Goal: Information Seeking & Learning: Learn about a topic

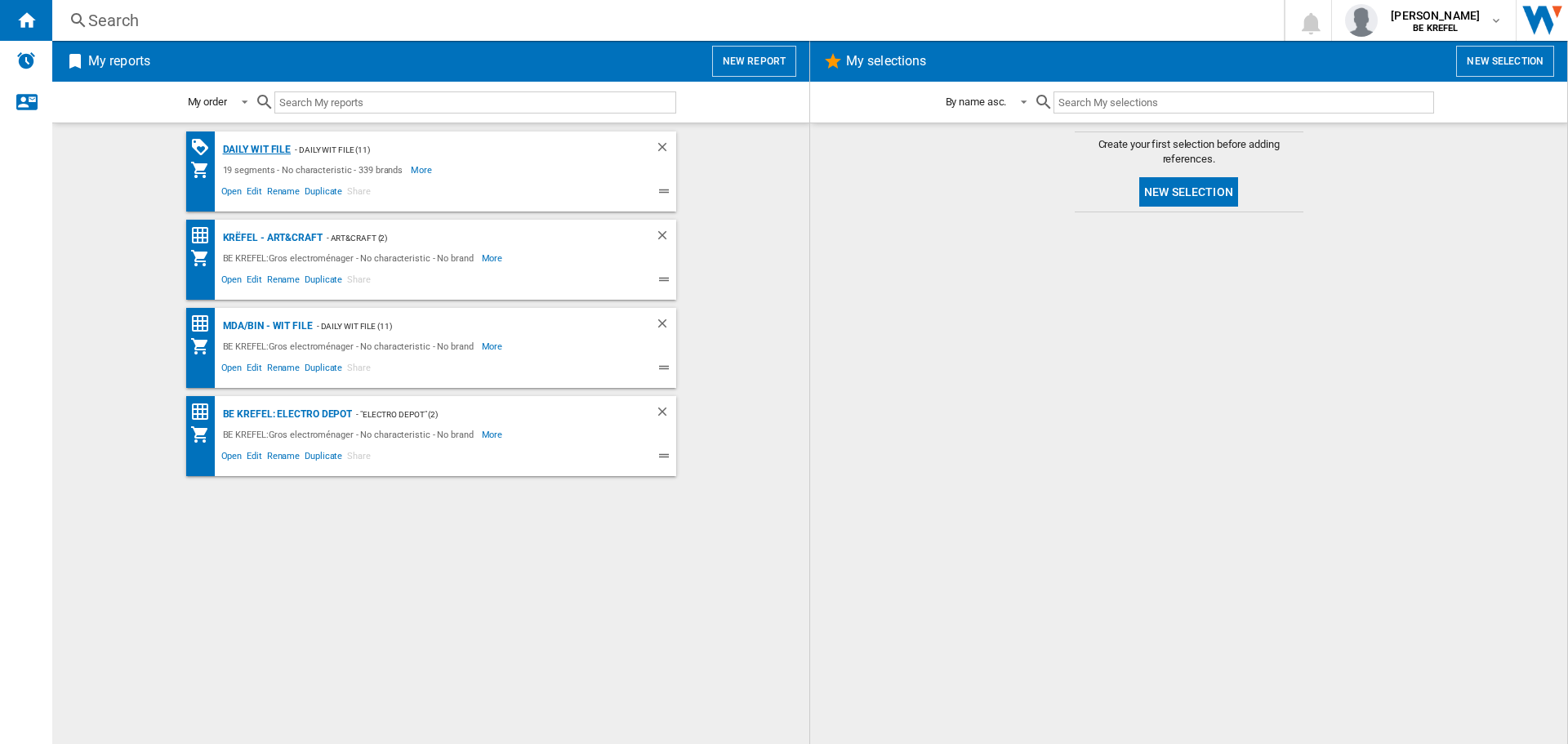
click at [282, 141] on div "Daily WIT file" at bounding box center [255, 150] width 73 height 20
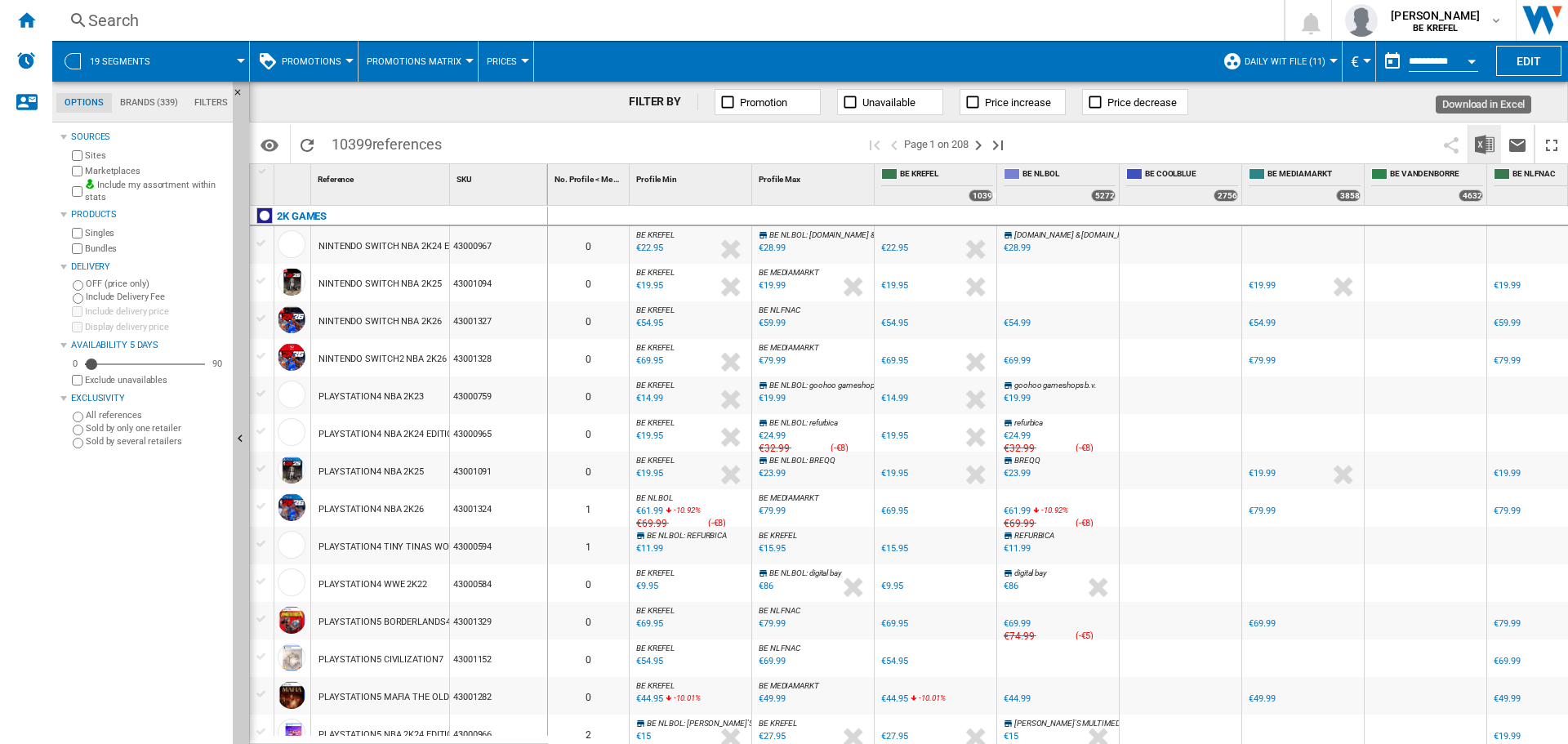
click at [1475, 142] on img "Download in Excel" at bounding box center [1485, 145] width 20 height 20
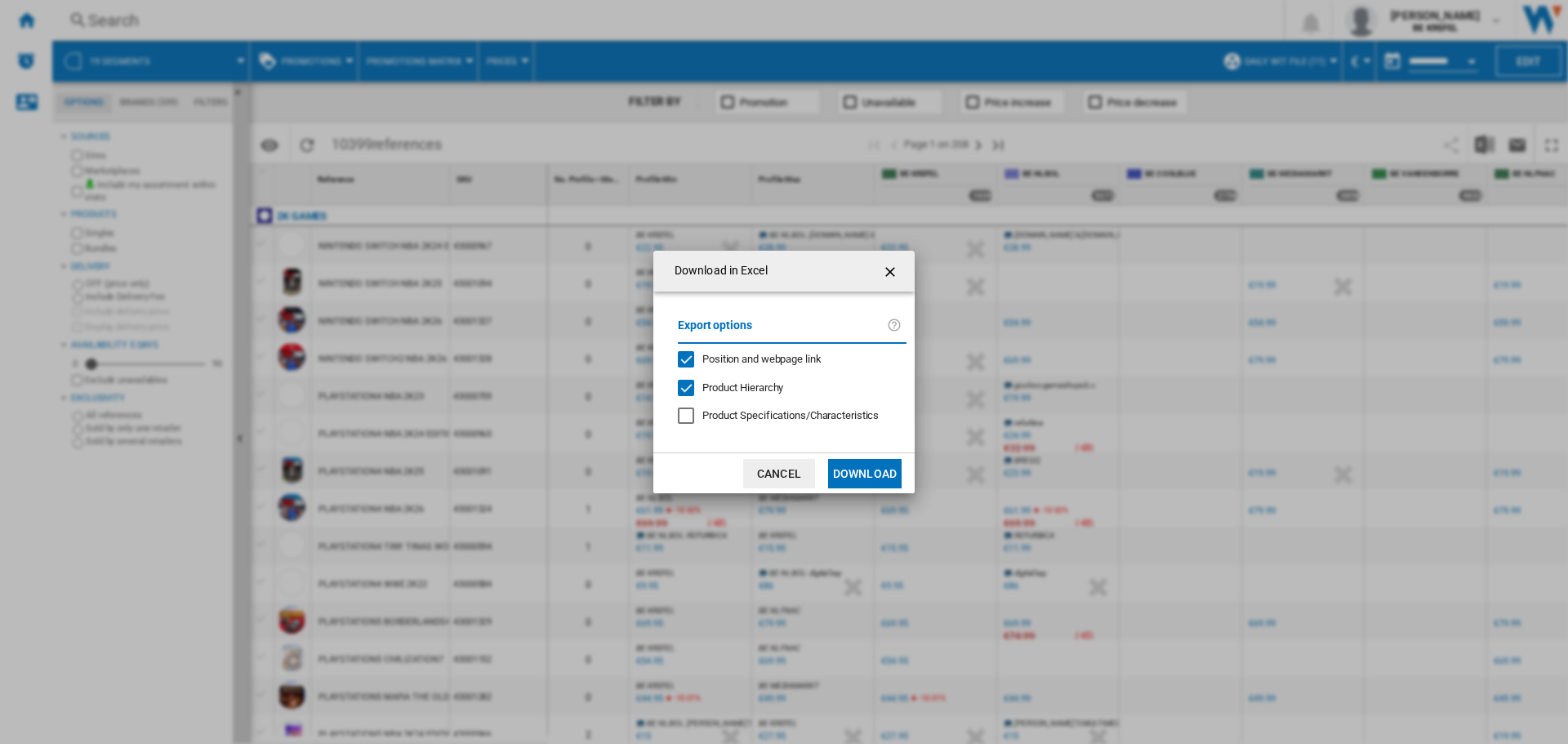
click at [870, 466] on button "Download" at bounding box center [865, 473] width 74 height 29
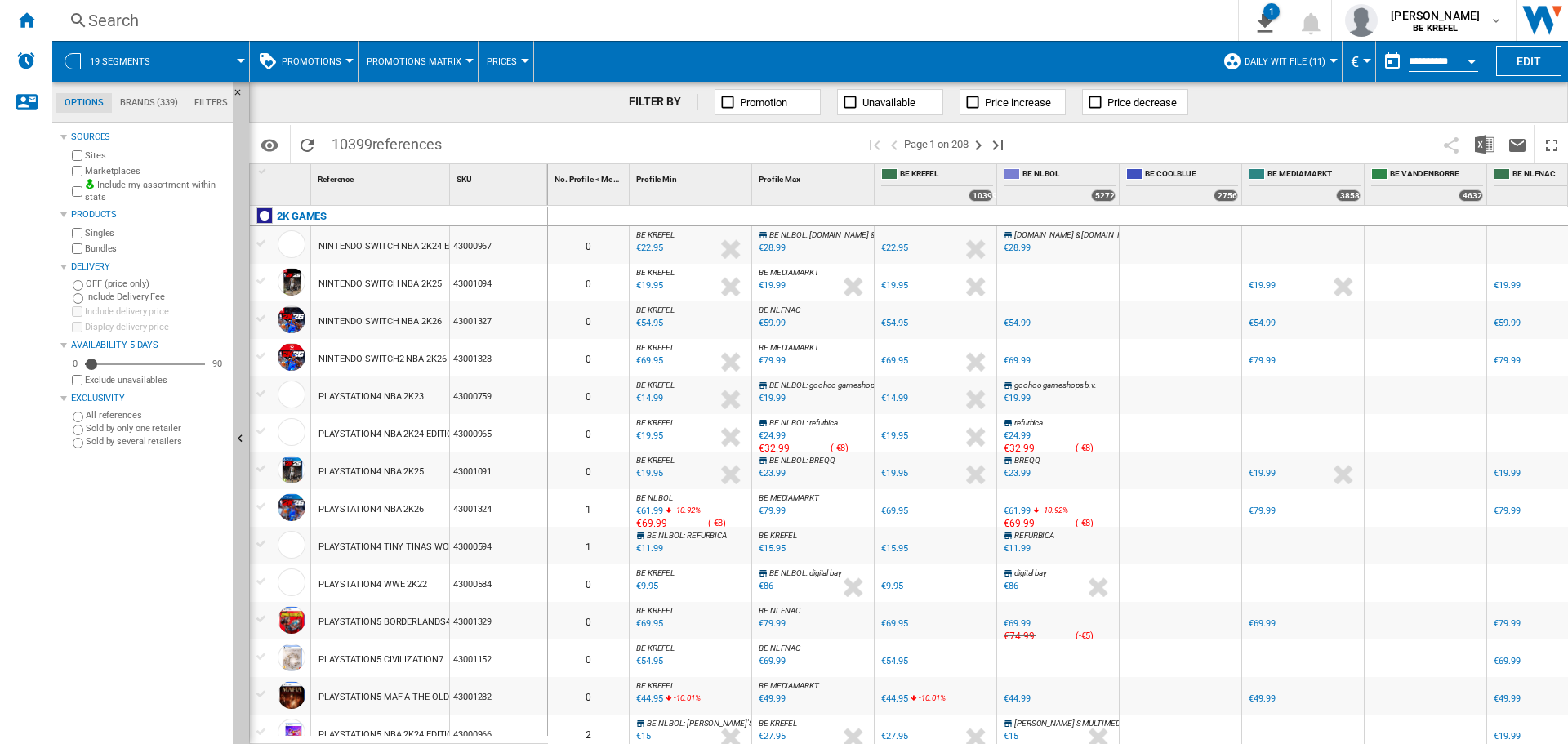
click at [388, 17] on div "Search" at bounding box center [641, 20] width 1108 height 23
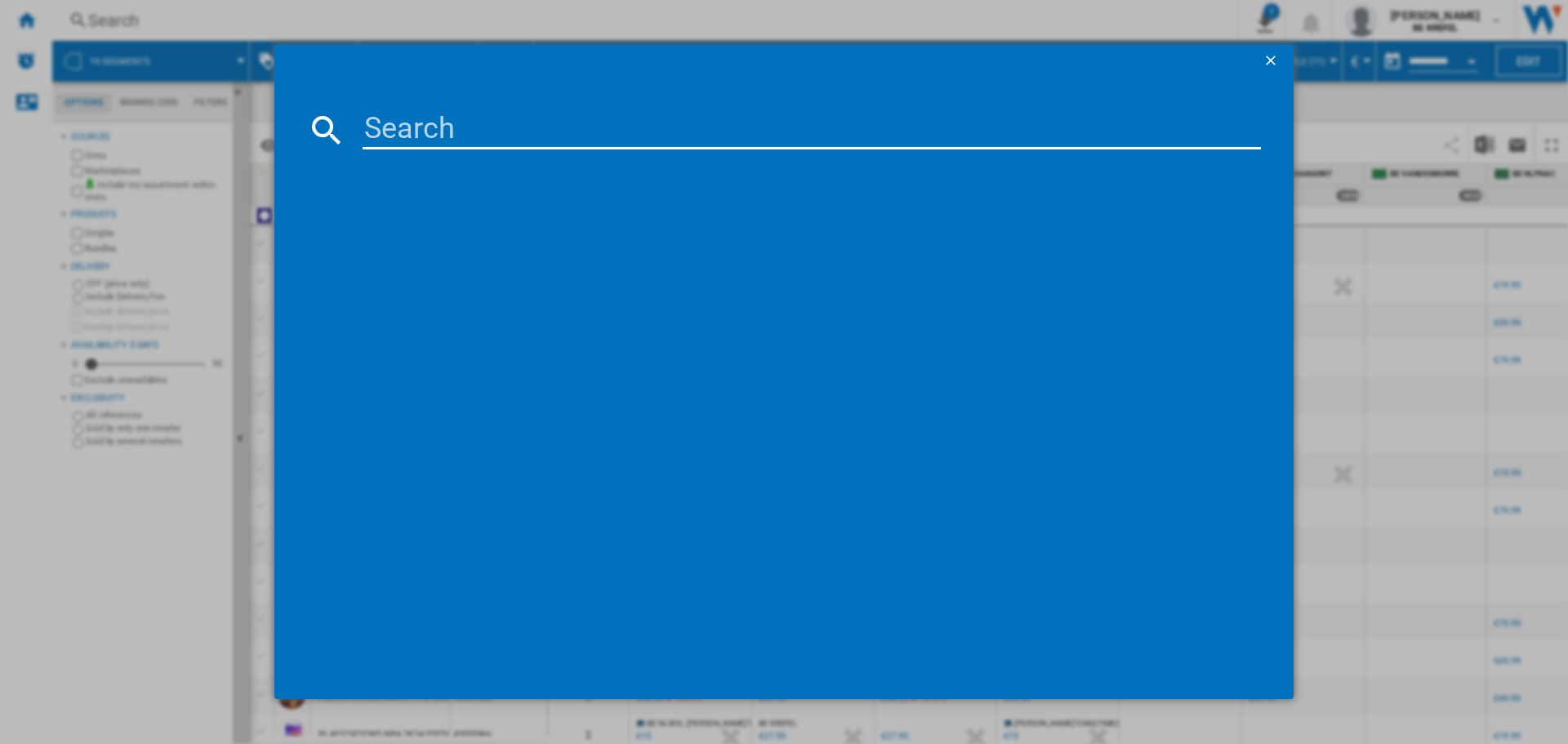
click at [459, 117] on input at bounding box center [812, 129] width 899 height 39
paste input "21009804"
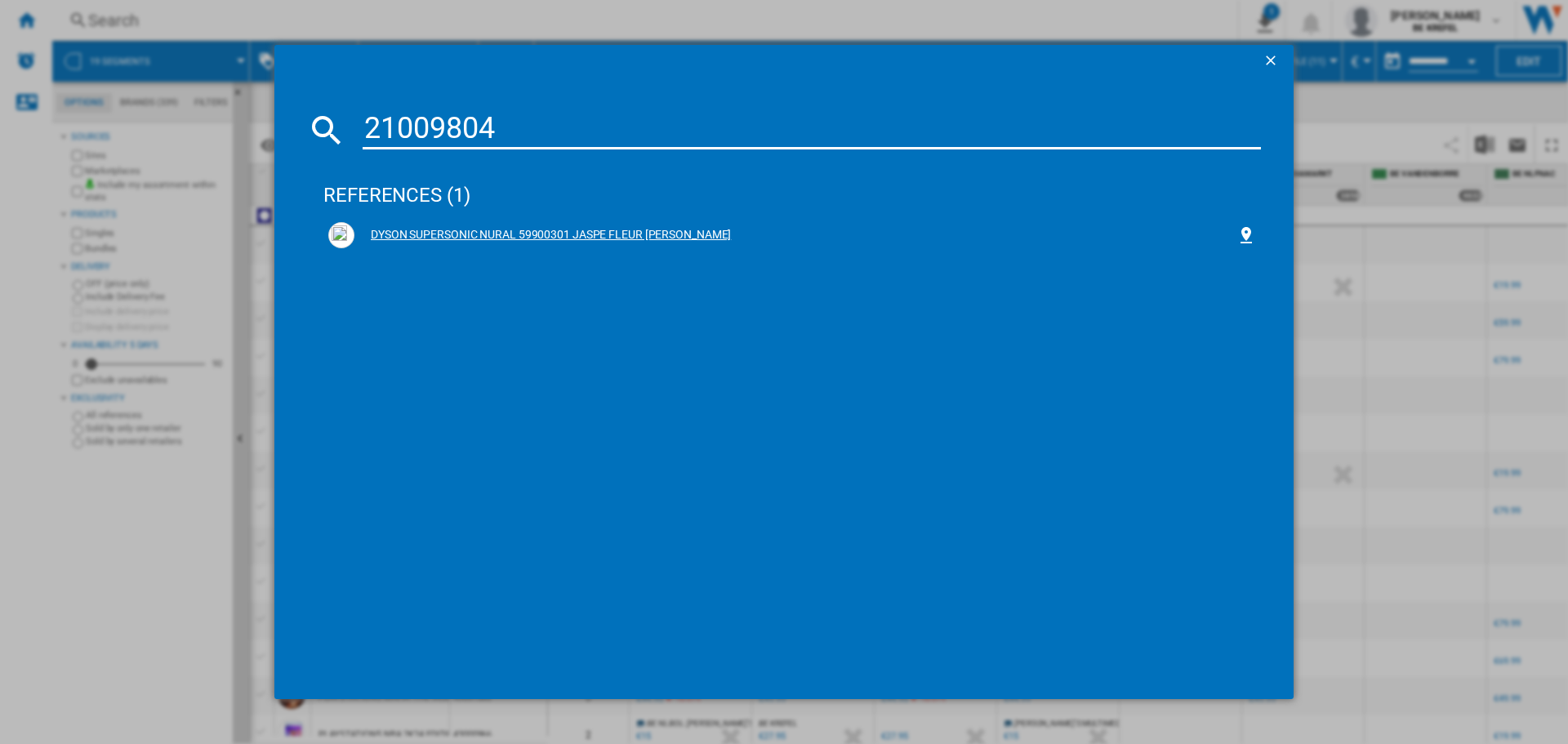
type input "21009804"
click at [638, 224] on div "DYSON SUPERSONIC NURAL 59900301 JASPE FLEUR DE PRUNIER" at bounding box center [792, 235] width 928 height 26
click at [607, 240] on div "DYSON SUPERSONIC NURAL 59900301 JASPE FLEUR DE PRUNIER" at bounding box center [795, 235] width 882 height 16
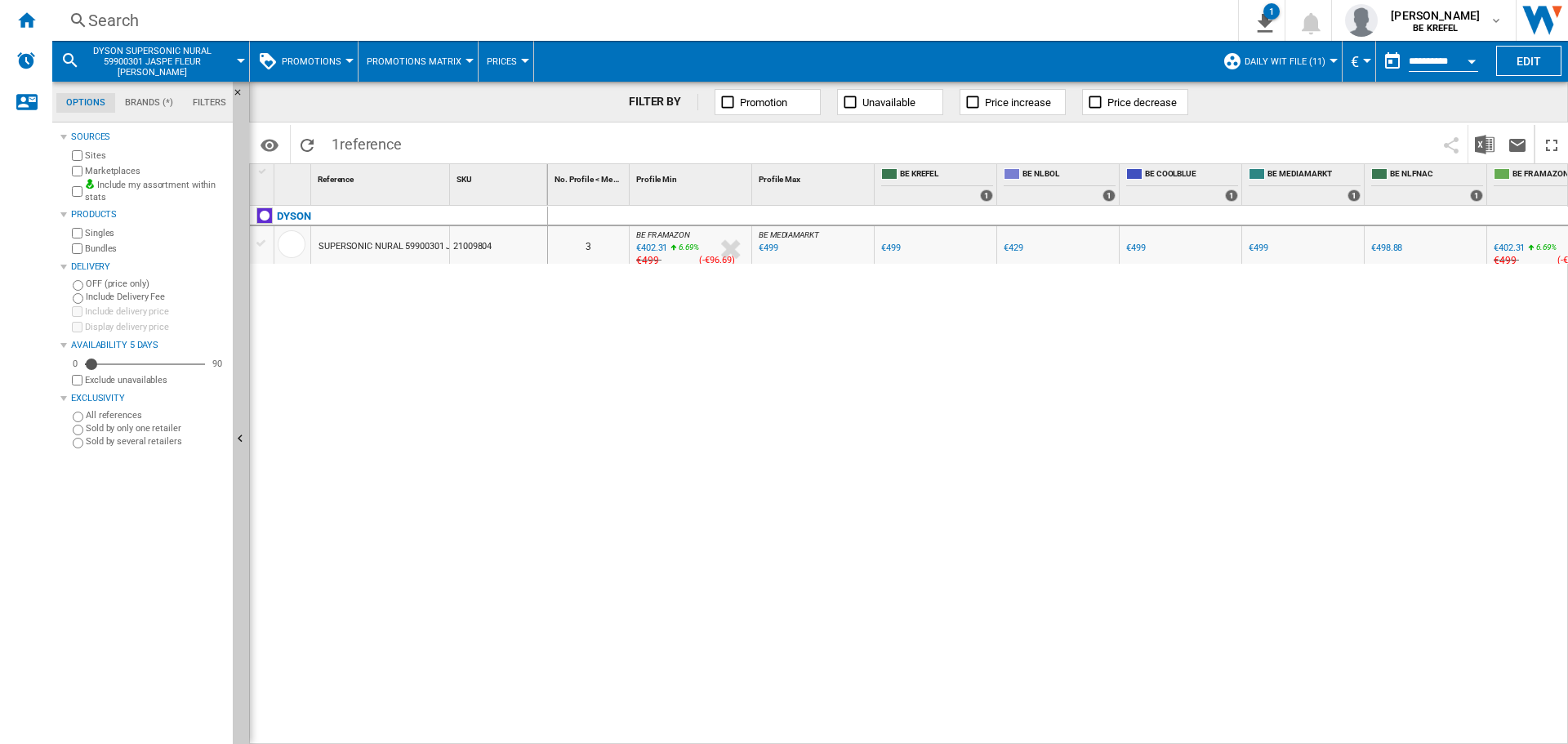
scroll to position [0, 41]
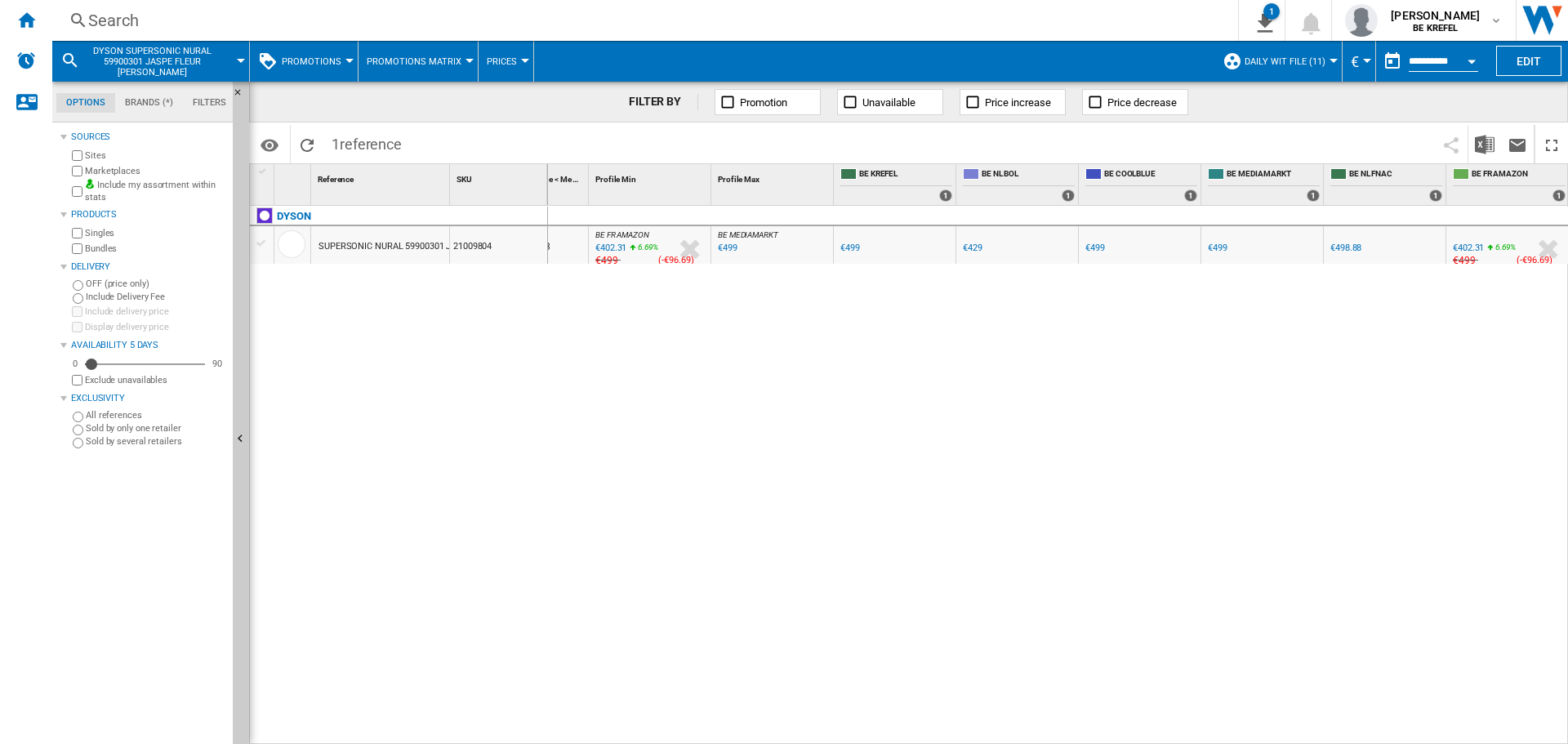
click at [333, 56] on span "Promotions" at bounding box center [312, 61] width 60 height 11
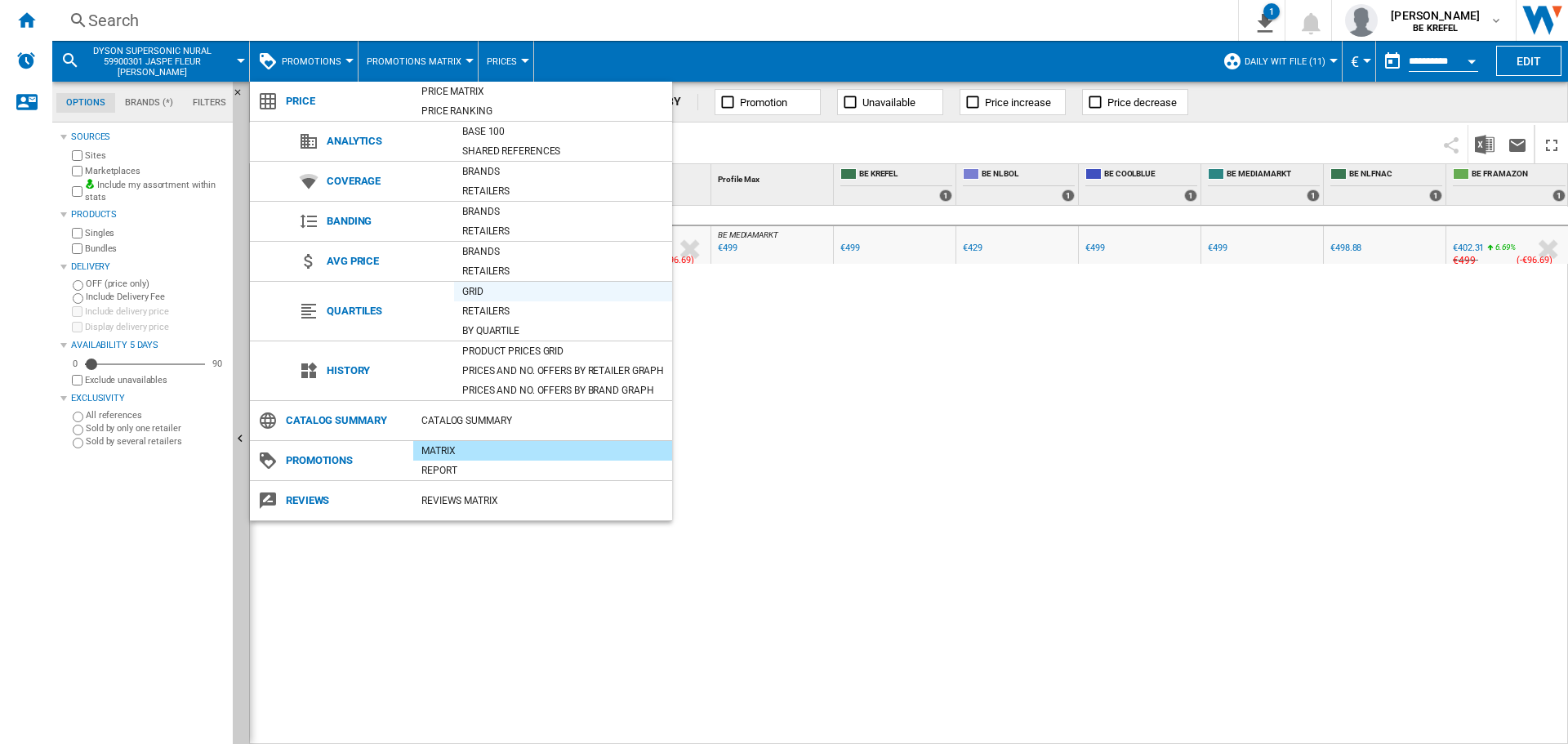
click at [473, 286] on div "Grid" at bounding box center [563, 292] width 218 height 16
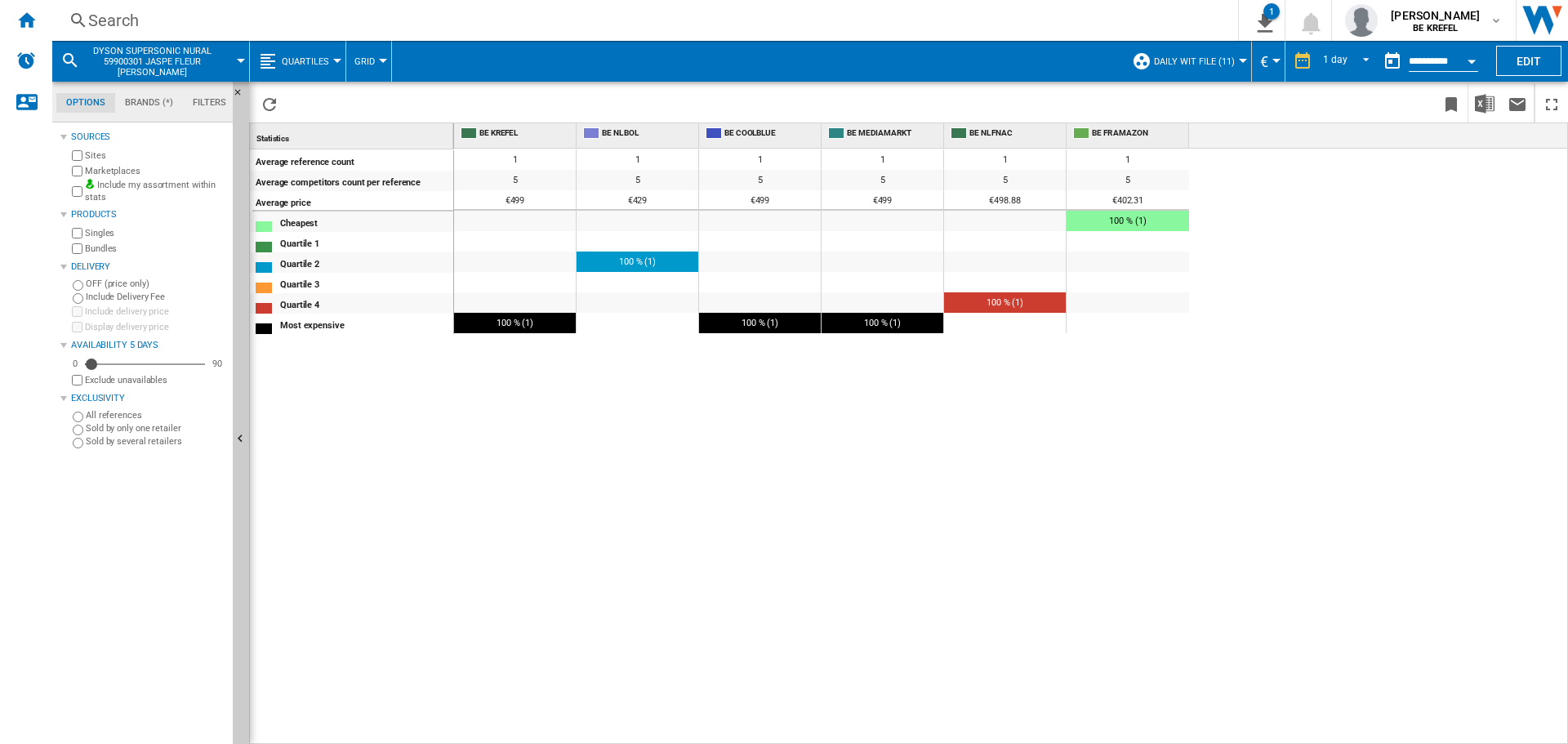
click at [289, 55] on button "Quartiles" at bounding box center [310, 61] width 56 height 41
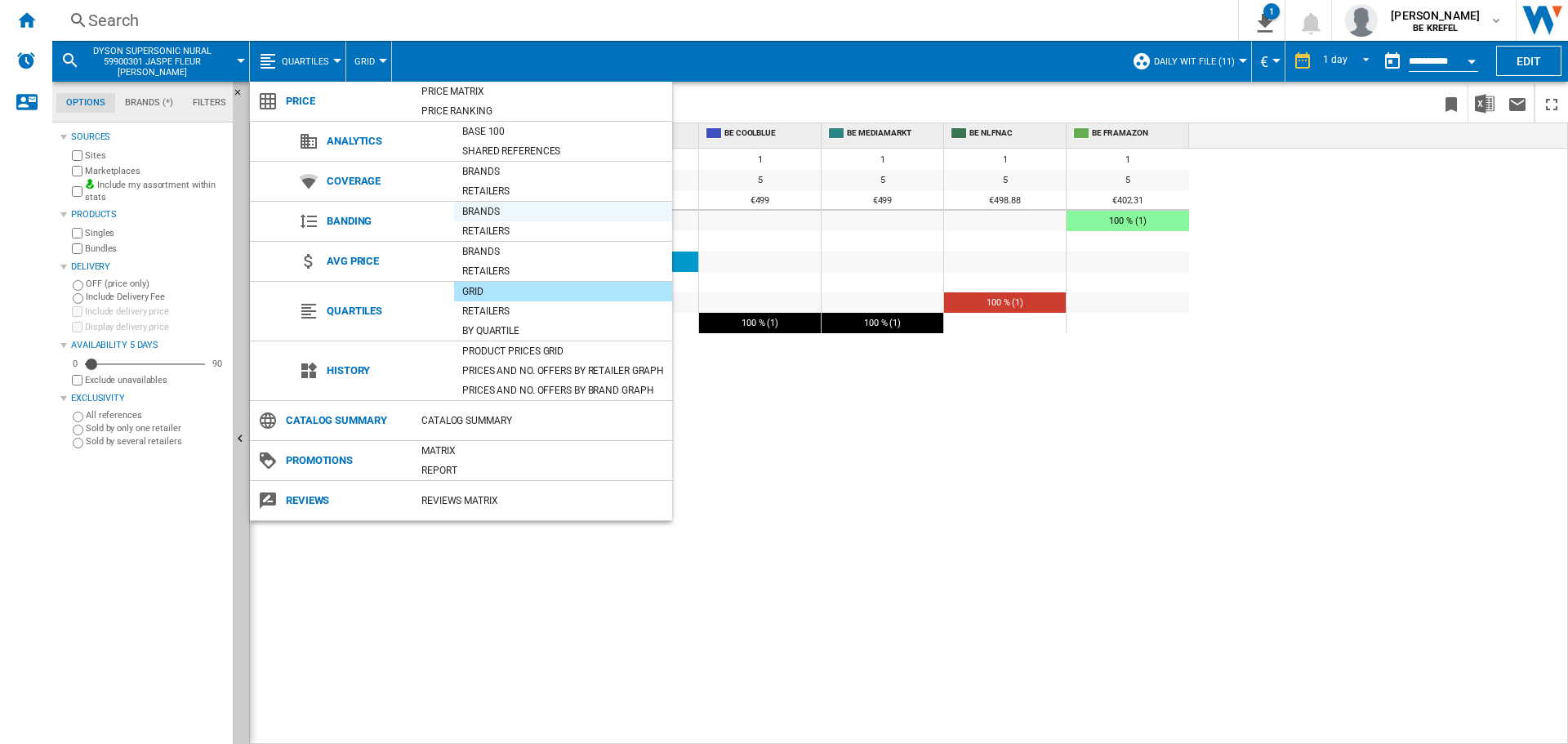
click at [477, 212] on div "Brands" at bounding box center [563, 212] width 218 height 16
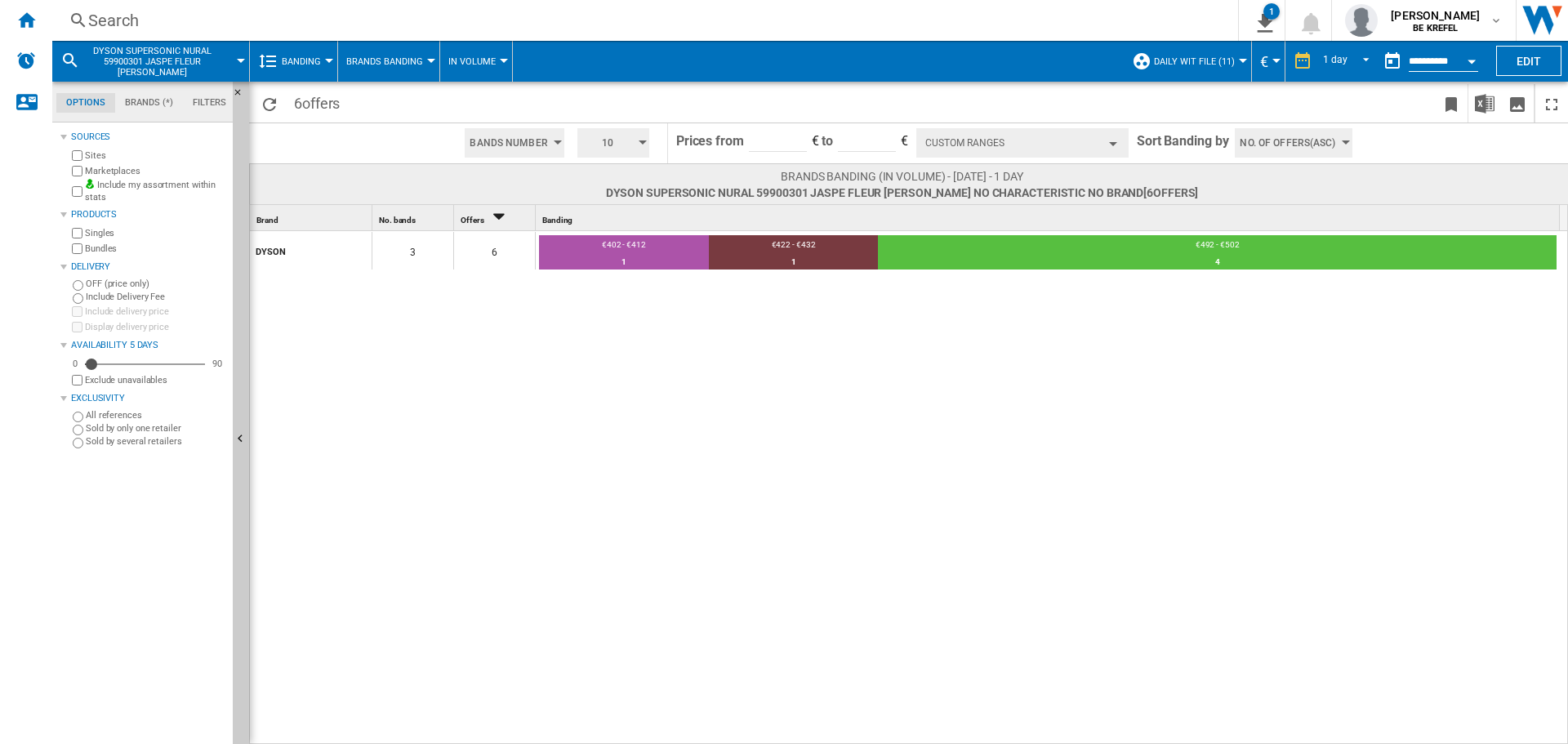
click at [317, 55] on button "Banding" at bounding box center [305, 61] width 47 height 41
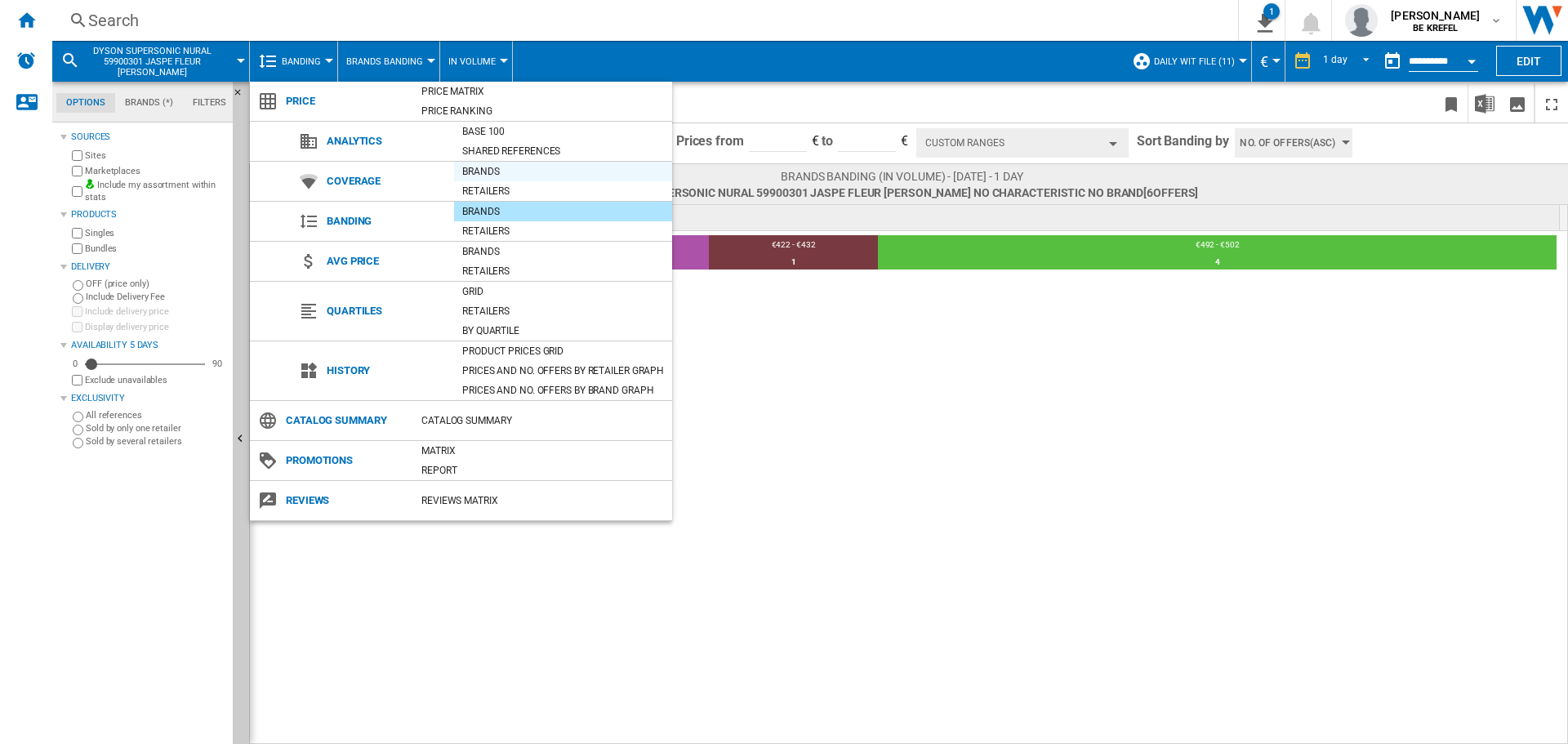
click at [473, 173] on div "Brands" at bounding box center [563, 172] width 218 height 16
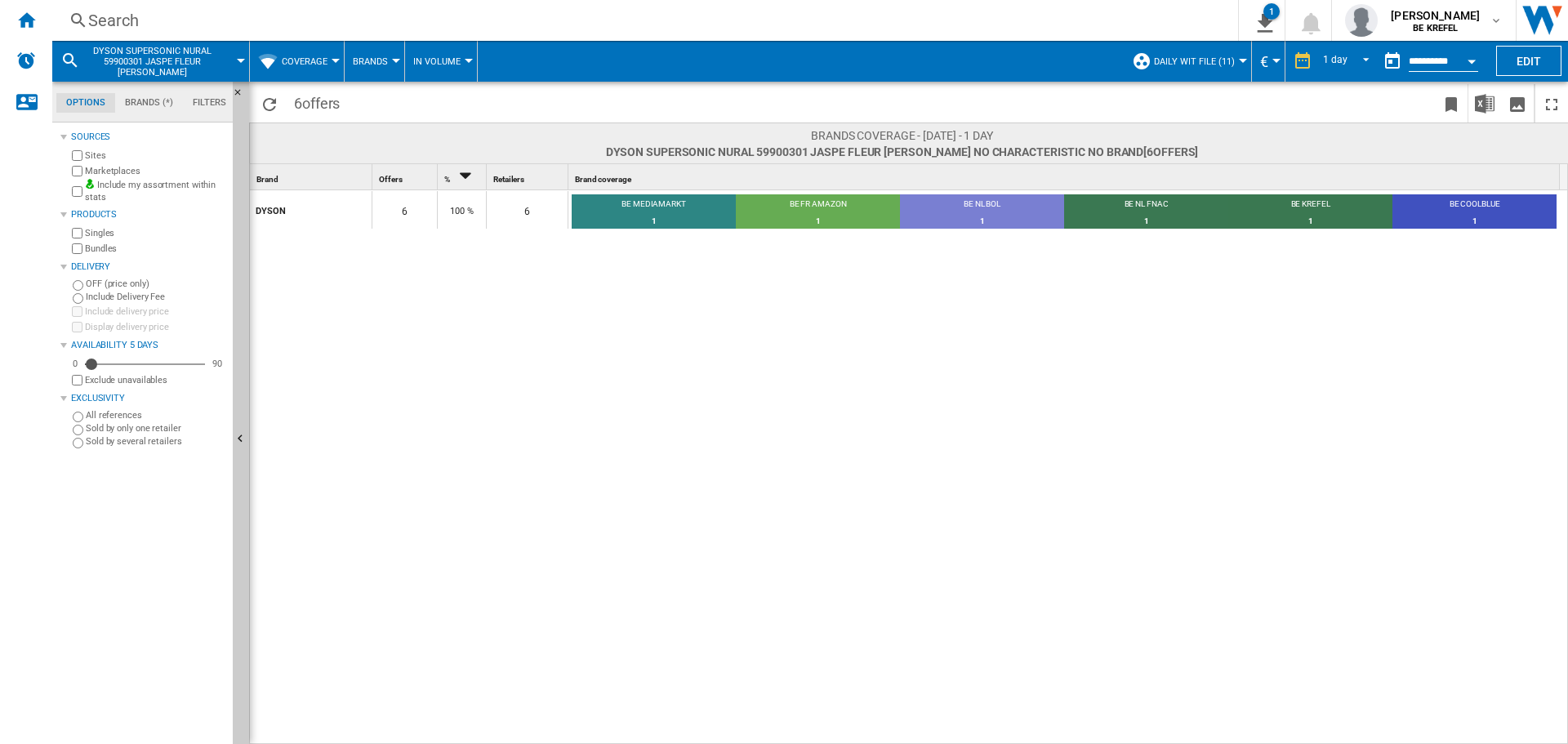
click at [300, 70] on button "Coverage" at bounding box center [309, 61] width 54 height 41
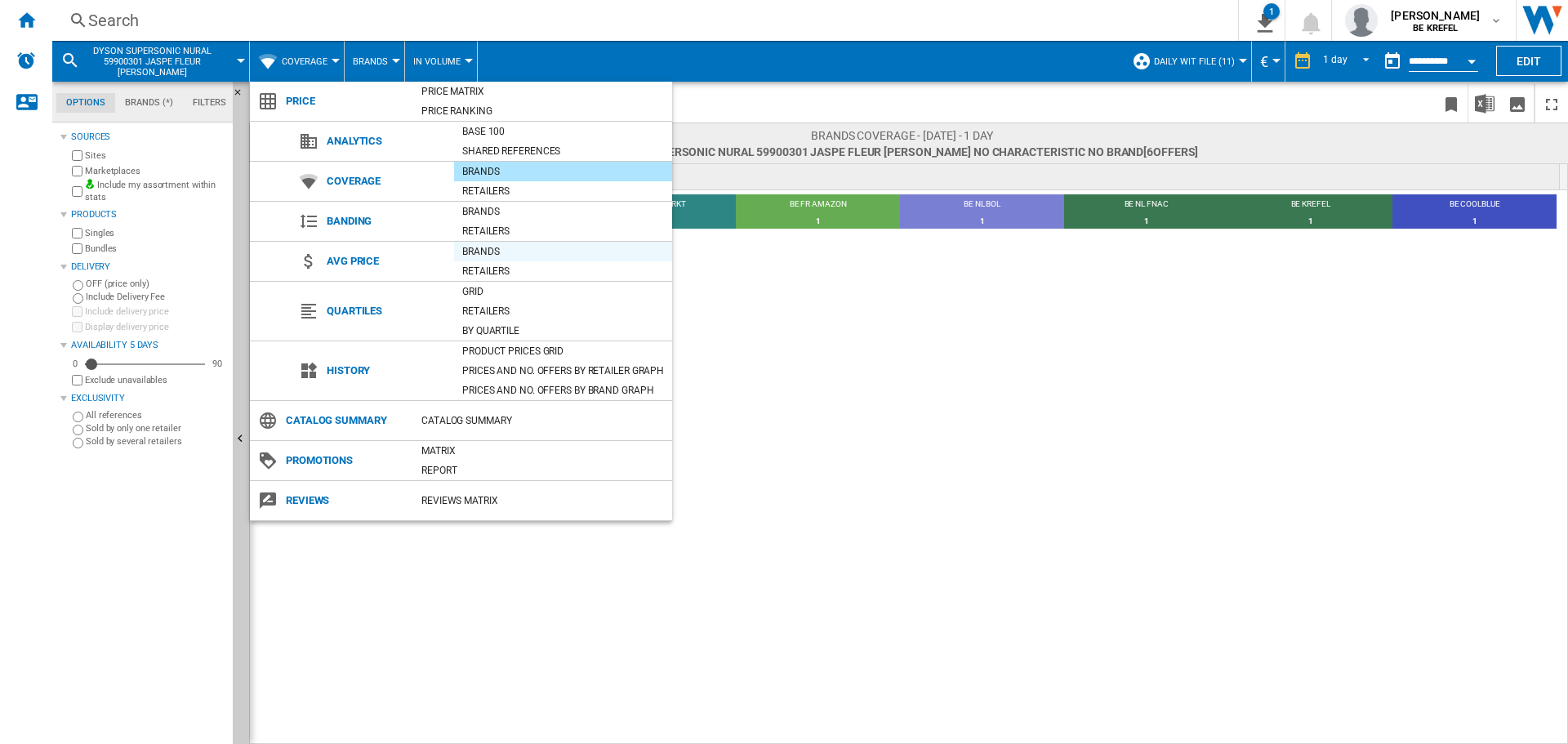
click at [474, 251] on div "Brands" at bounding box center [563, 252] width 218 height 16
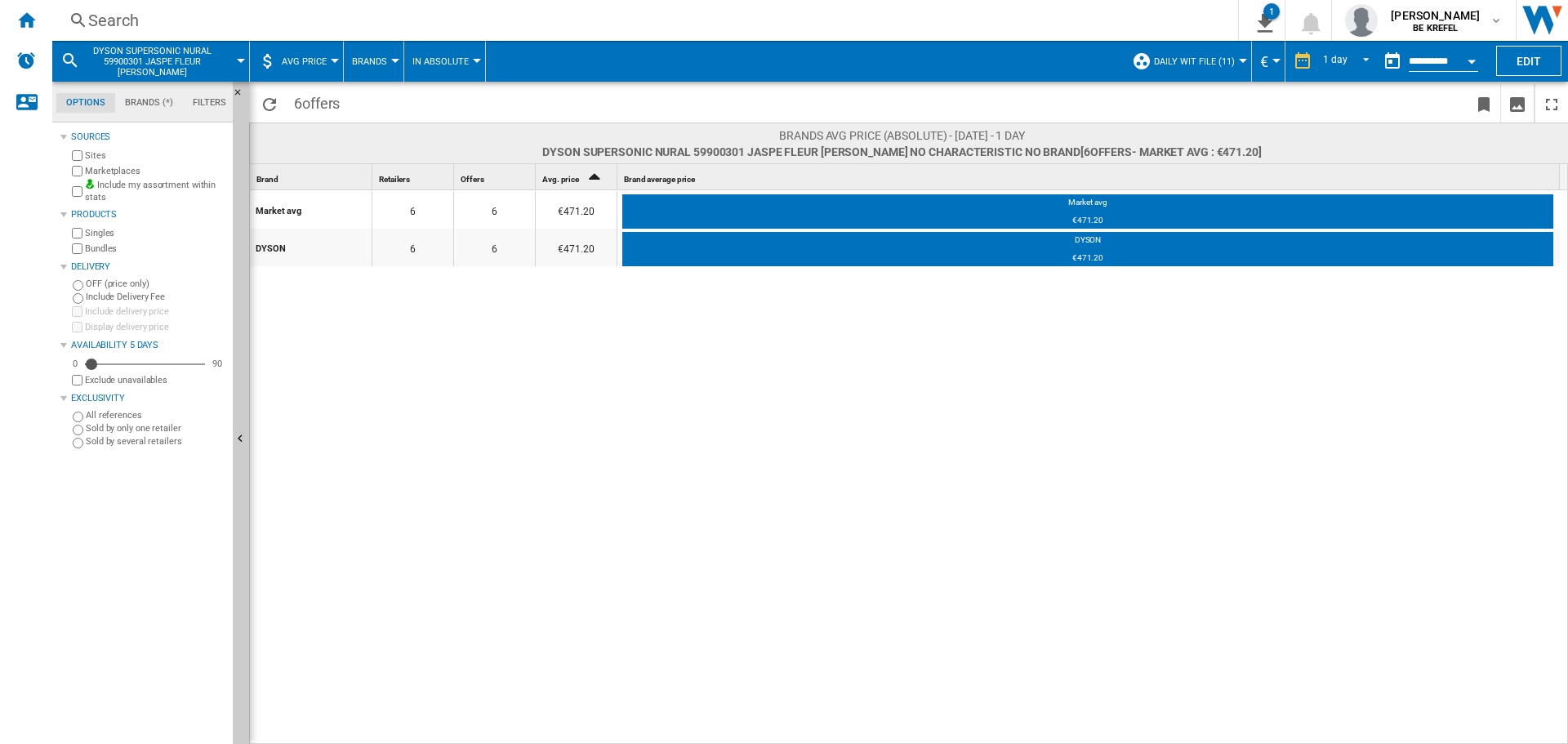
click at [320, 63] on span "AVG Price" at bounding box center [304, 61] width 45 height 11
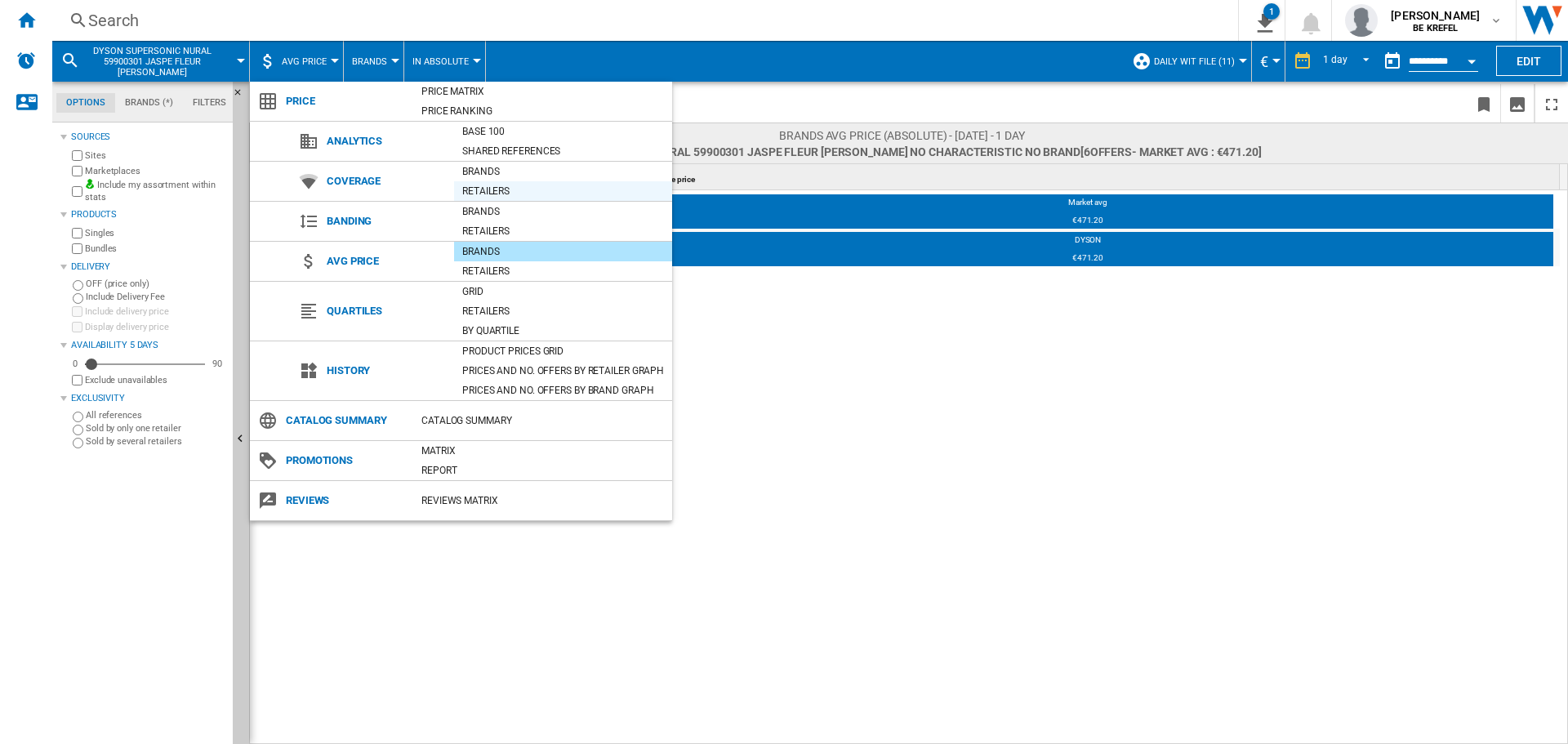
click at [491, 190] on div "Retailers" at bounding box center [563, 191] width 218 height 16
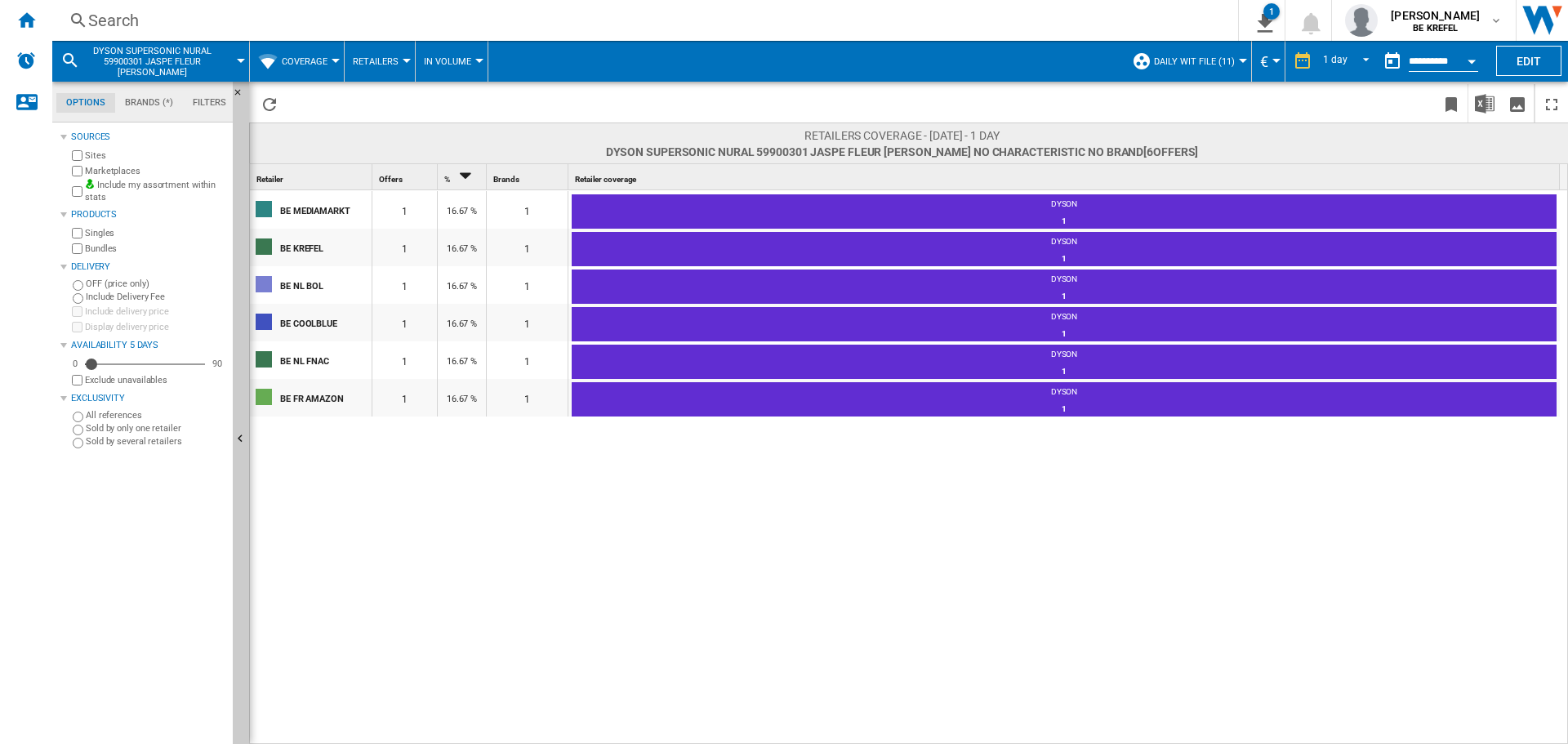
click at [318, 57] on span "Coverage" at bounding box center [305, 61] width 46 height 11
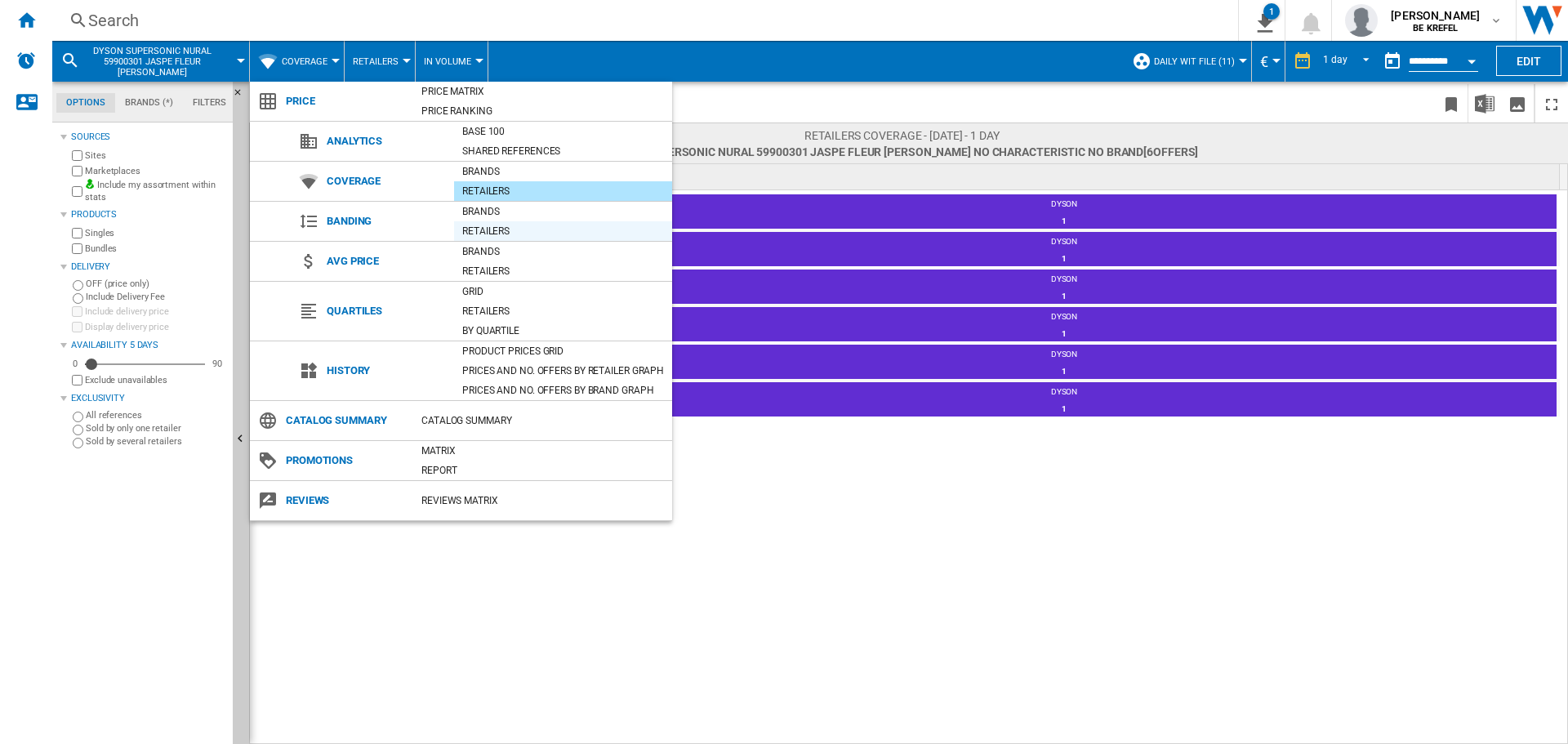
click at [489, 227] on div "Retailers" at bounding box center [563, 231] width 218 height 16
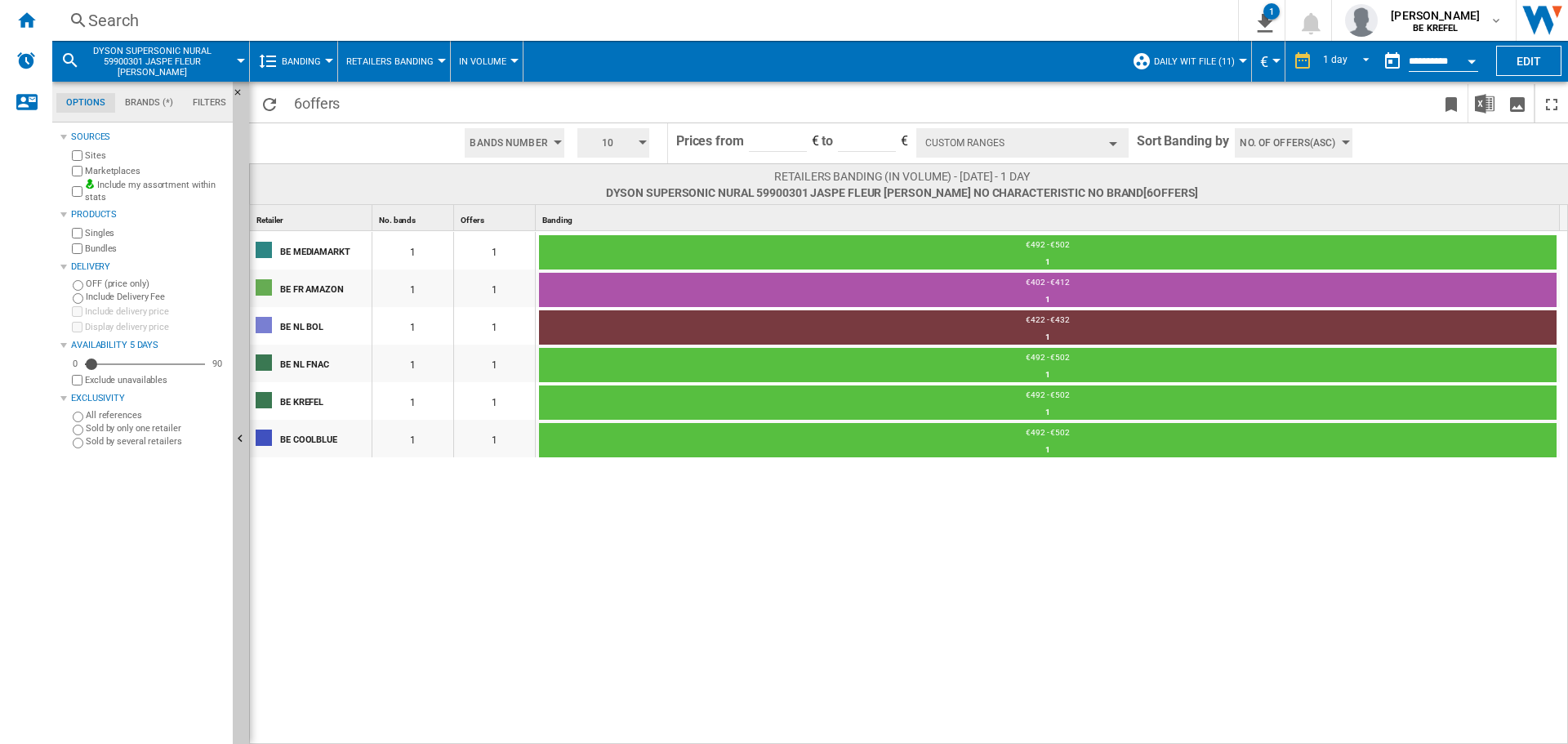
click at [314, 56] on span "Banding" at bounding box center [301, 61] width 39 height 11
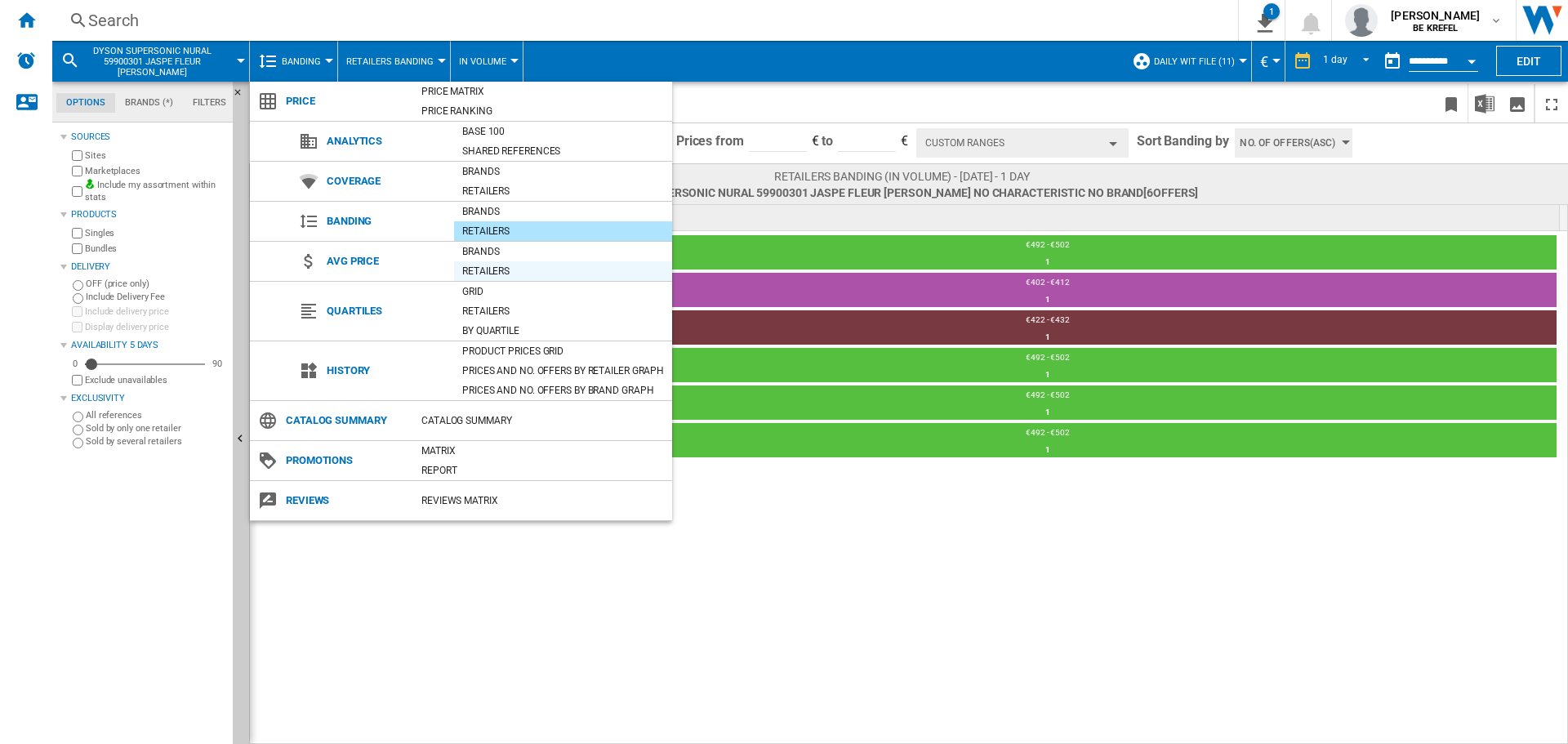
click at [470, 271] on div "Retailers" at bounding box center [563, 271] width 218 height 16
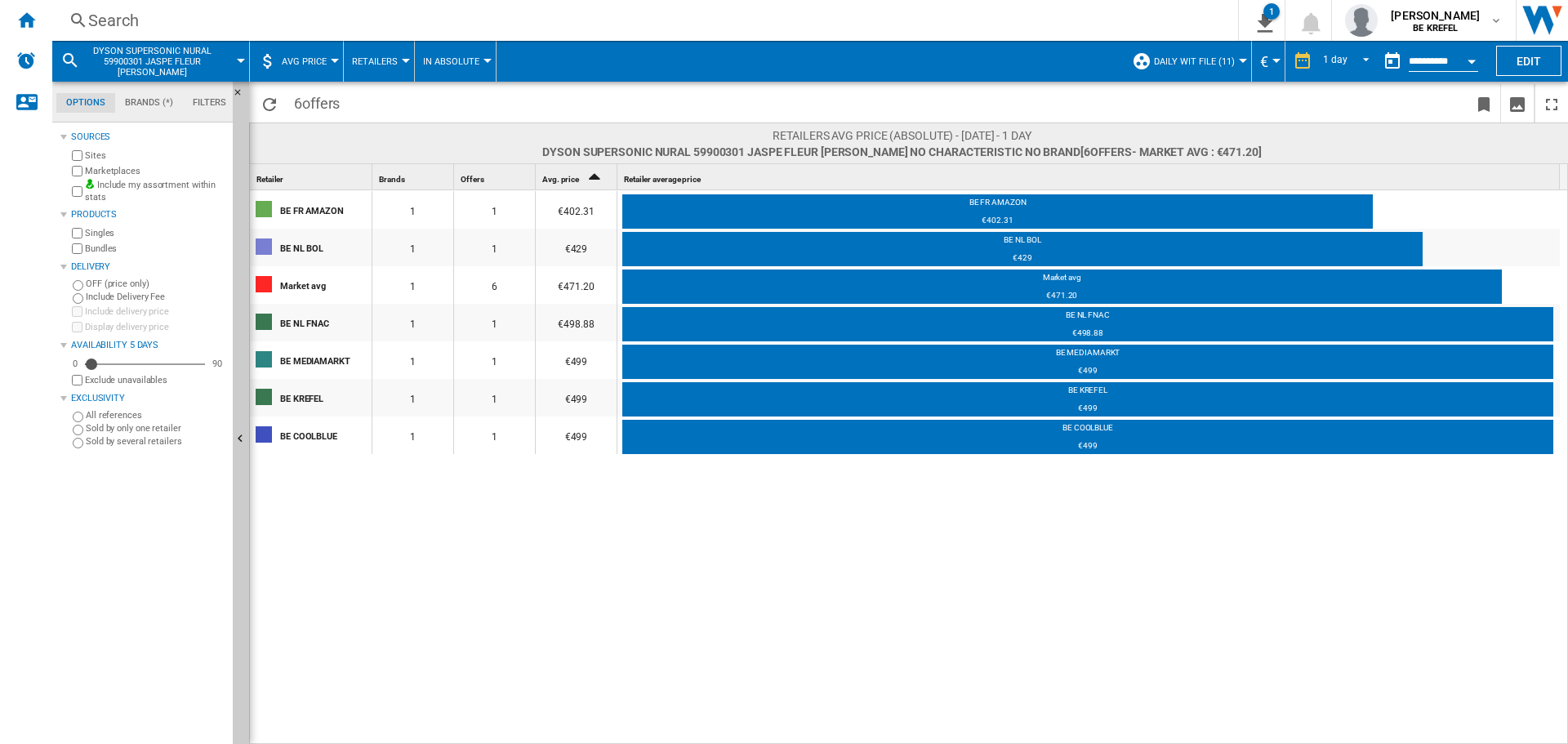
click at [304, 66] on span "AVG Price" at bounding box center [304, 61] width 45 height 11
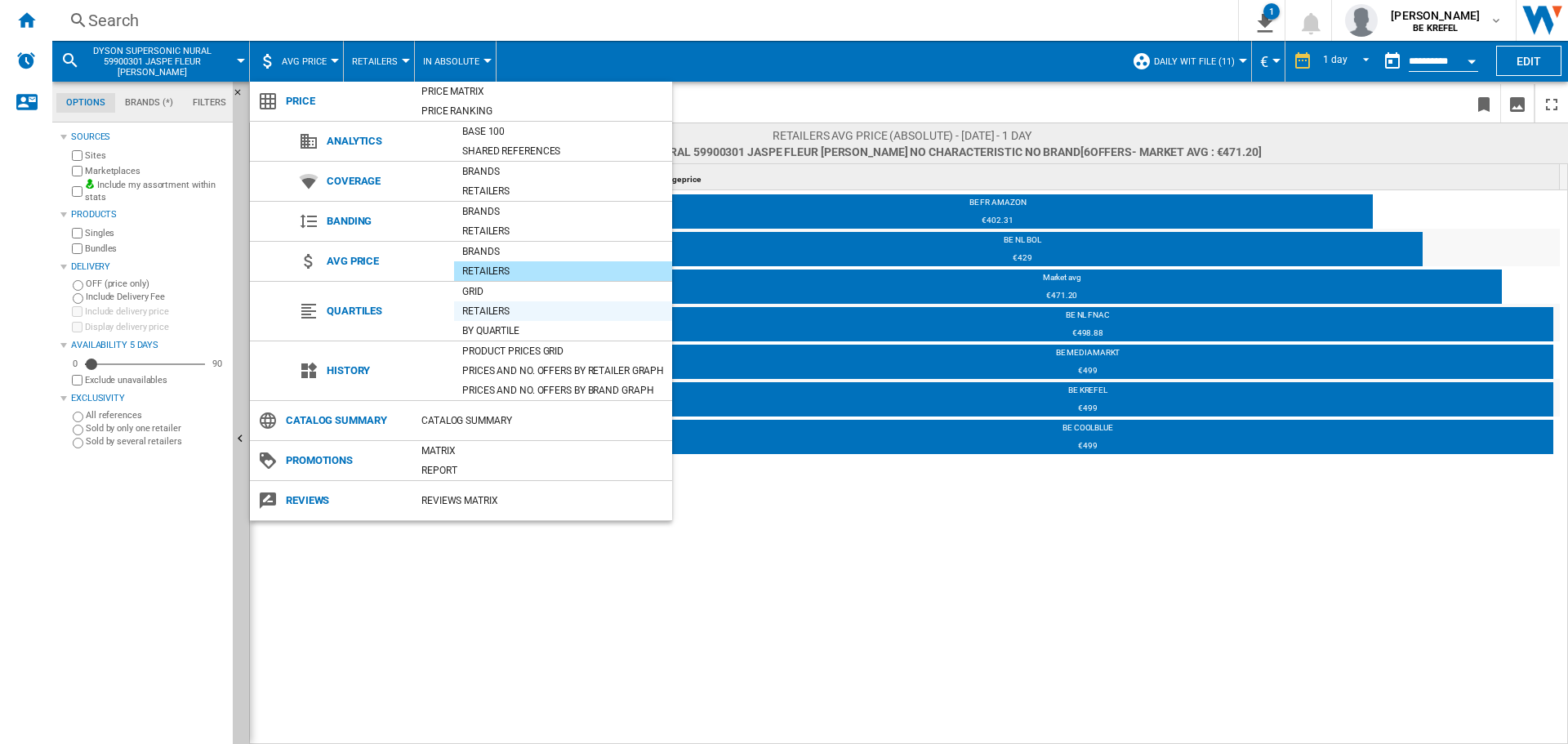
click at [496, 312] on div "Retailers" at bounding box center [563, 311] width 218 height 16
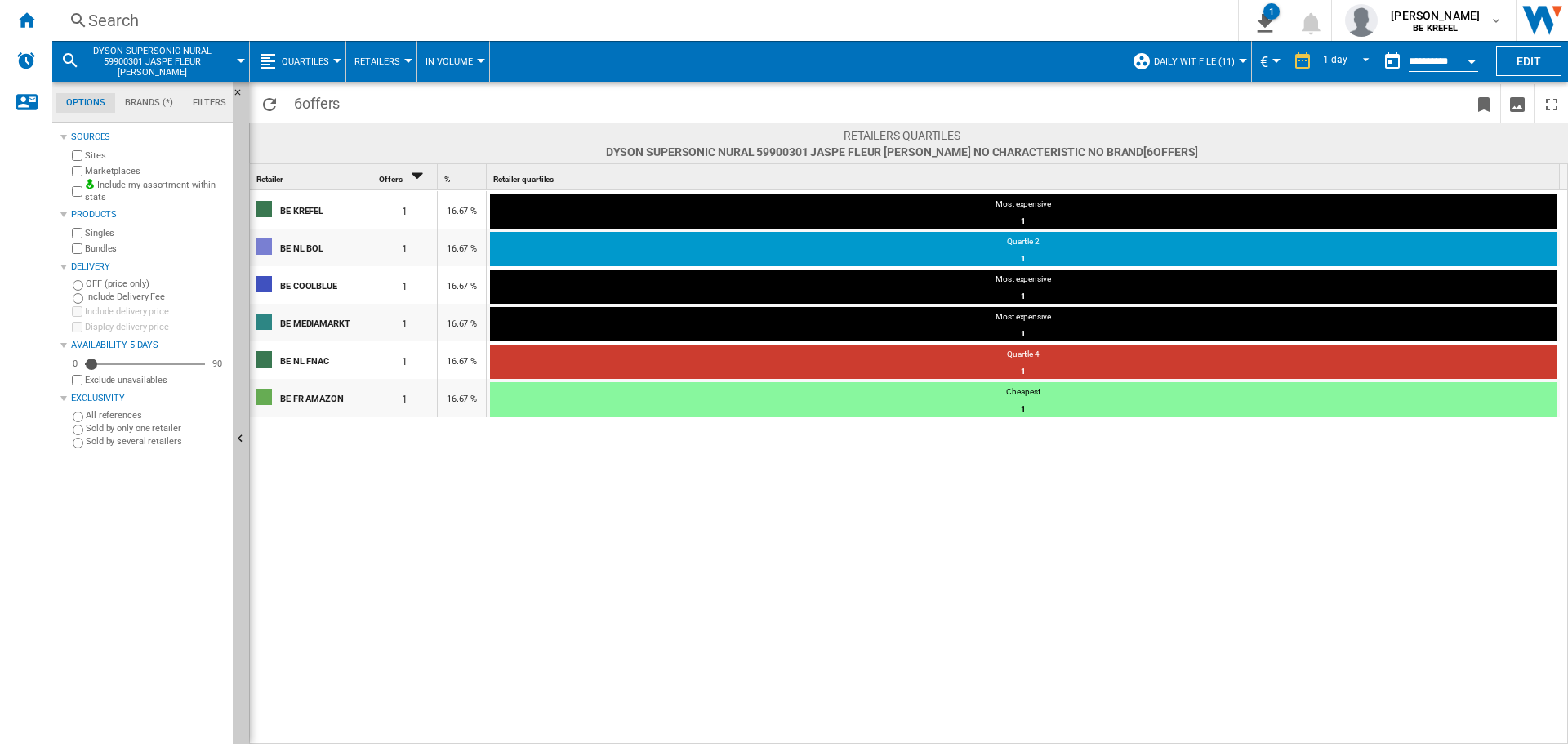
click at [309, 50] on button "Quartiles" at bounding box center [310, 61] width 56 height 41
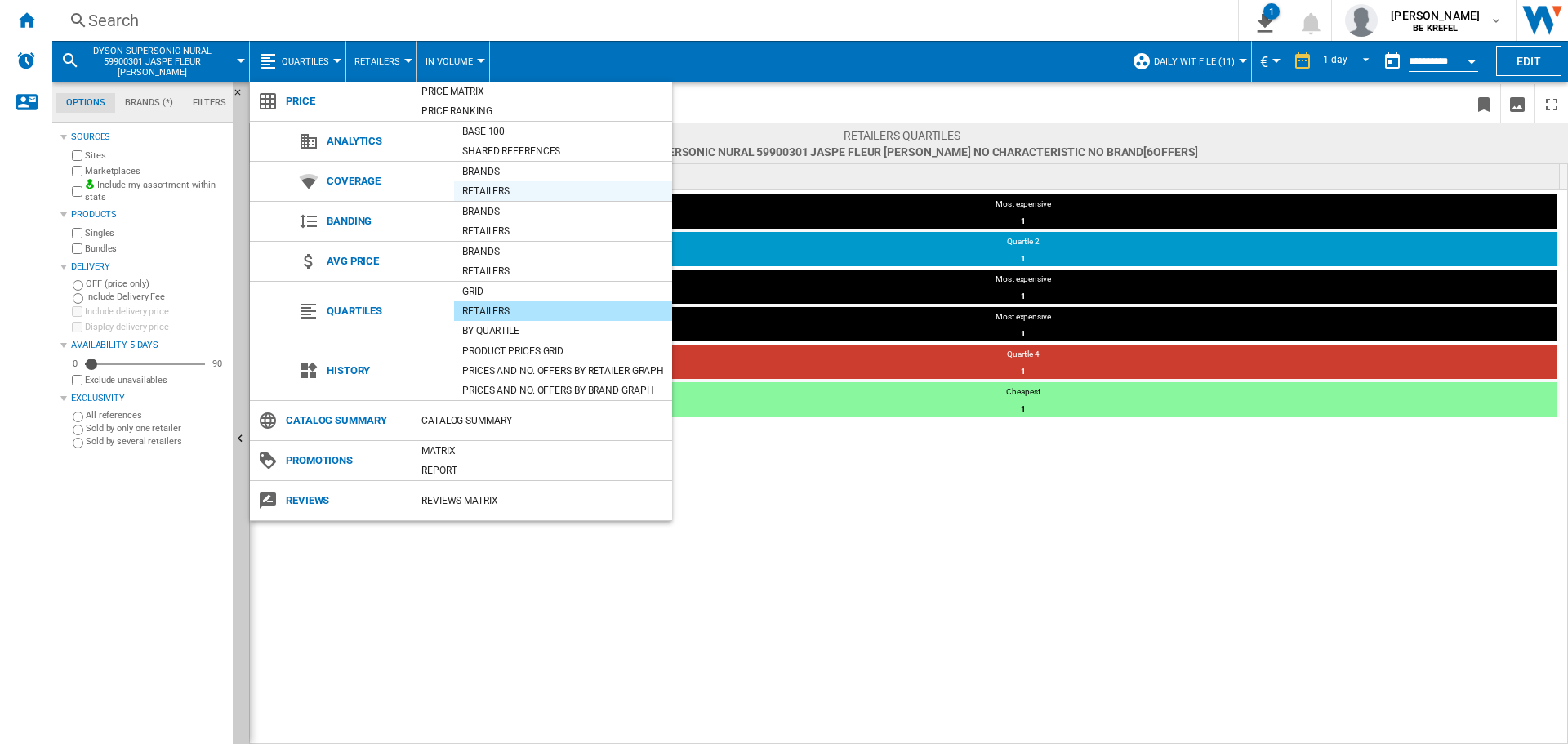
click at [493, 187] on div "Retailers" at bounding box center [563, 191] width 218 height 16
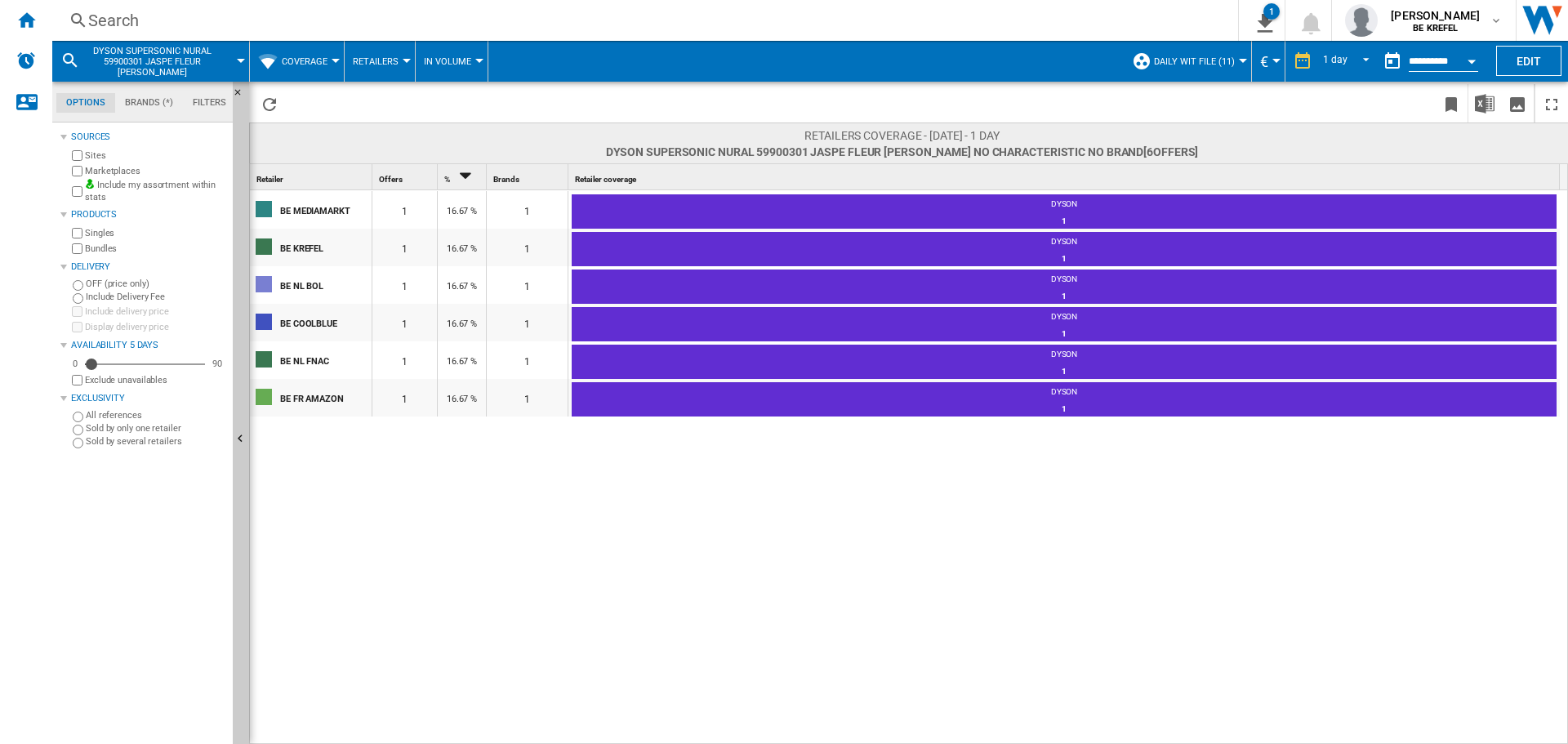
click at [325, 67] on button "Coverage" at bounding box center [309, 61] width 54 height 41
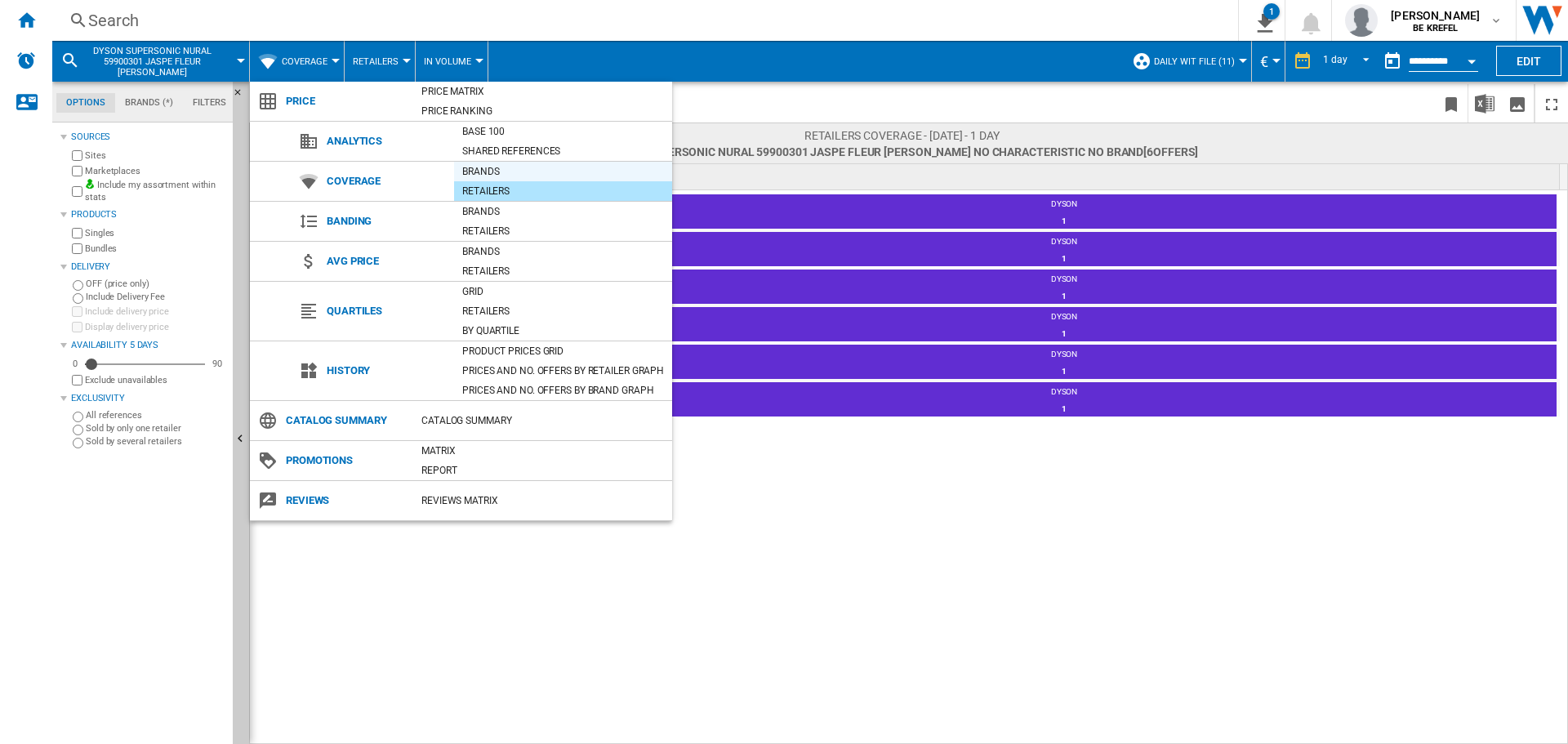
click at [489, 176] on div "Brands" at bounding box center [563, 172] width 218 height 16
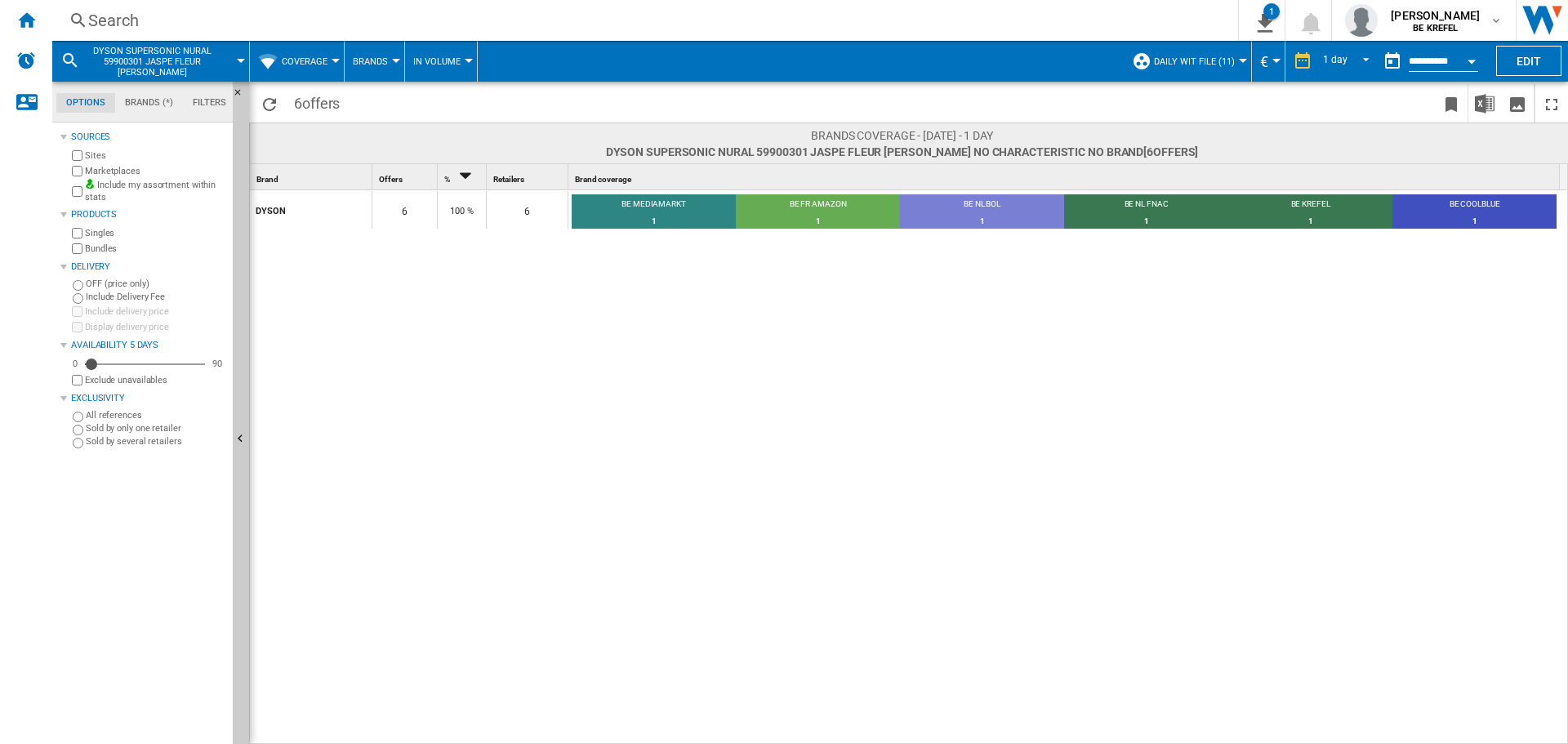
click at [307, 56] on span "Coverage" at bounding box center [305, 61] width 46 height 11
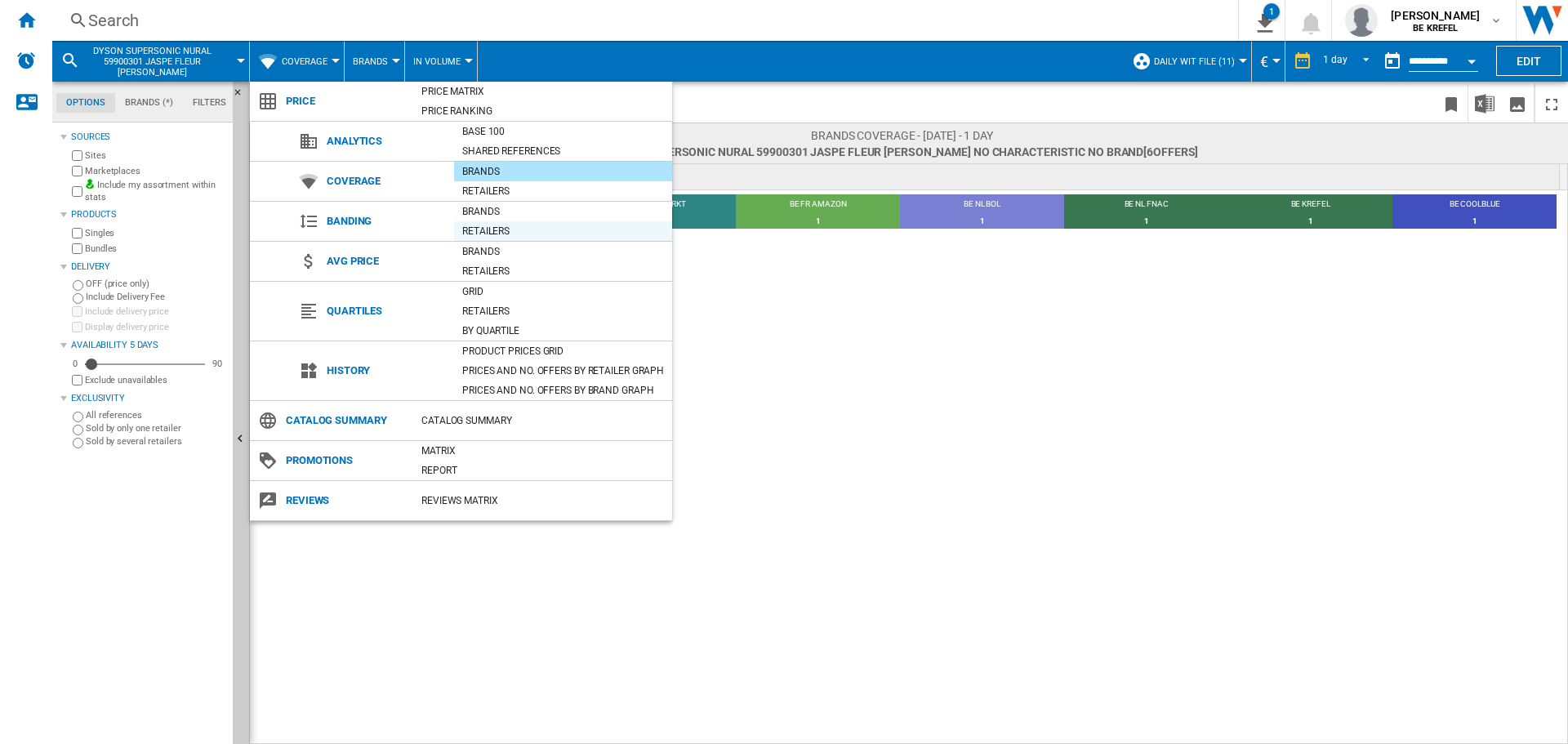
click at [478, 225] on div "Retailers" at bounding box center [563, 231] width 218 height 16
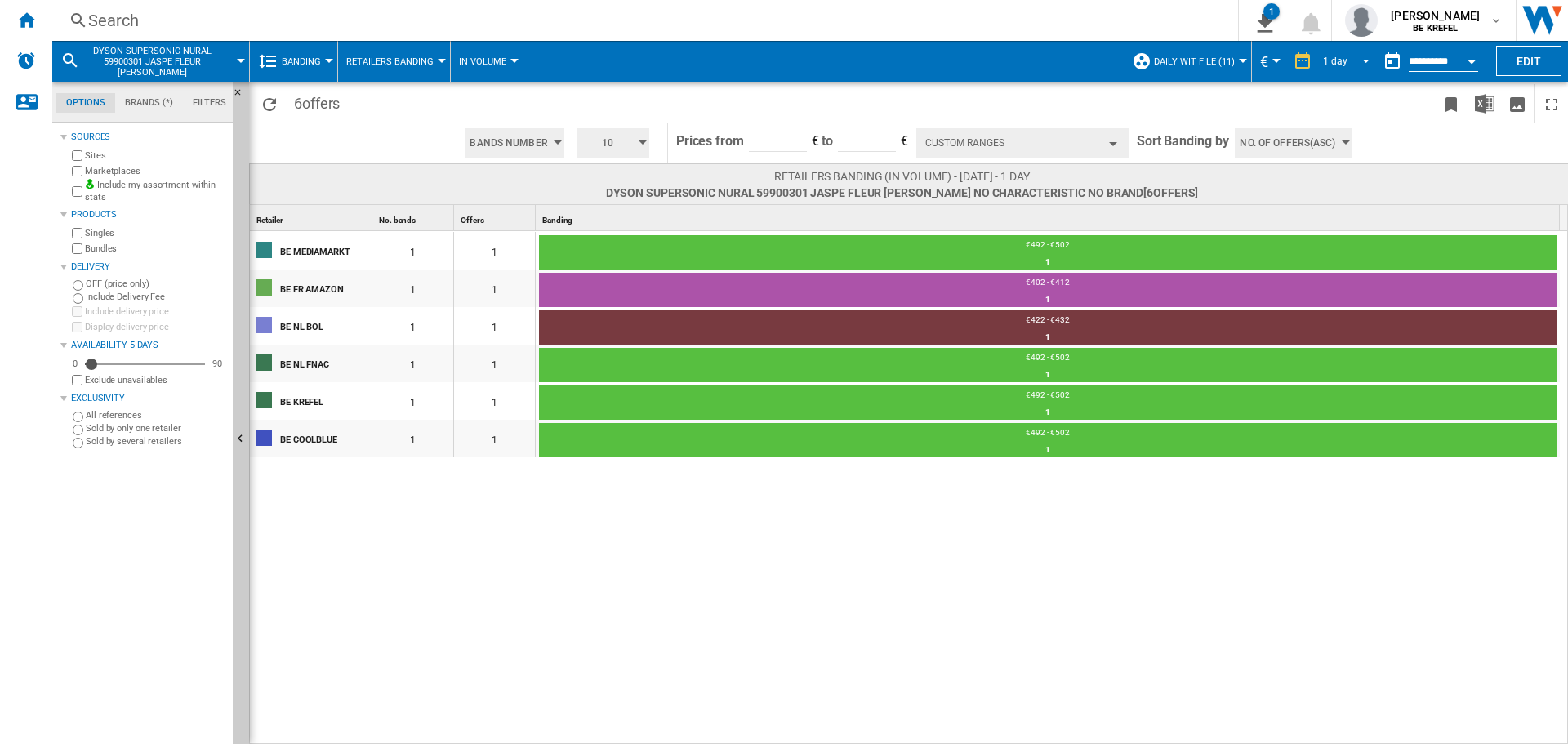
click at [1355, 60] on span "REPORTS.WIZARD.STEPS.REPORT.STEPS.REPORT_OPTIONS.PERIOD: 1 day" at bounding box center [1361, 59] width 20 height 15
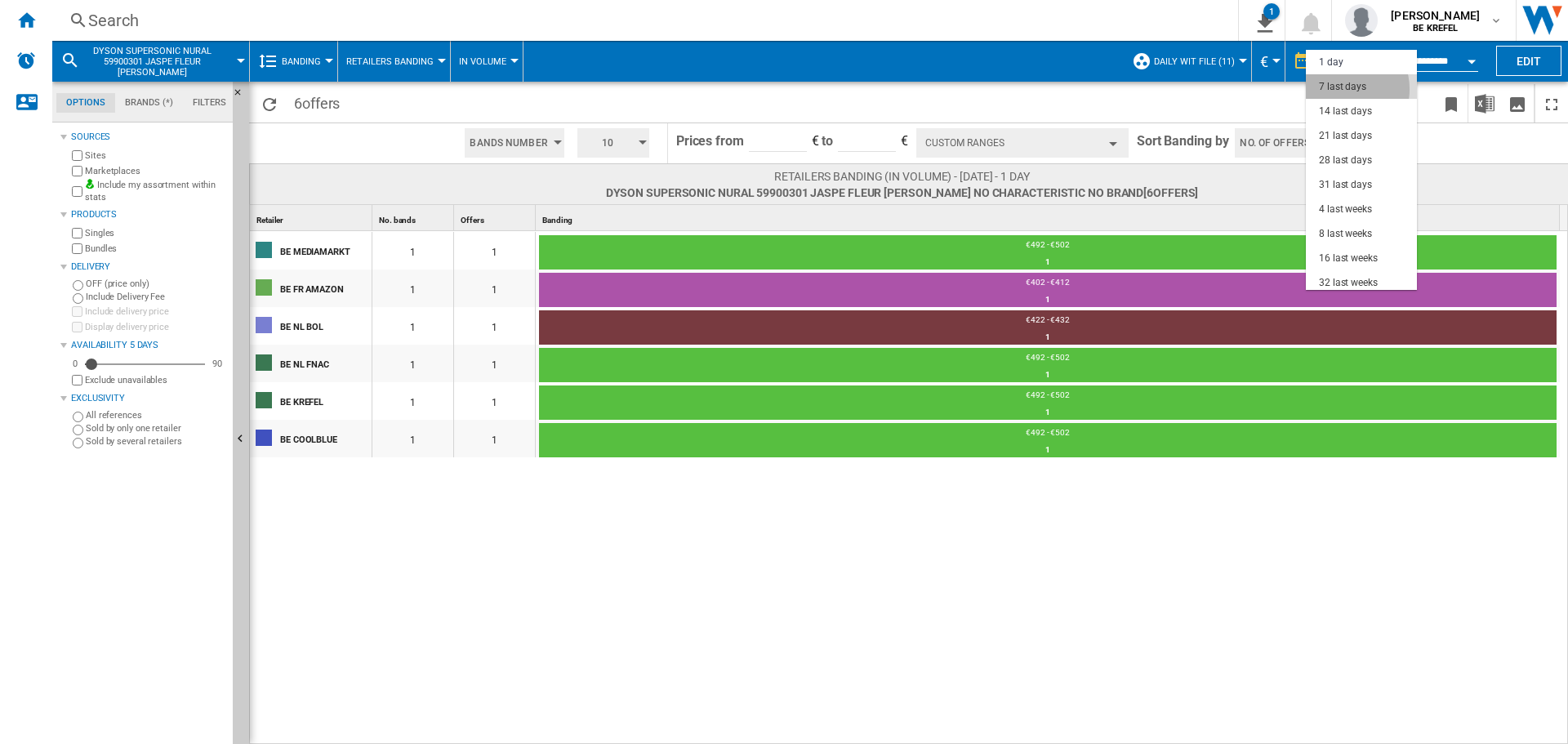
click at [1342, 89] on div "7 last days" at bounding box center [1342, 87] width 47 height 14
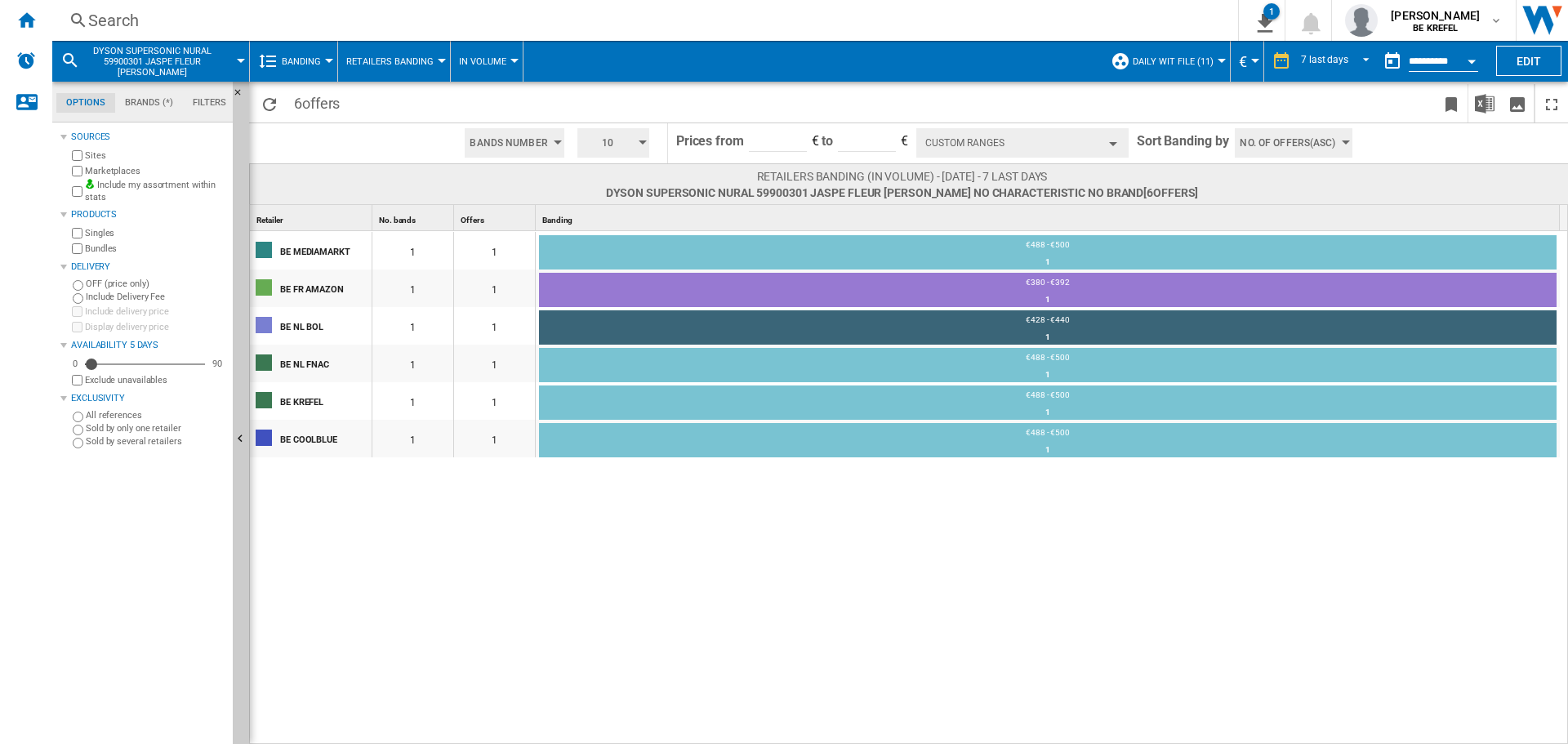
click at [320, 57] on span "Banding" at bounding box center [301, 61] width 39 height 11
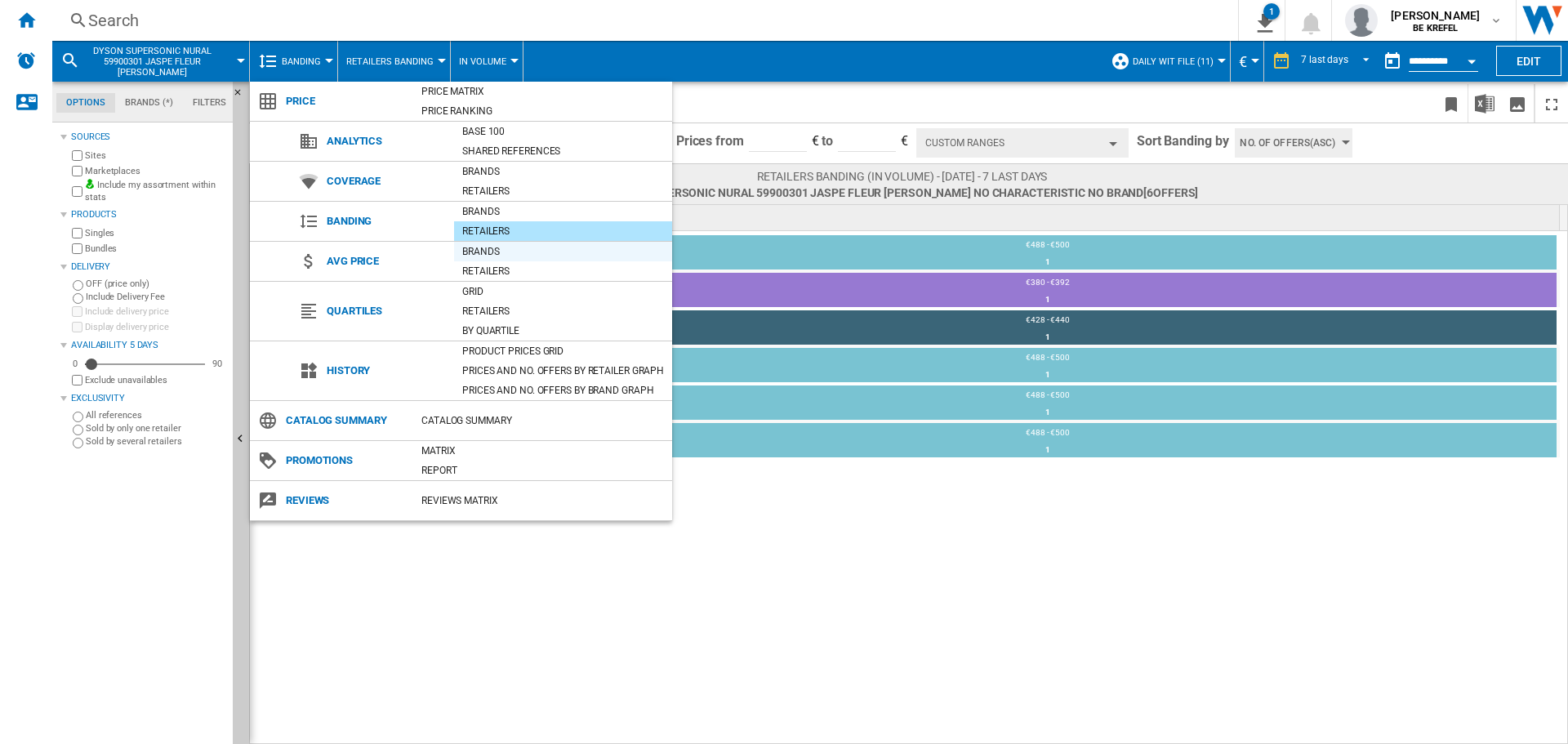
click at [468, 254] on div "Brands" at bounding box center [563, 252] width 218 height 16
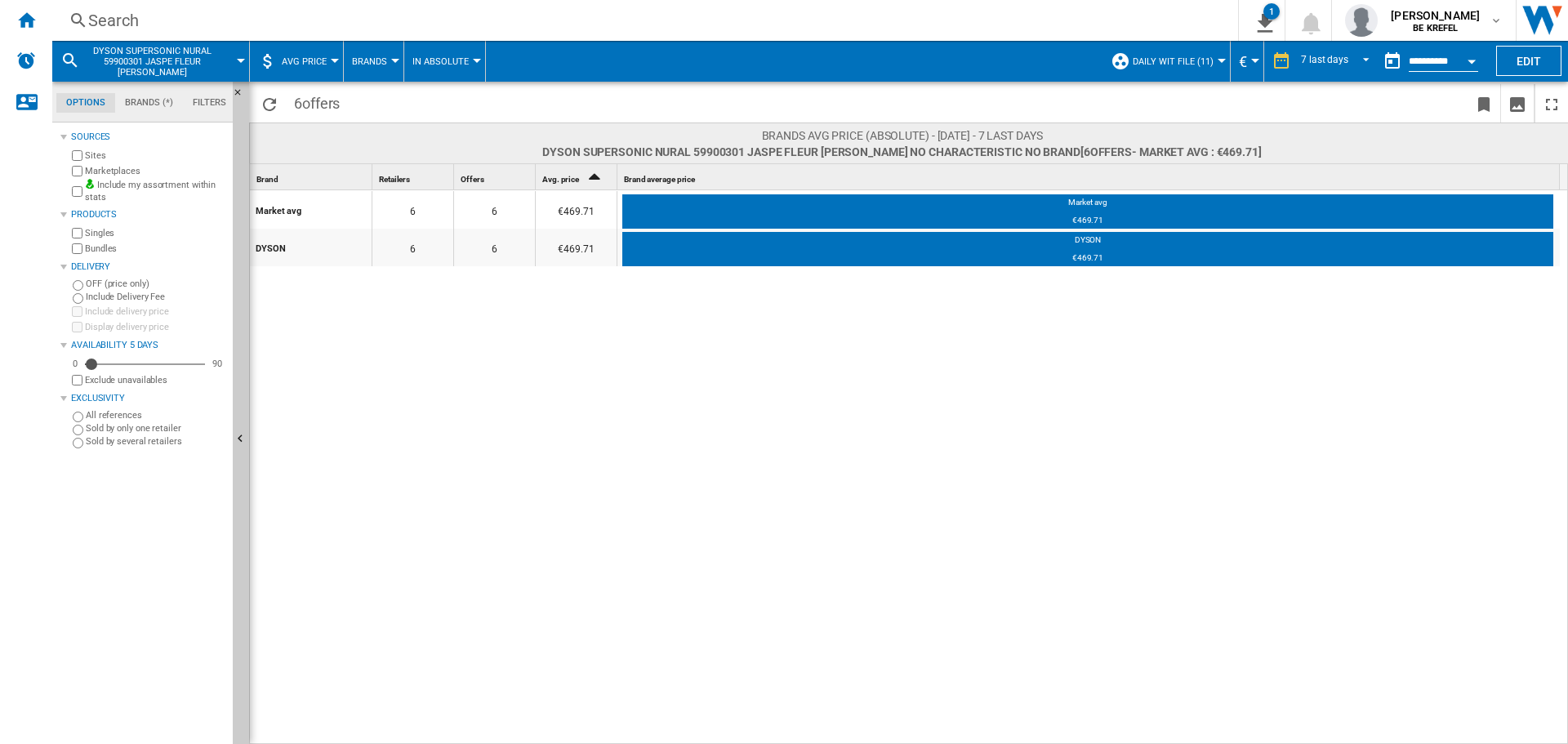
click at [299, 54] on button "AVG Price" at bounding box center [308, 61] width 53 height 41
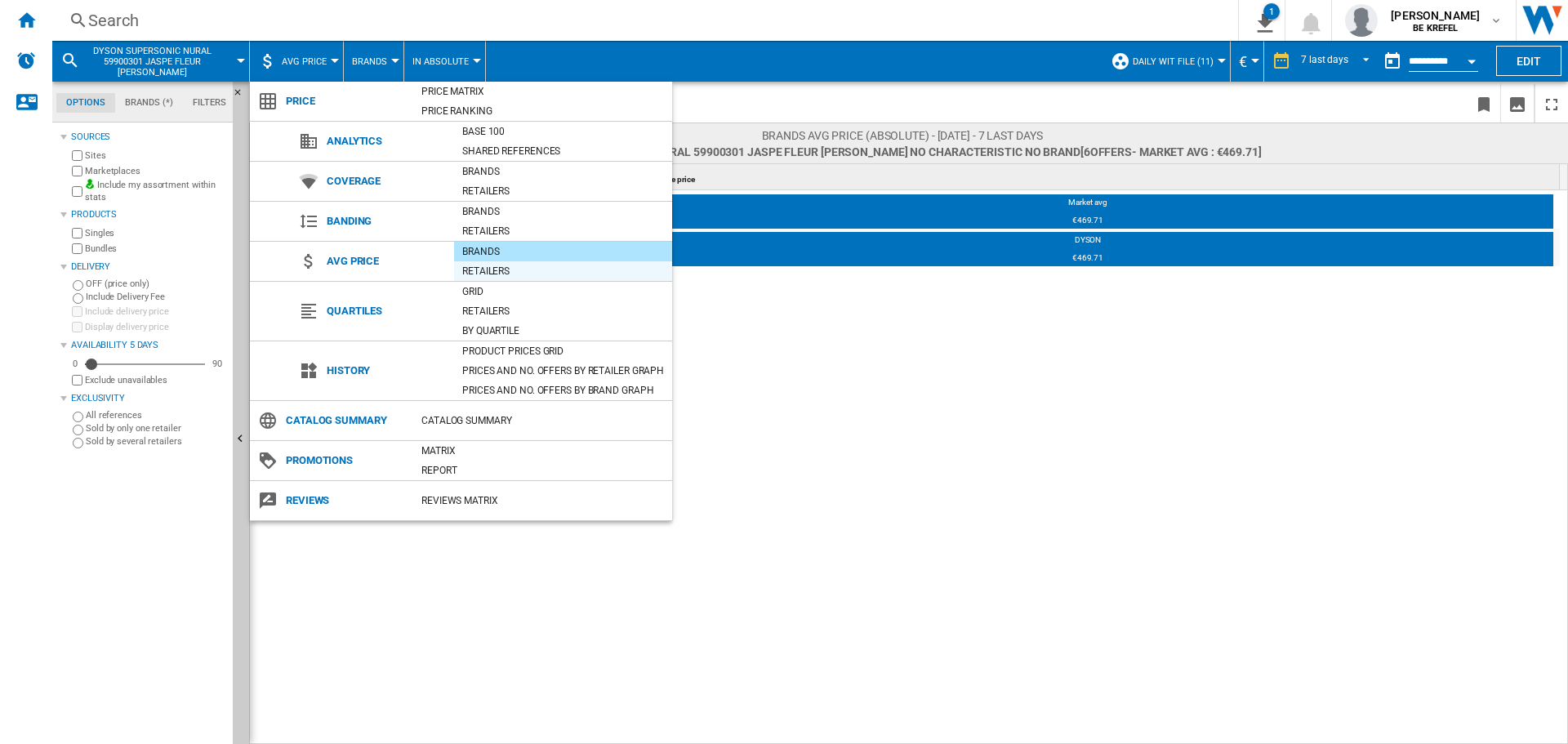
click at [487, 272] on div "Retailers" at bounding box center [563, 271] width 218 height 16
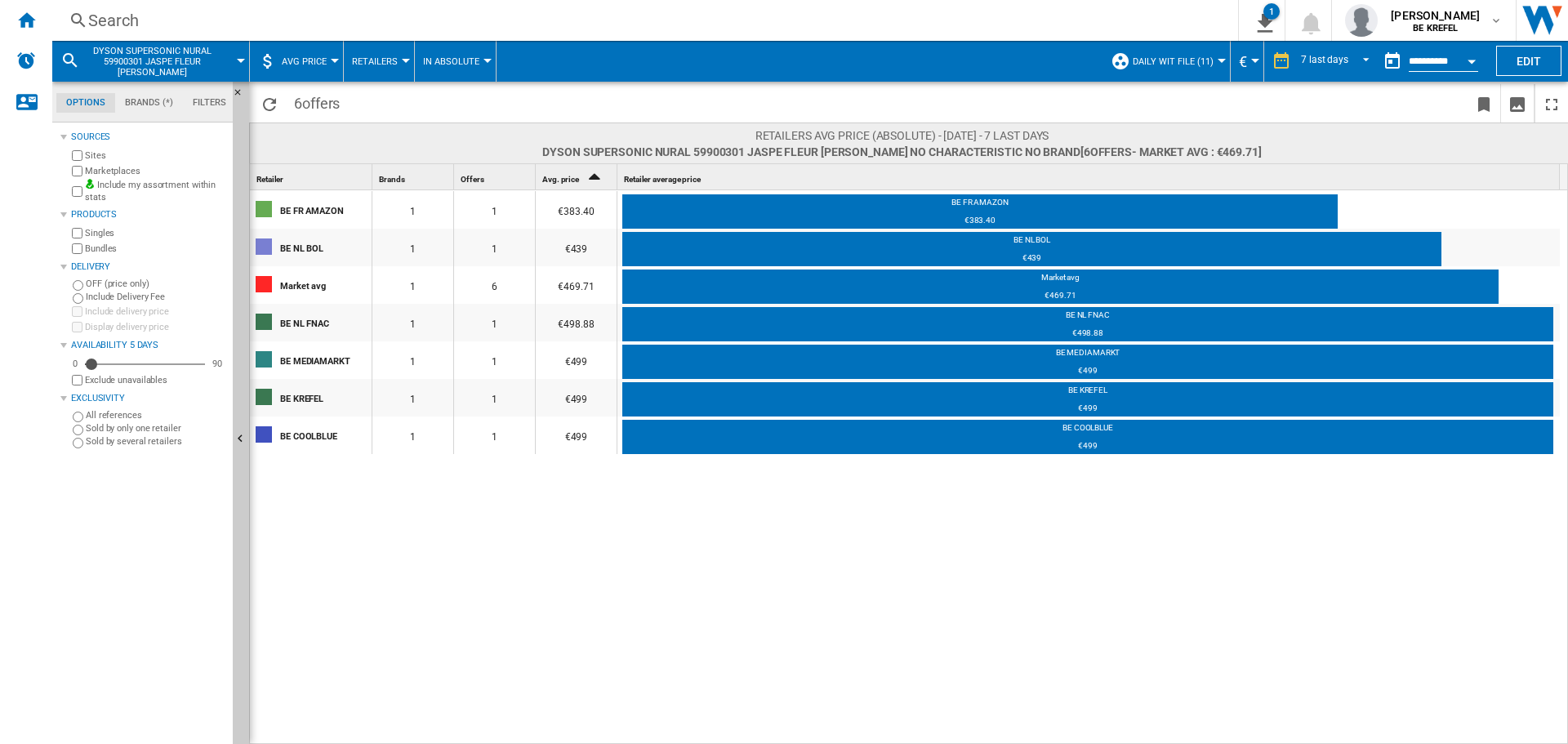
click at [298, 56] on span "AVG Price" at bounding box center [304, 61] width 45 height 11
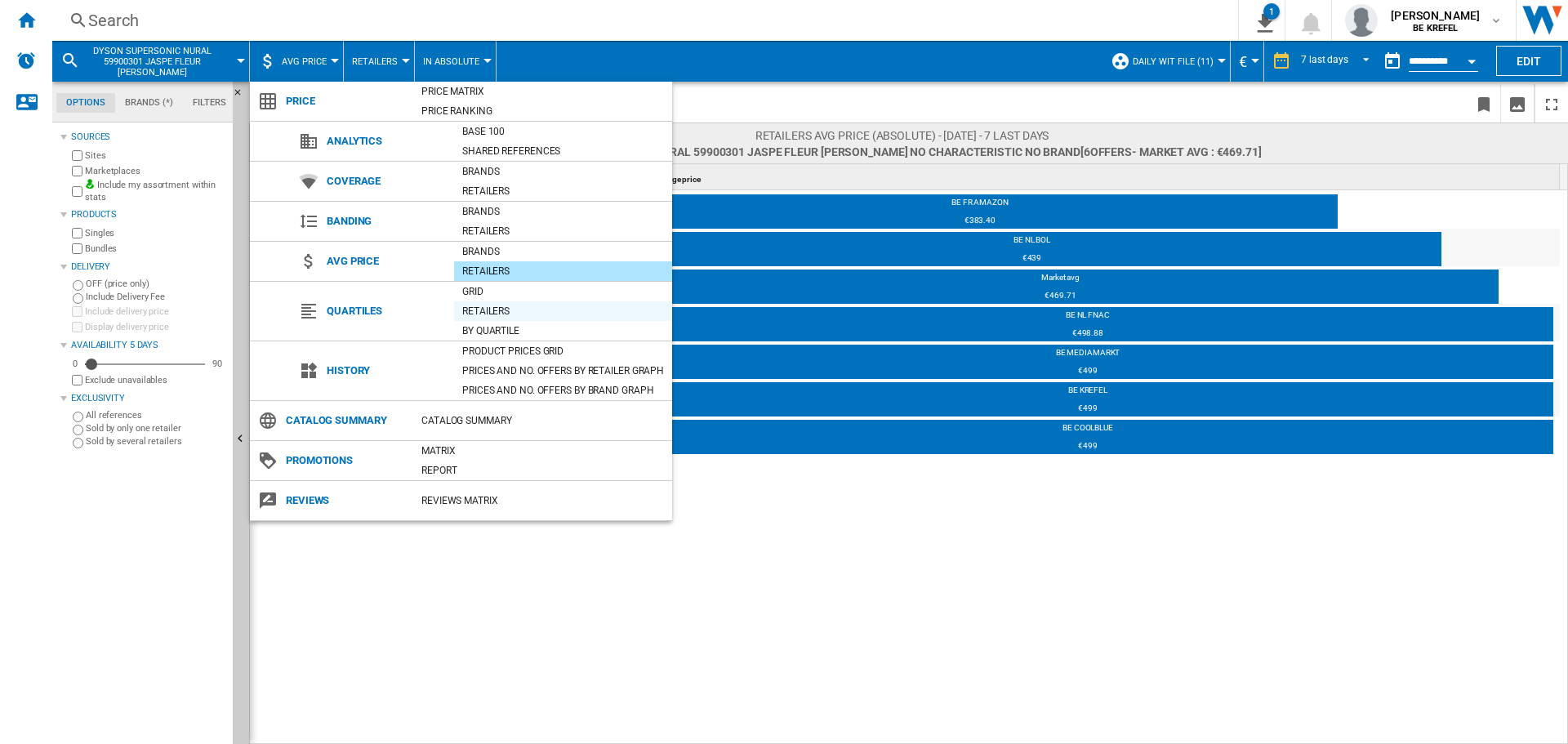
click at [485, 313] on div "Retailers" at bounding box center [563, 311] width 218 height 16
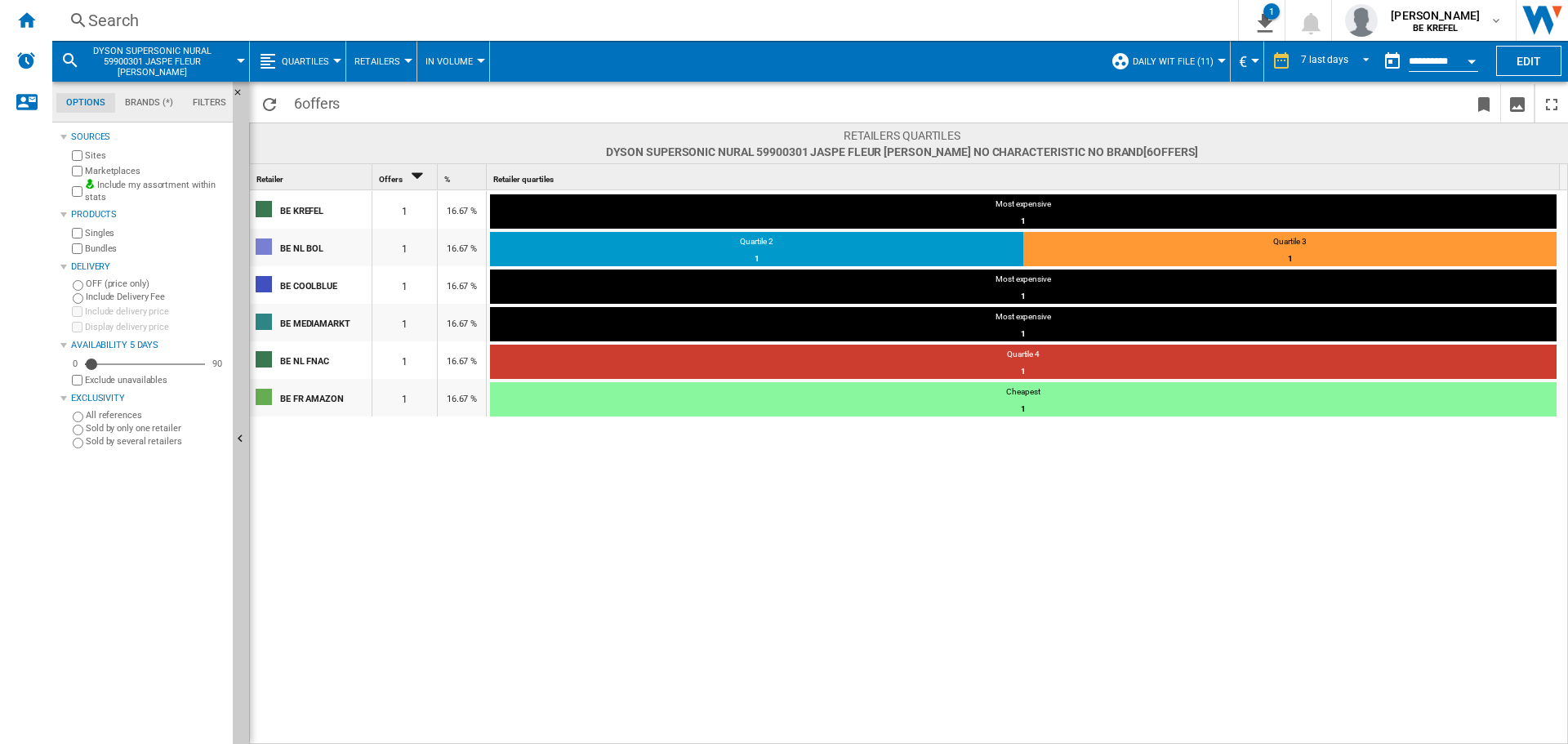
click at [299, 61] on span "Quartiles" at bounding box center [305, 61] width 47 height 11
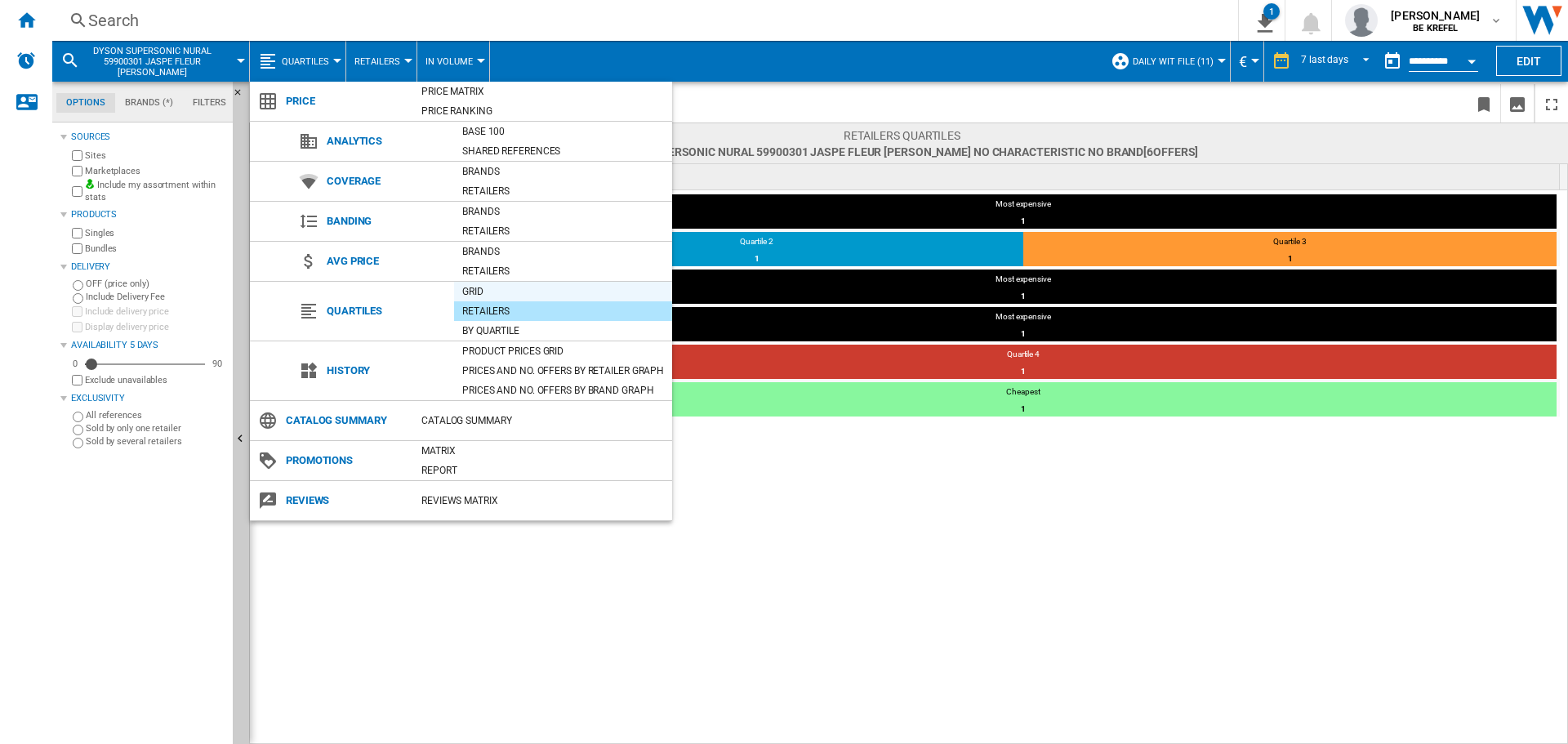
click at [499, 301] on div "Grid" at bounding box center [563, 292] width 218 height 20
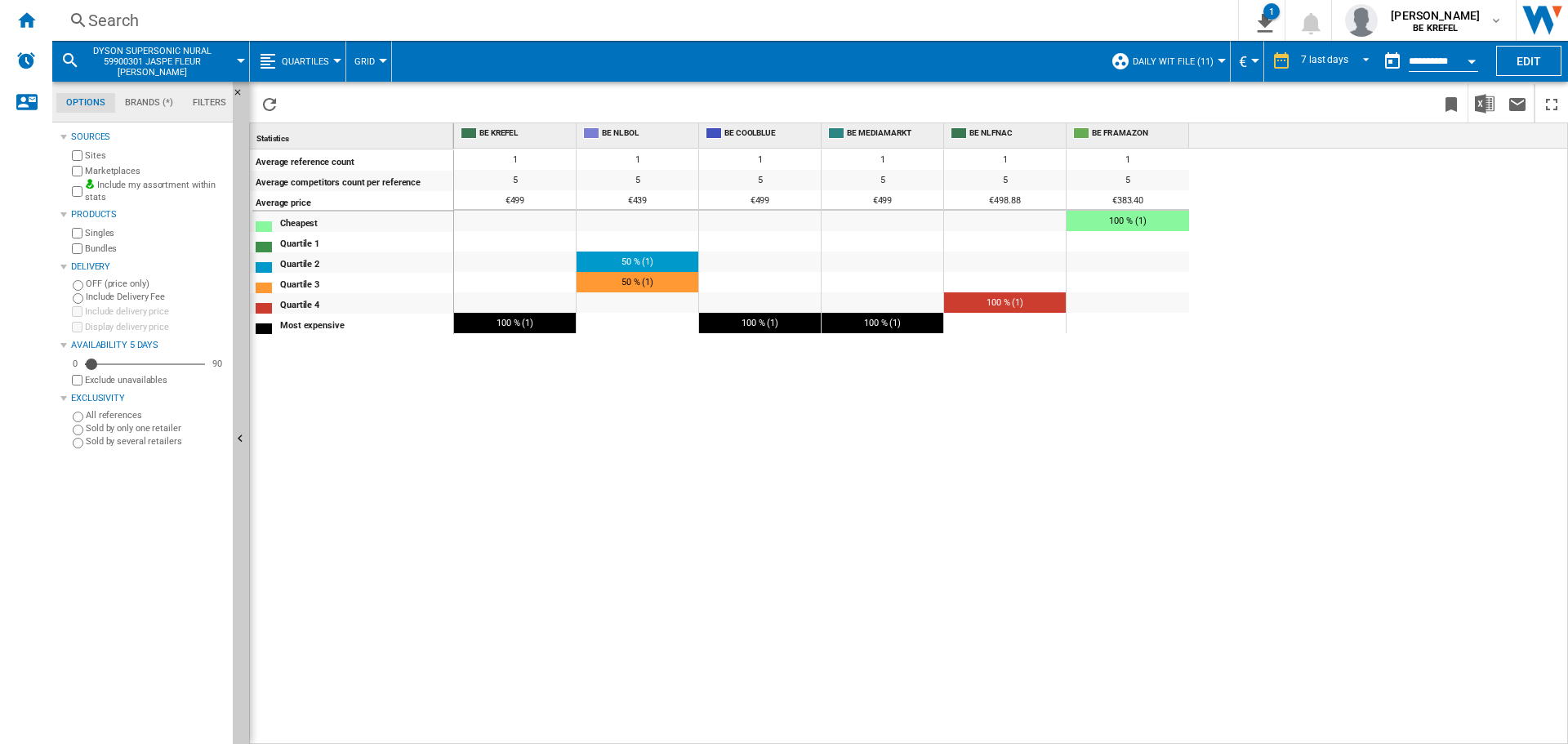
click at [307, 59] on span "Quartiles" at bounding box center [305, 61] width 47 height 11
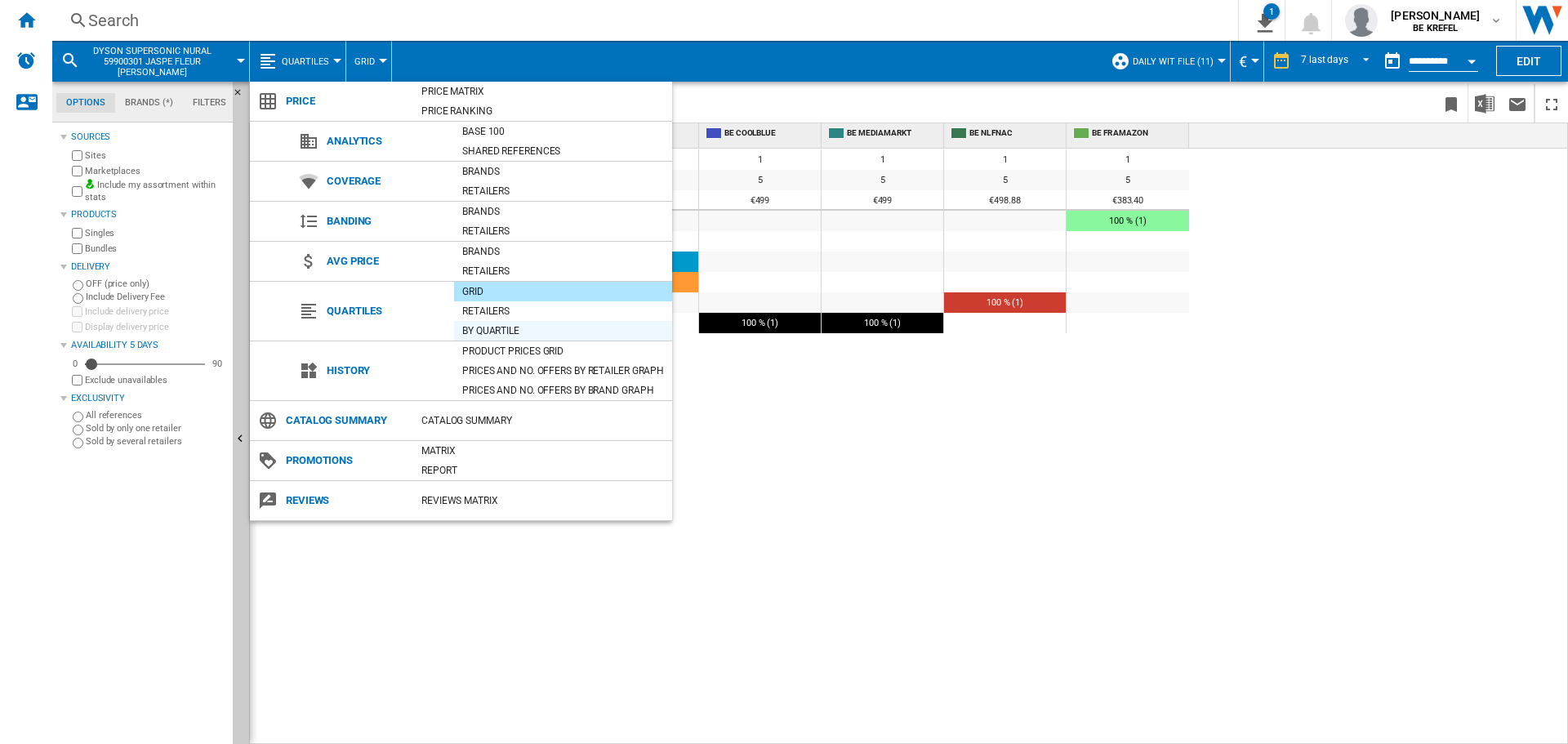
click at [507, 332] on div "By quartile" at bounding box center [563, 331] width 218 height 16
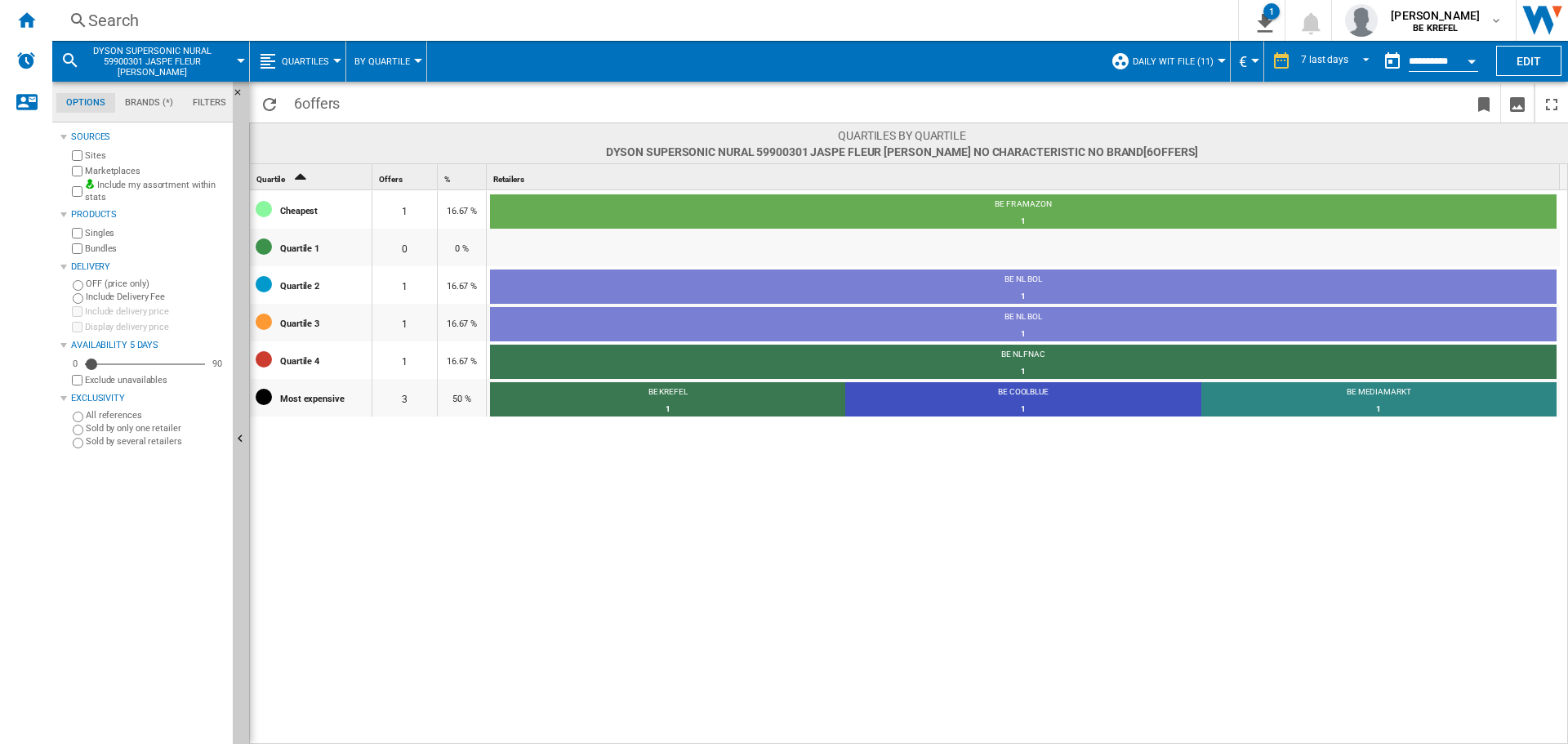
click at [268, 50] on div "Quartiles" at bounding box center [297, 61] width 79 height 41
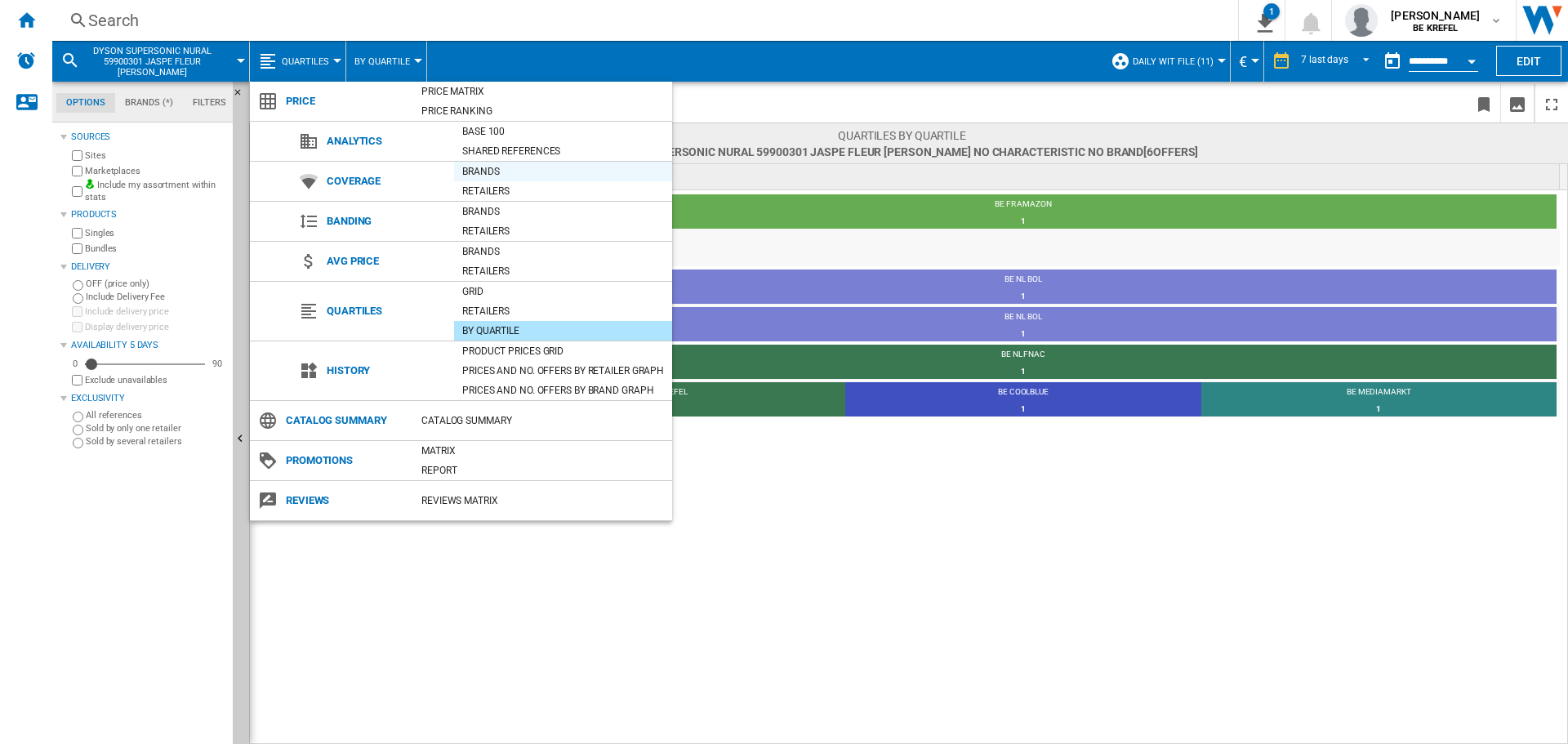
click at [491, 164] on div "Brands" at bounding box center [563, 172] width 218 height 16
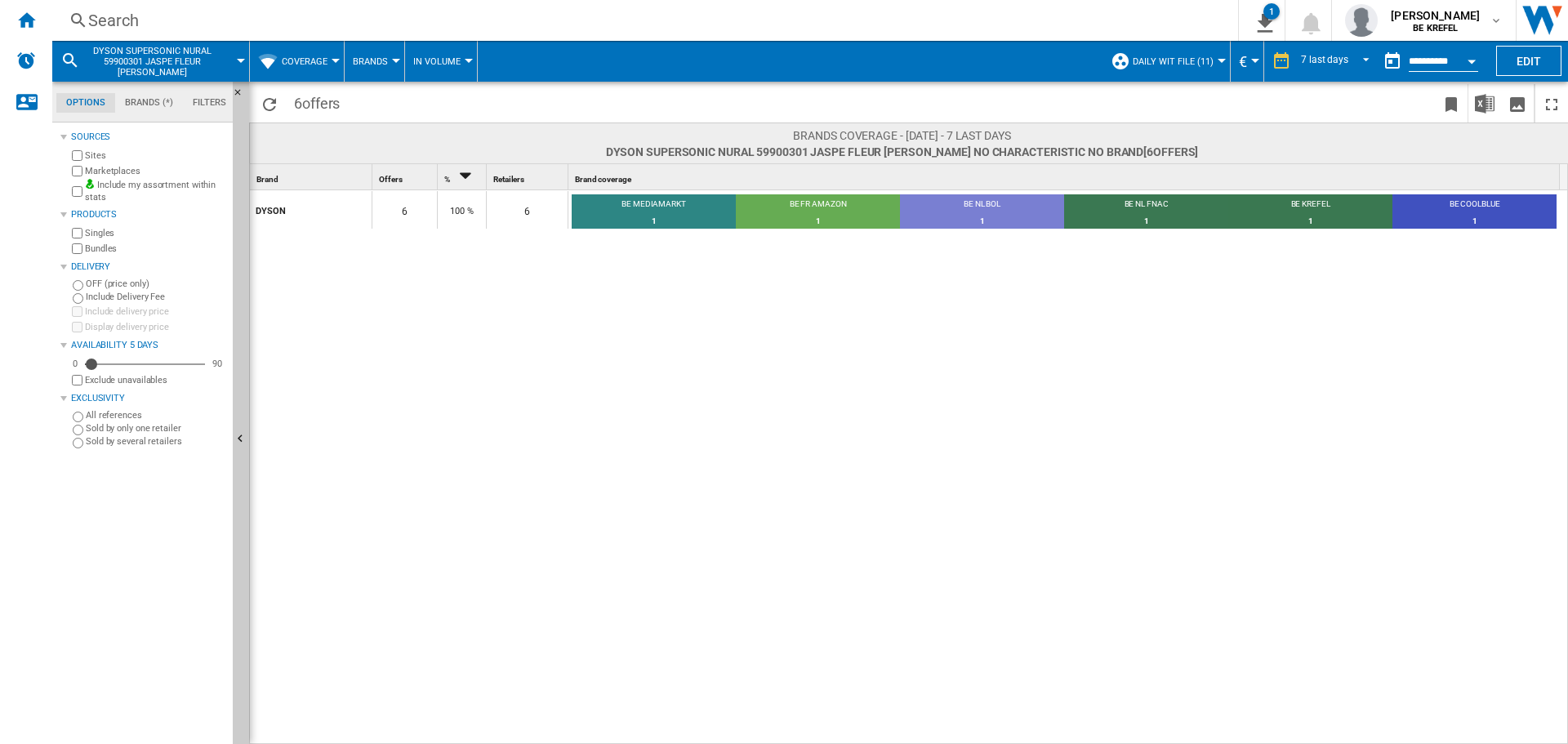
click at [316, 59] on span "Coverage" at bounding box center [305, 61] width 46 height 11
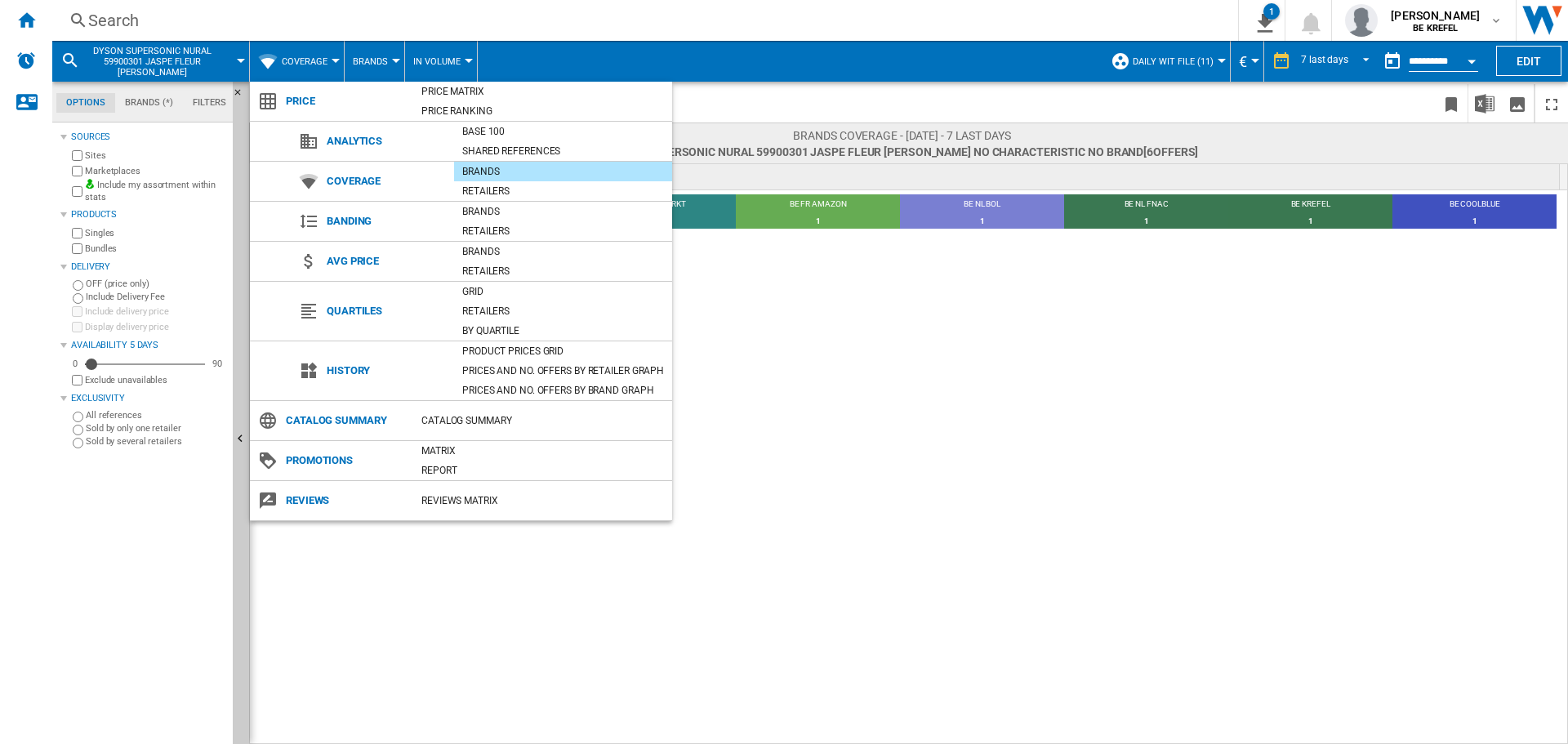
click at [379, 70] on md-backdrop at bounding box center [784, 372] width 1568 height 744
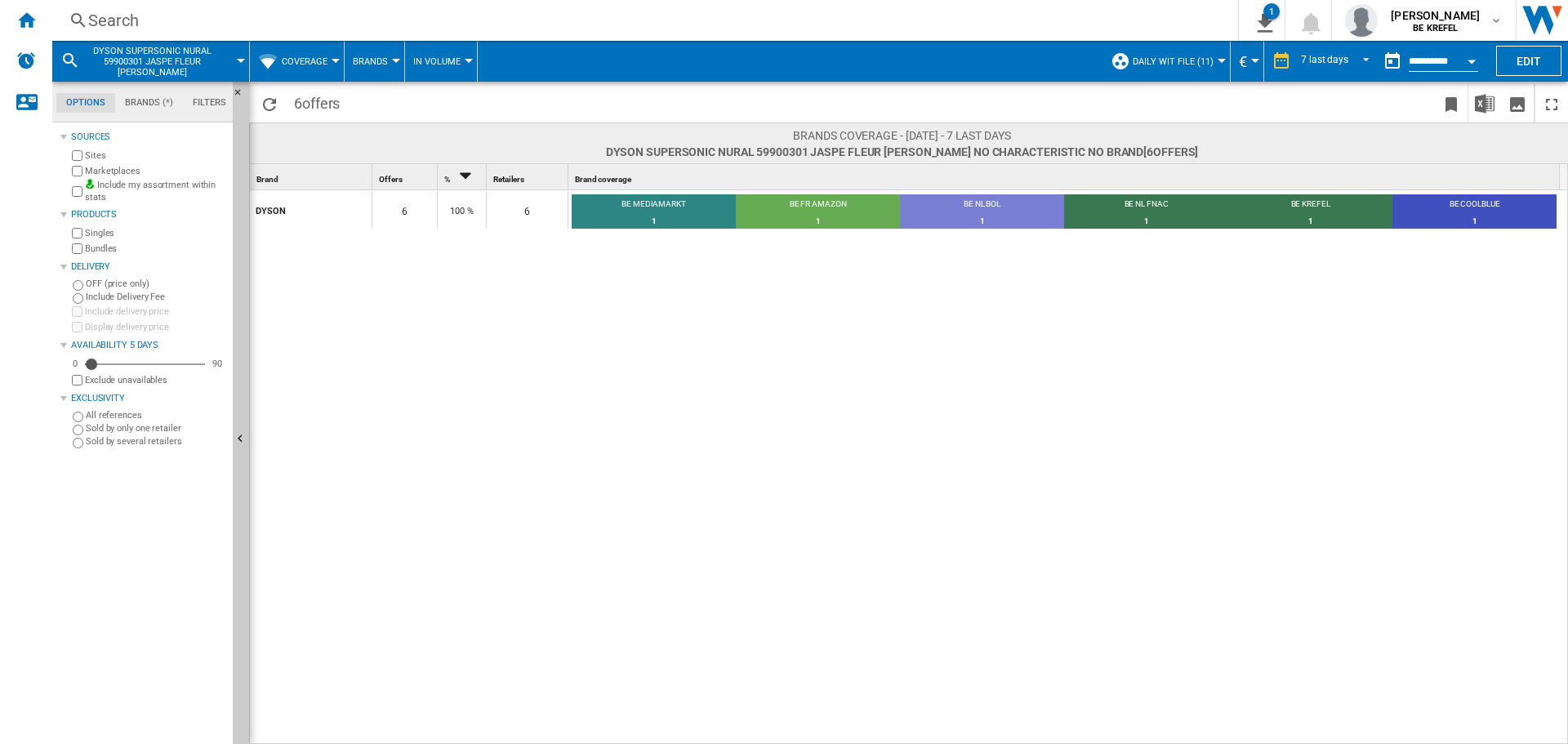
click at [379, 68] on button "Brands" at bounding box center [374, 61] width 43 height 41
click at [379, 68] on md-backdrop at bounding box center [784, 372] width 1568 height 744
click at [306, 52] on button "Coverage" at bounding box center [309, 61] width 54 height 41
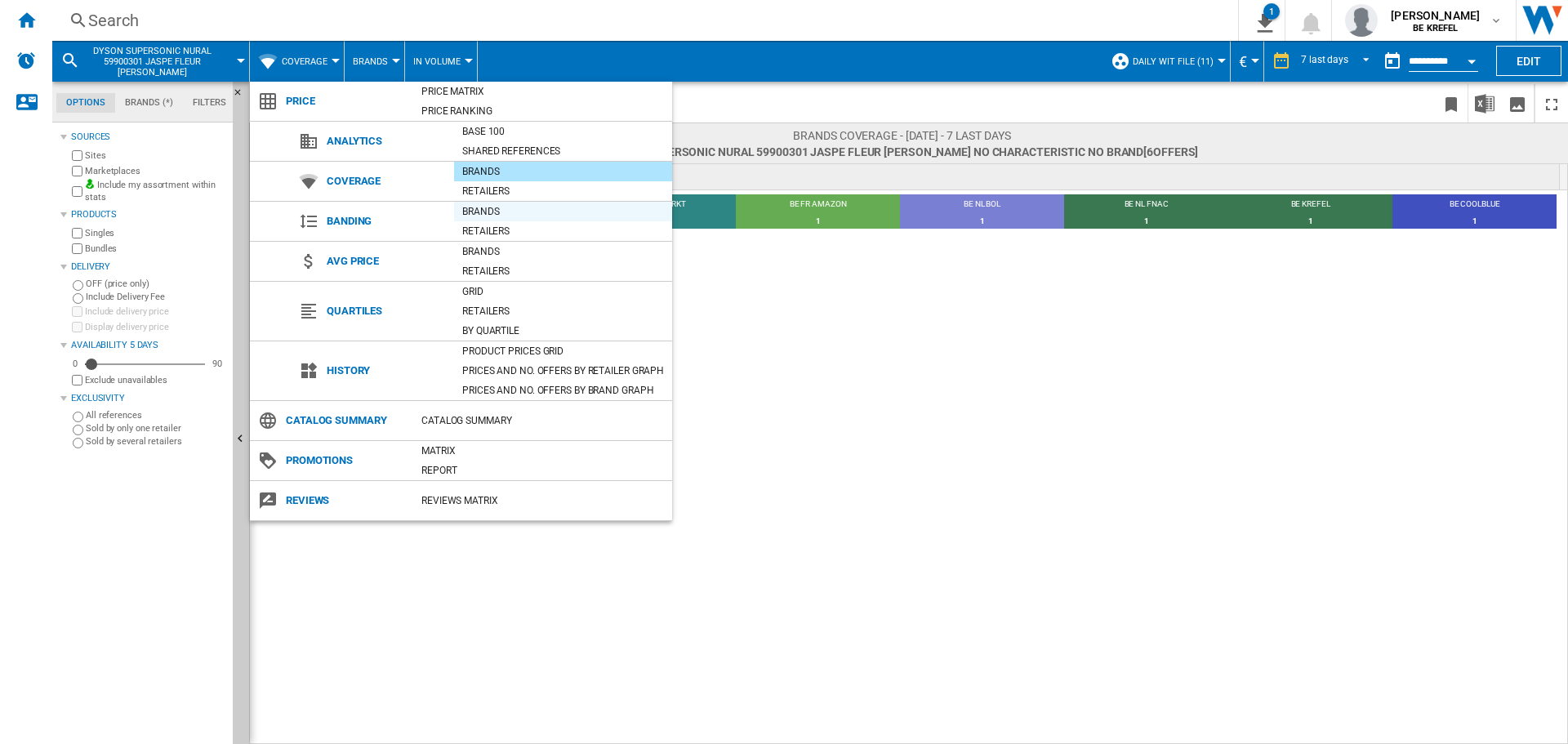
click at [496, 204] on div "Brands" at bounding box center [563, 212] width 218 height 16
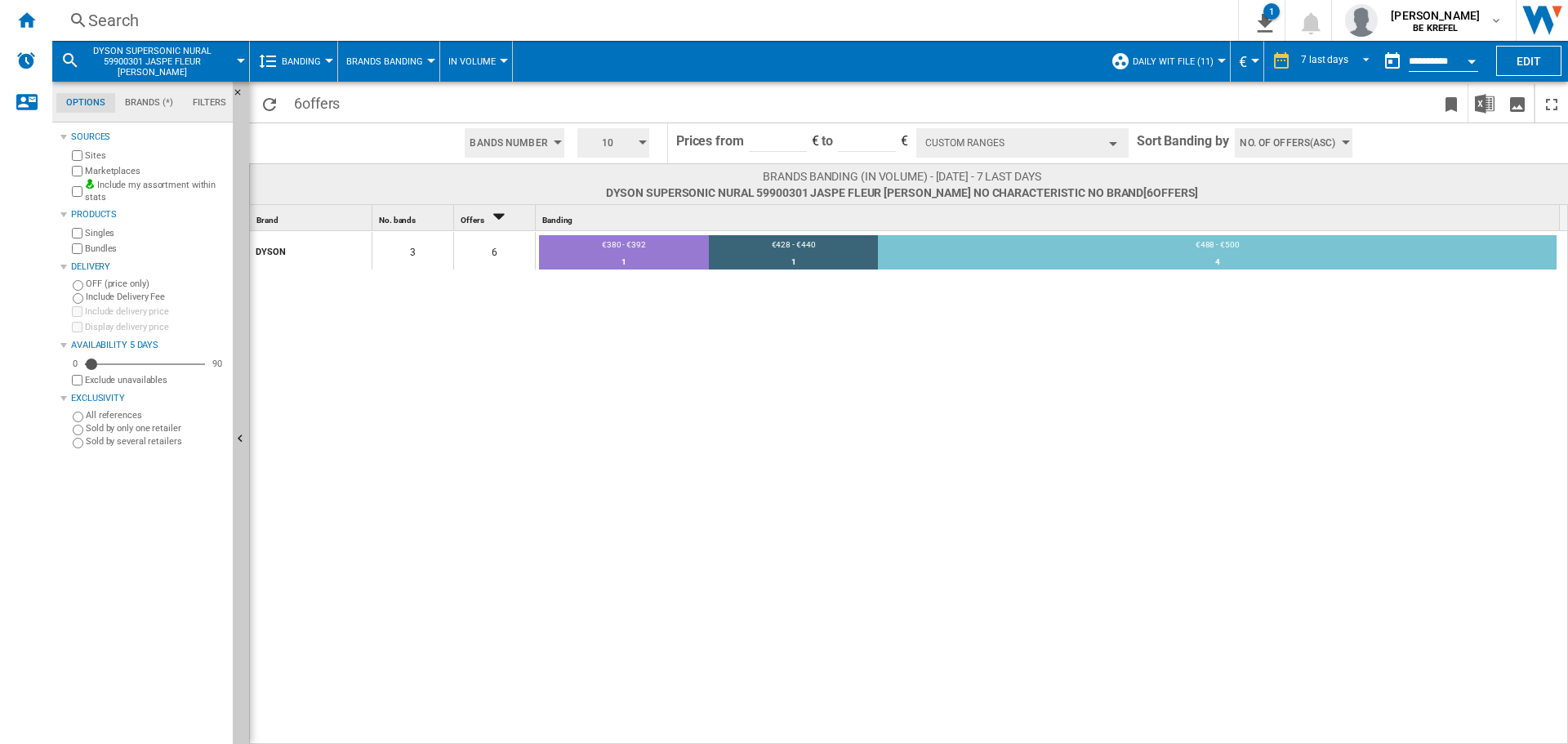
click at [316, 51] on button "Banding" at bounding box center [305, 61] width 47 height 41
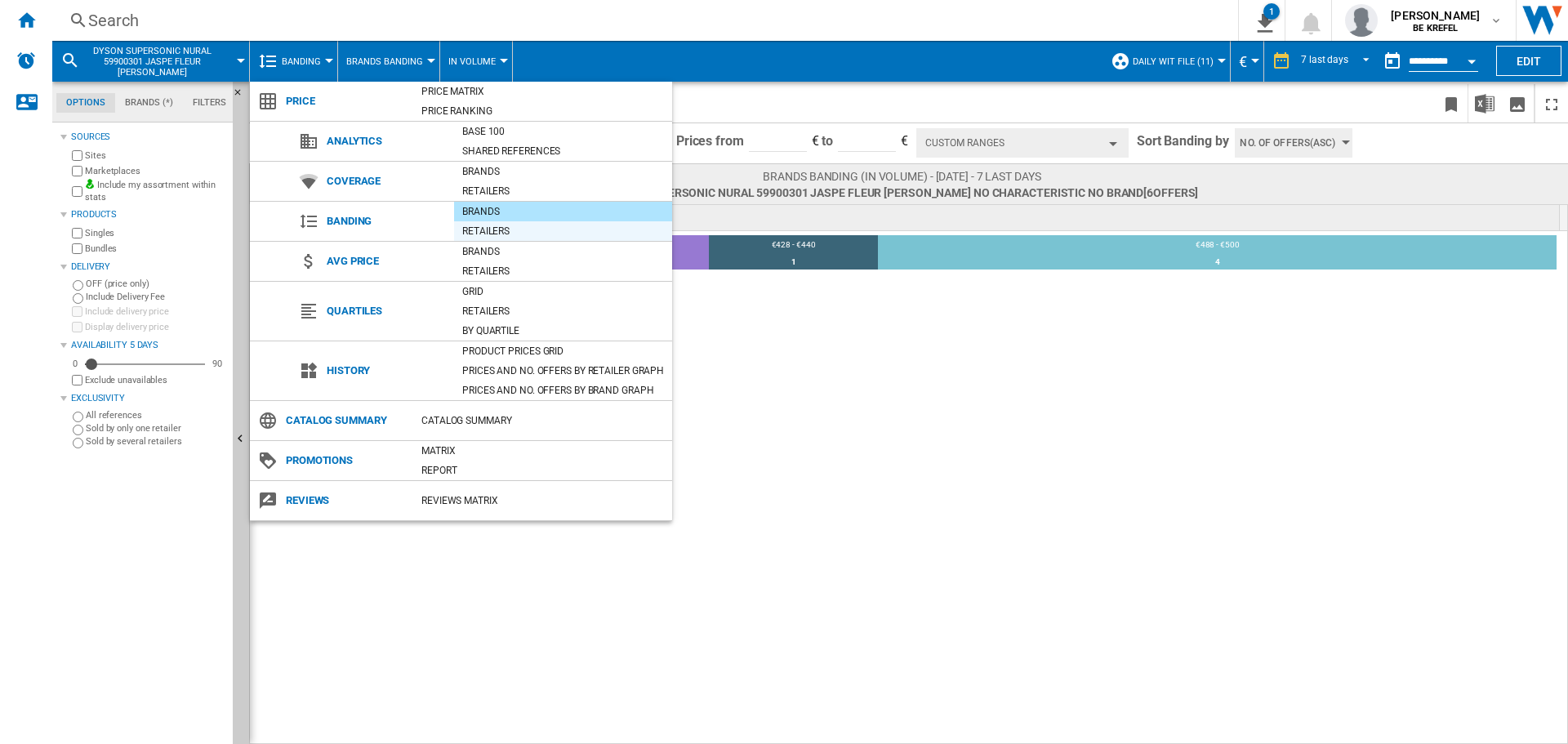
click at [490, 231] on div "Retailers" at bounding box center [563, 231] width 218 height 16
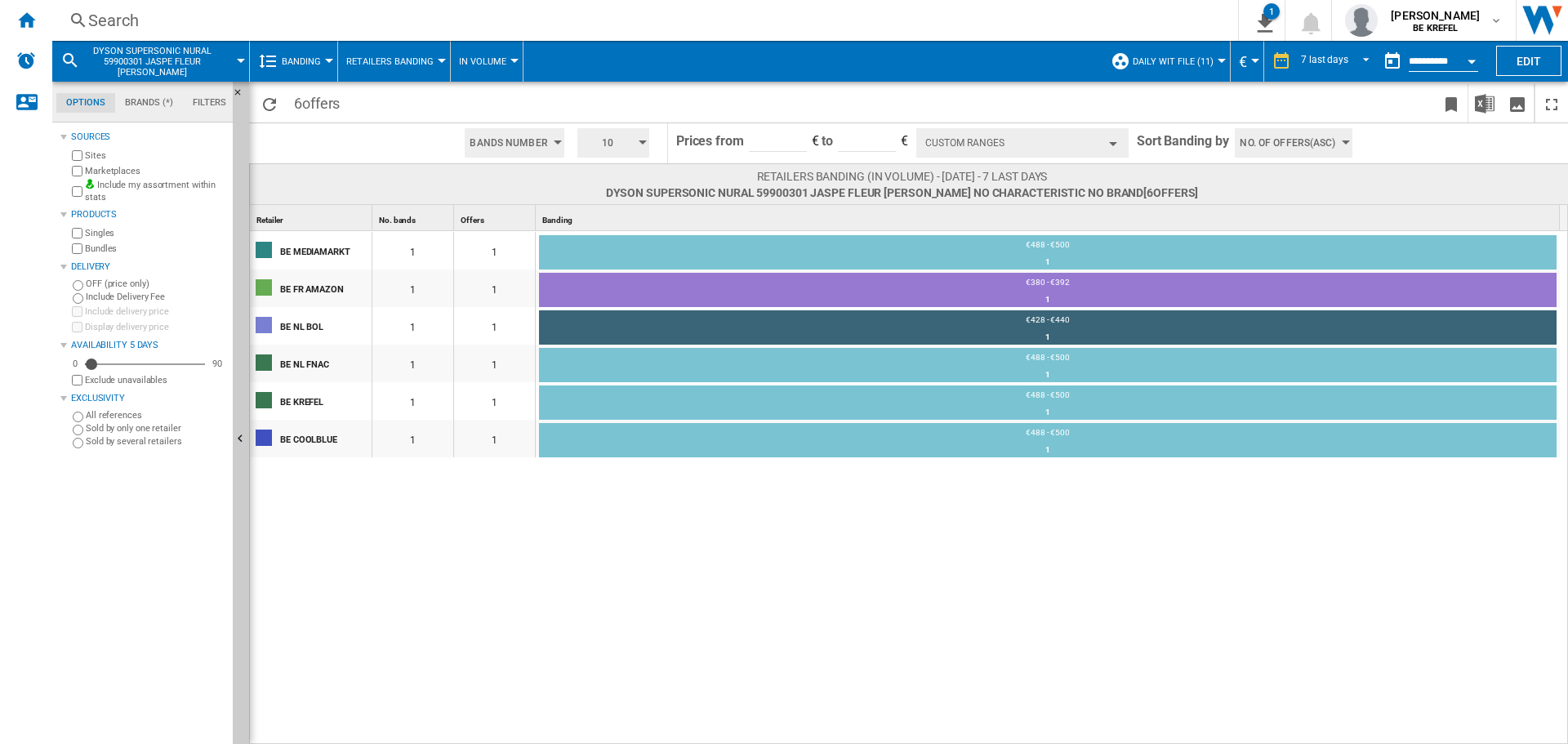
click at [315, 70] on button "Banding" at bounding box center [305, 61] width 47 height 41
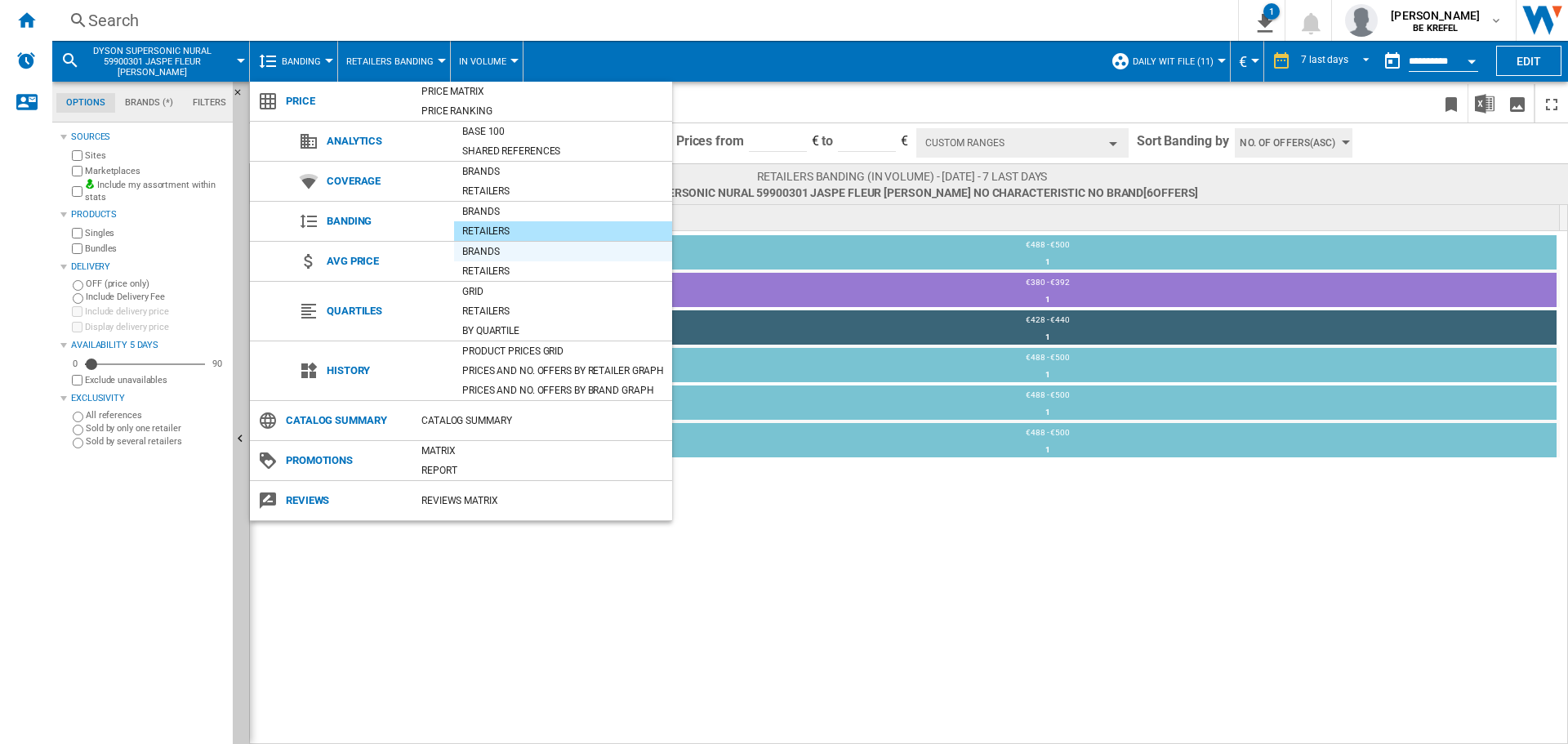
click at [487, 254] on div "Brands" at bounding box center [563, 252] width 218 height 16
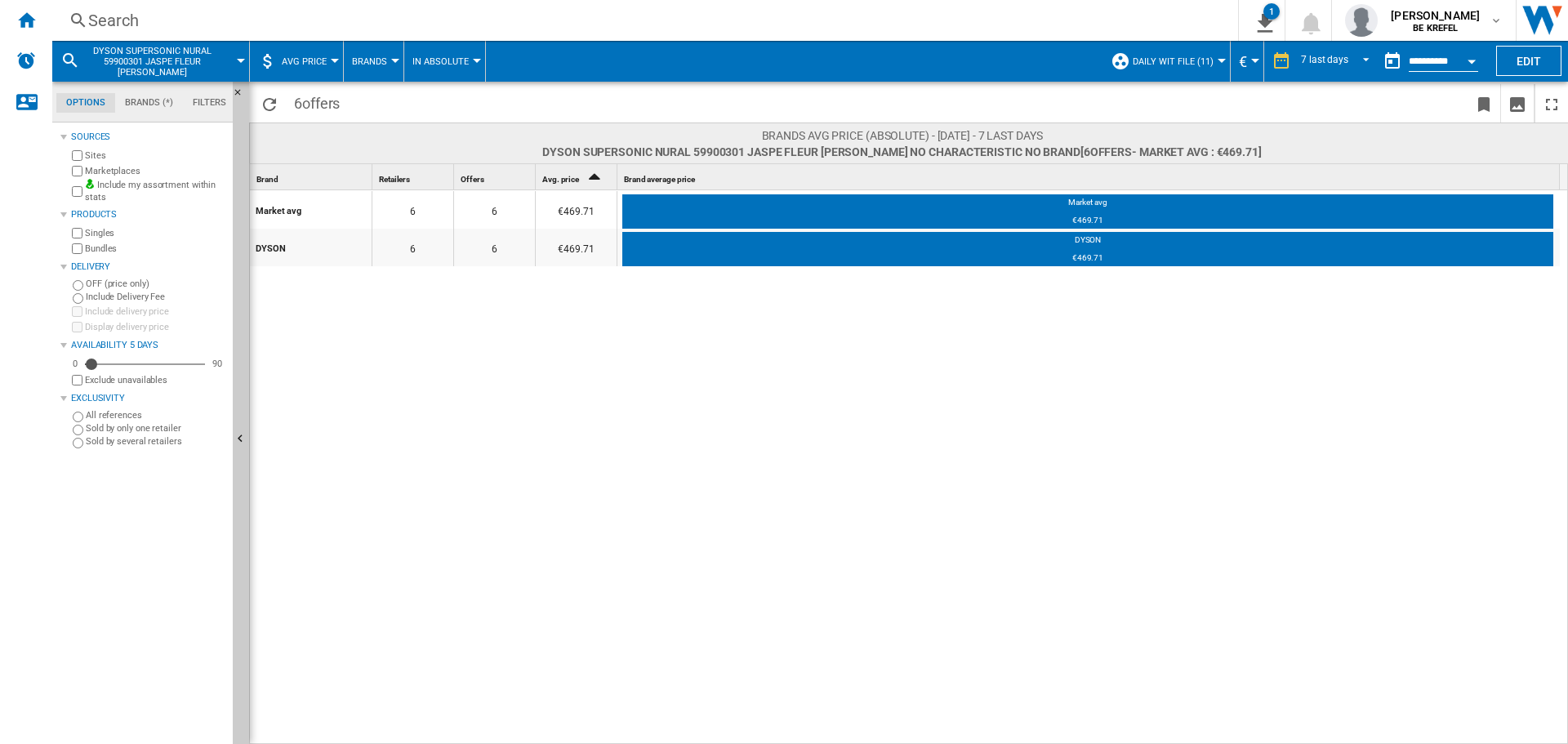
click at [1190, 61] on span "Daily WIT file (11)" at bounding box center [1173, 61] width 81 height 11
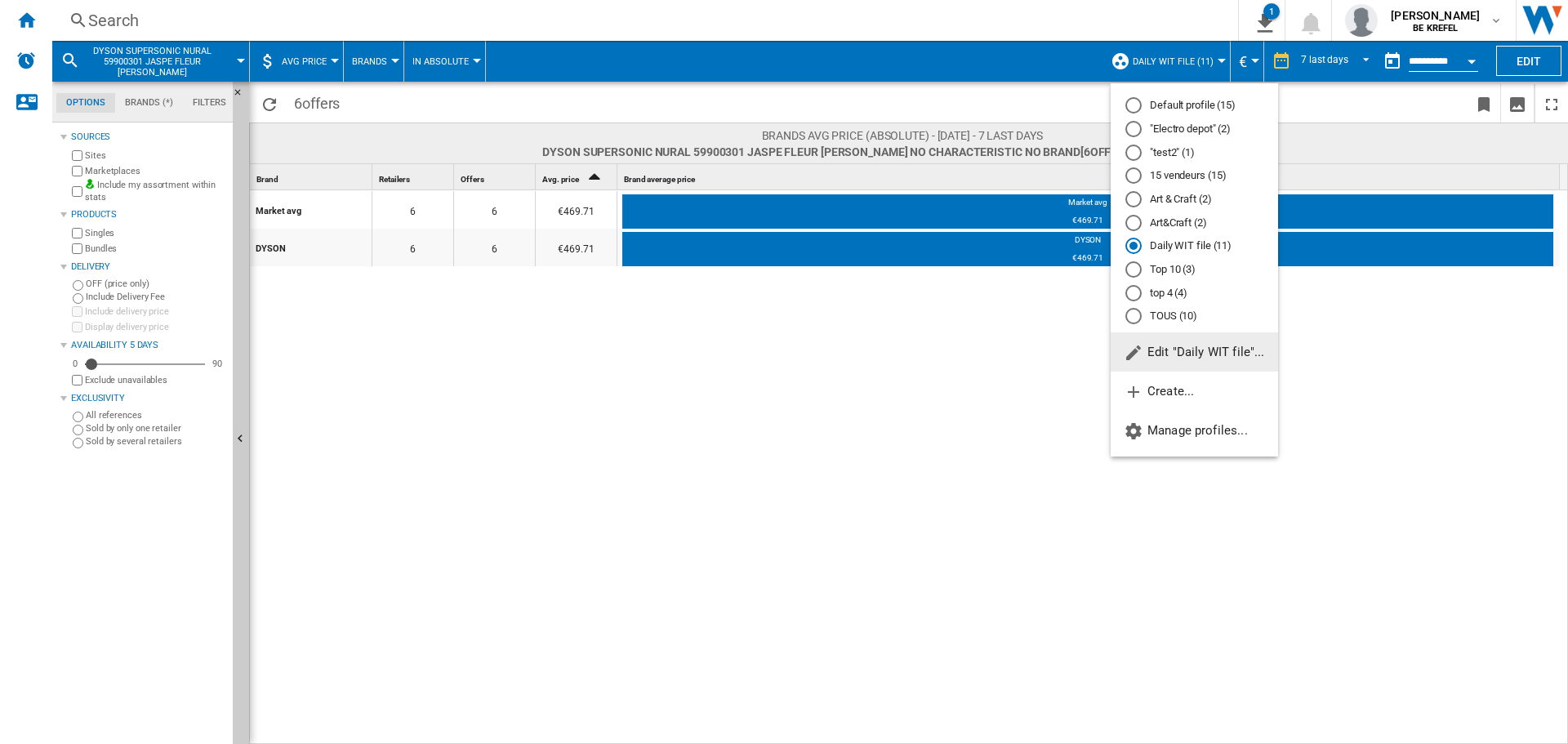
click at [1190, 61] on md-backdrop at bounding box center [784, 372] width 1568 height 744
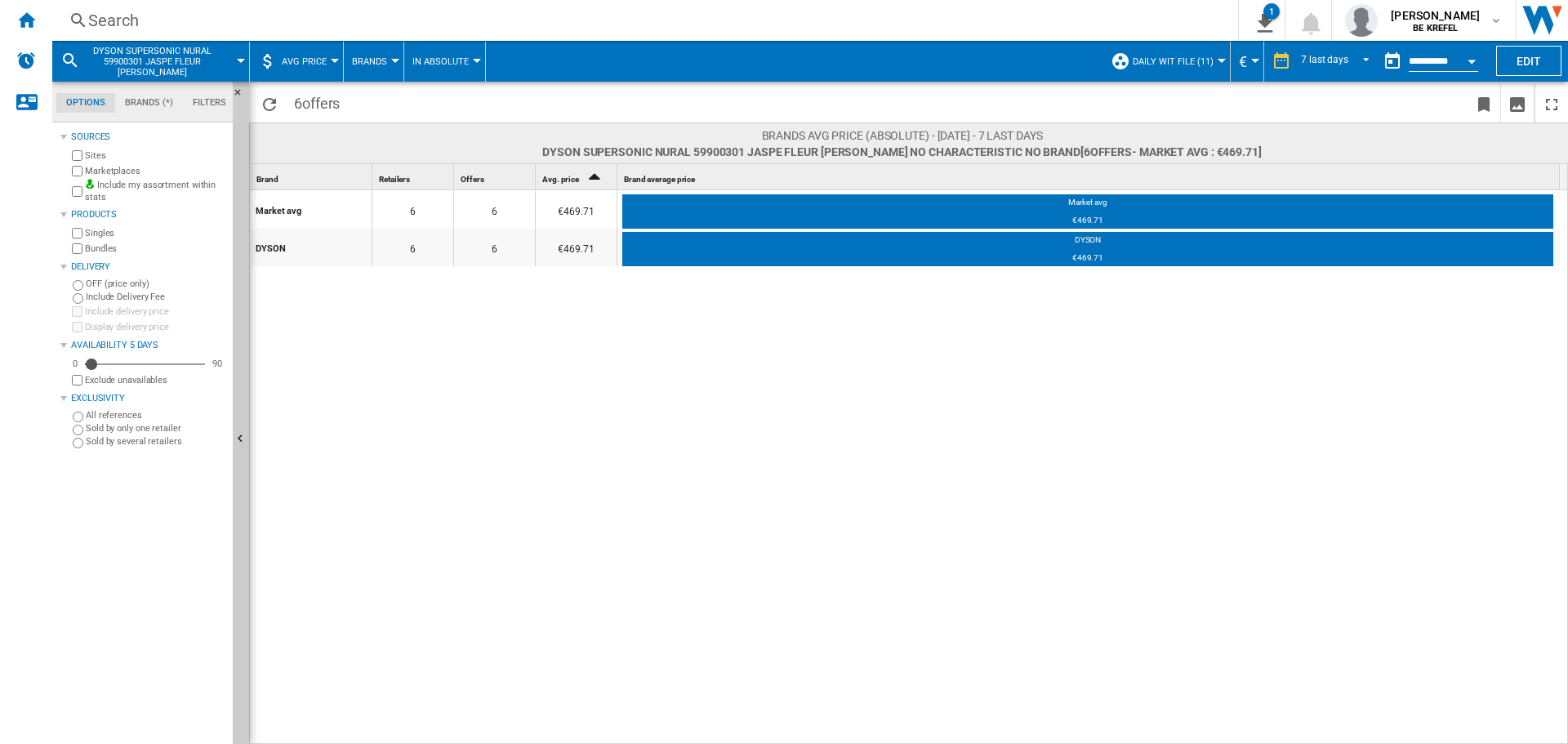
click at [307, 56] on span "AVG Price" at bounding box center [304, 61] width 45 height 11
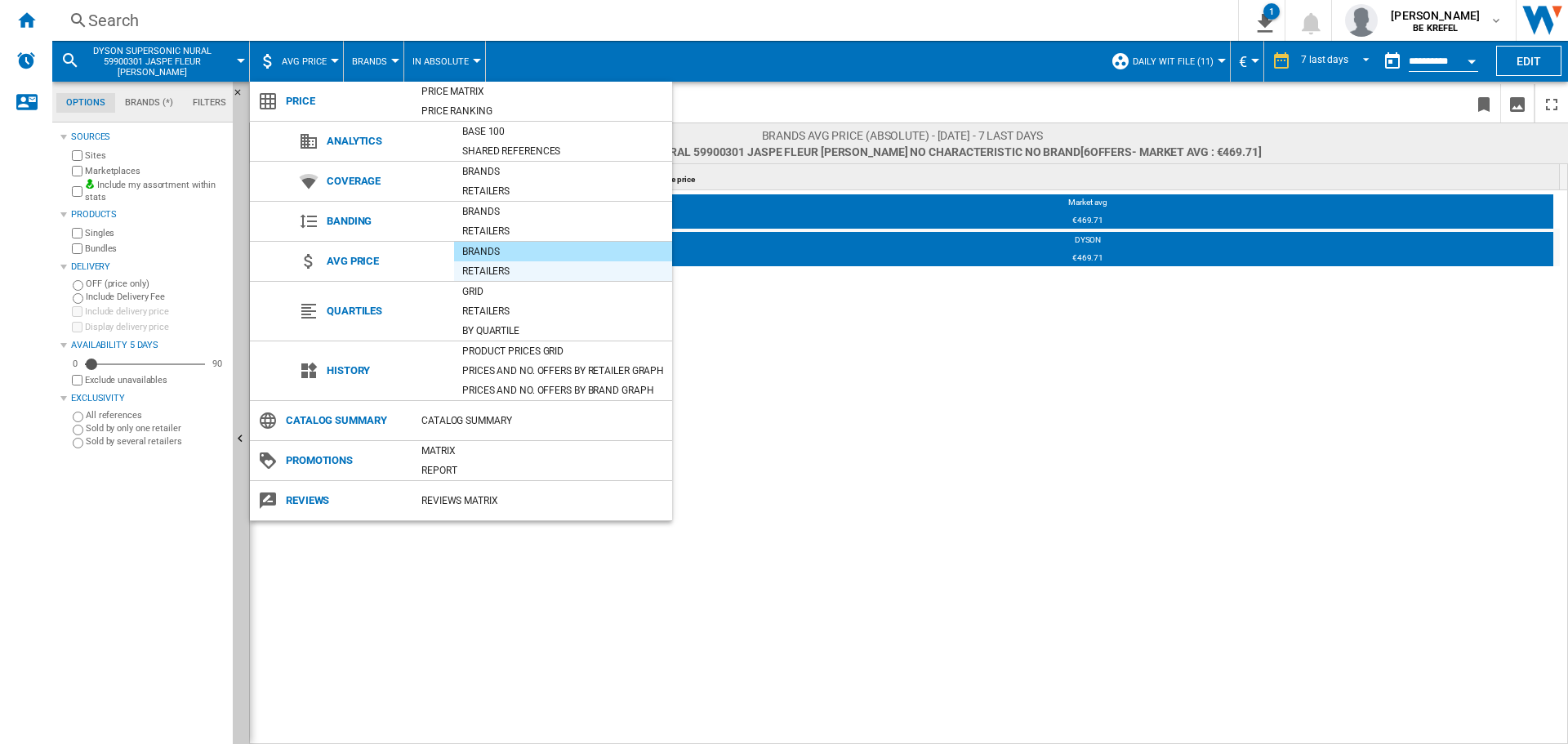
click at [522, 269] on div "Retailers" at bounding box center [563, 271] width 218 height 16
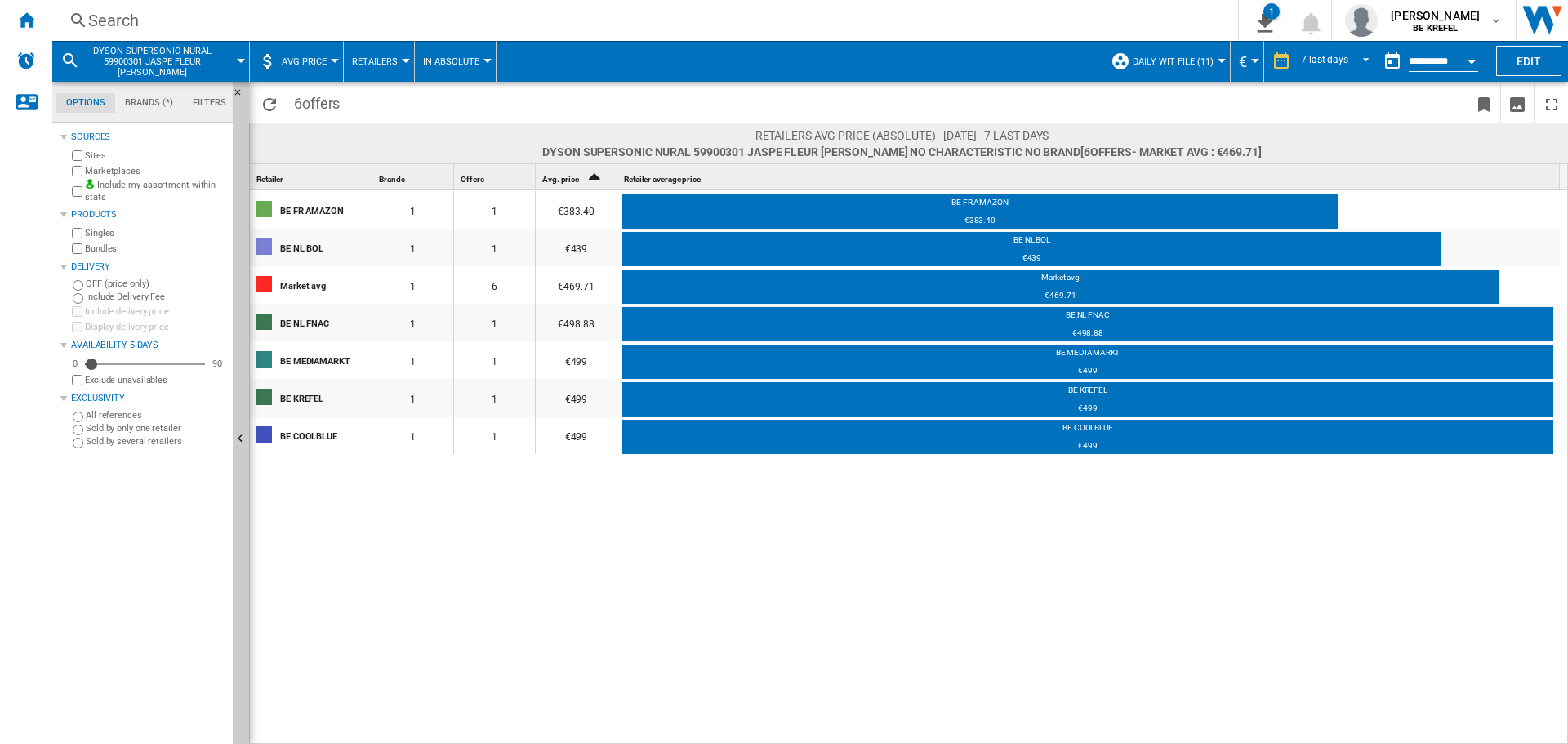
click at [327, 61] on button "AVG Price" at bounding box center [308, 61] width 53 height 41
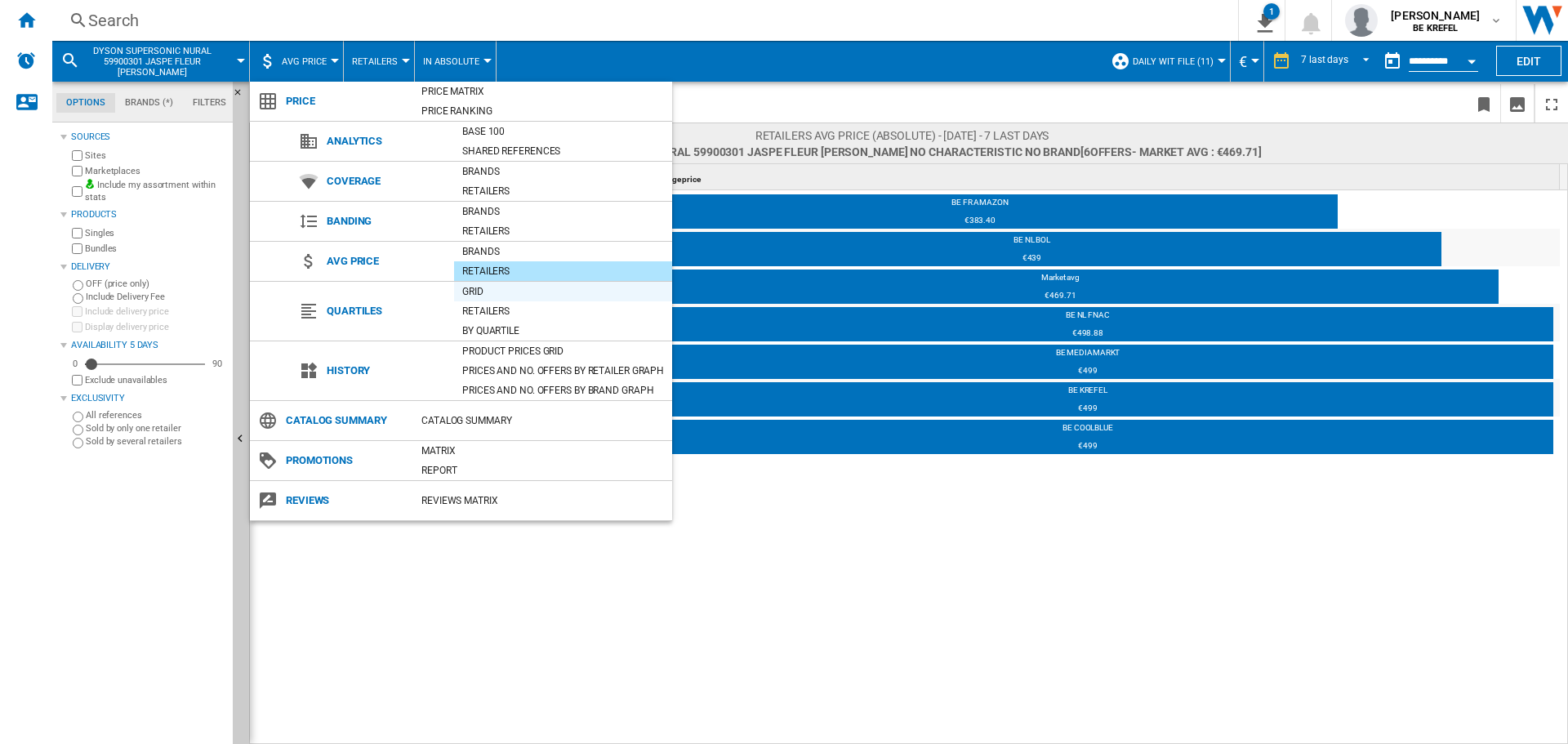
click at [500, 289] on div "Grid" at bounding box center [563, 292] width 218 height 16
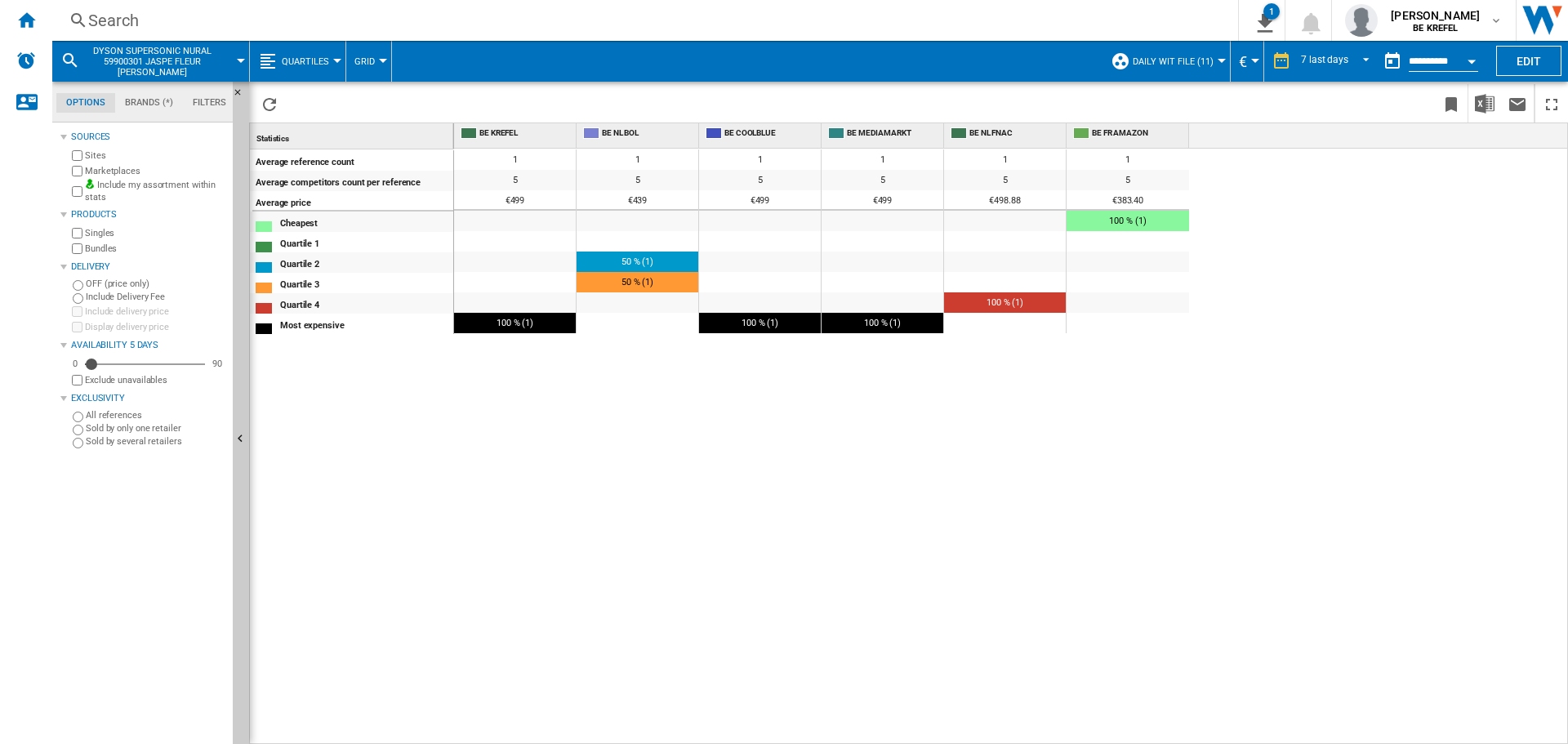
click at [333, 67] on button "Quartiles" at bounding box center [310, 61] width 56 height 41
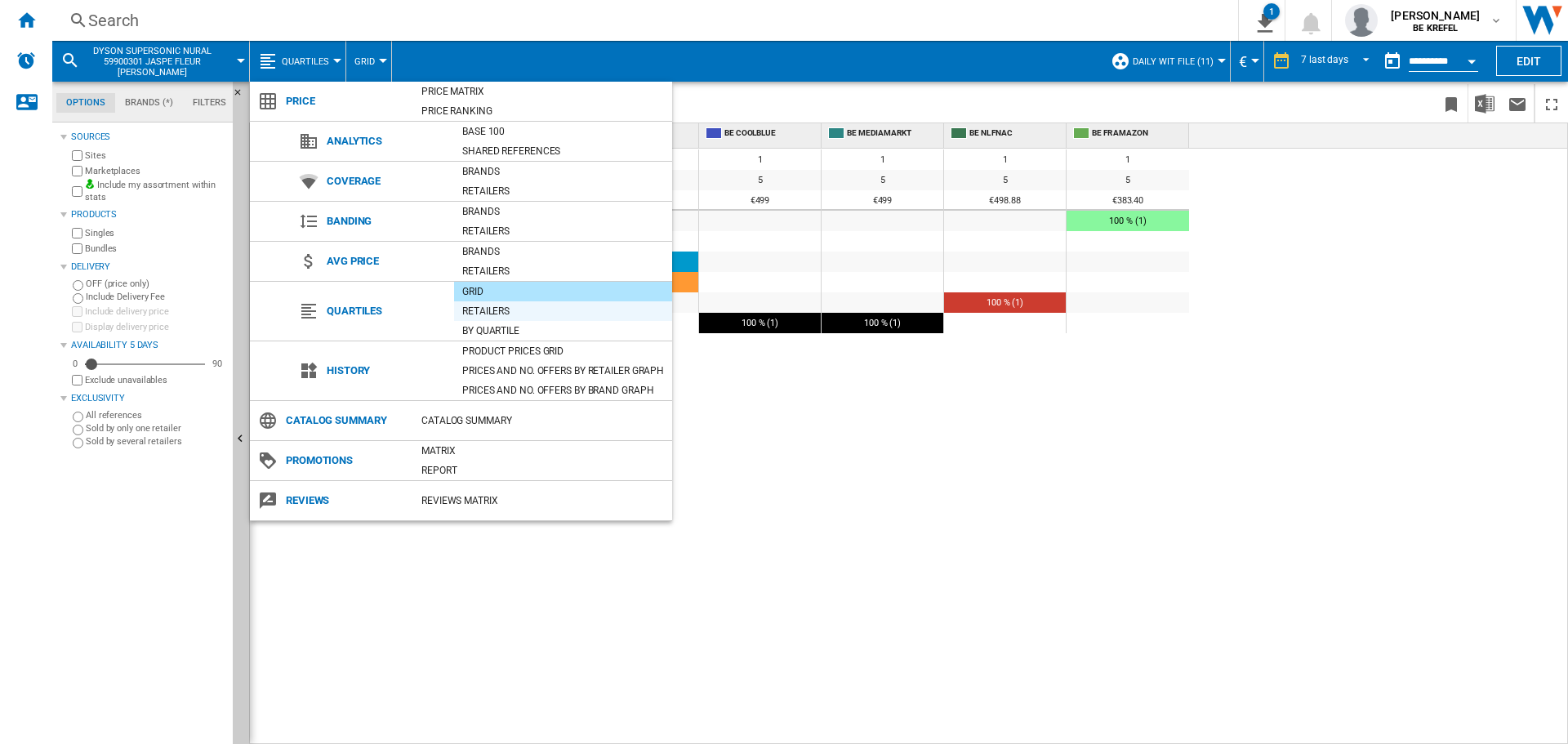
click at [503, 307] on div "Retailers" at bounding box center [563, 311] width 218 height 16
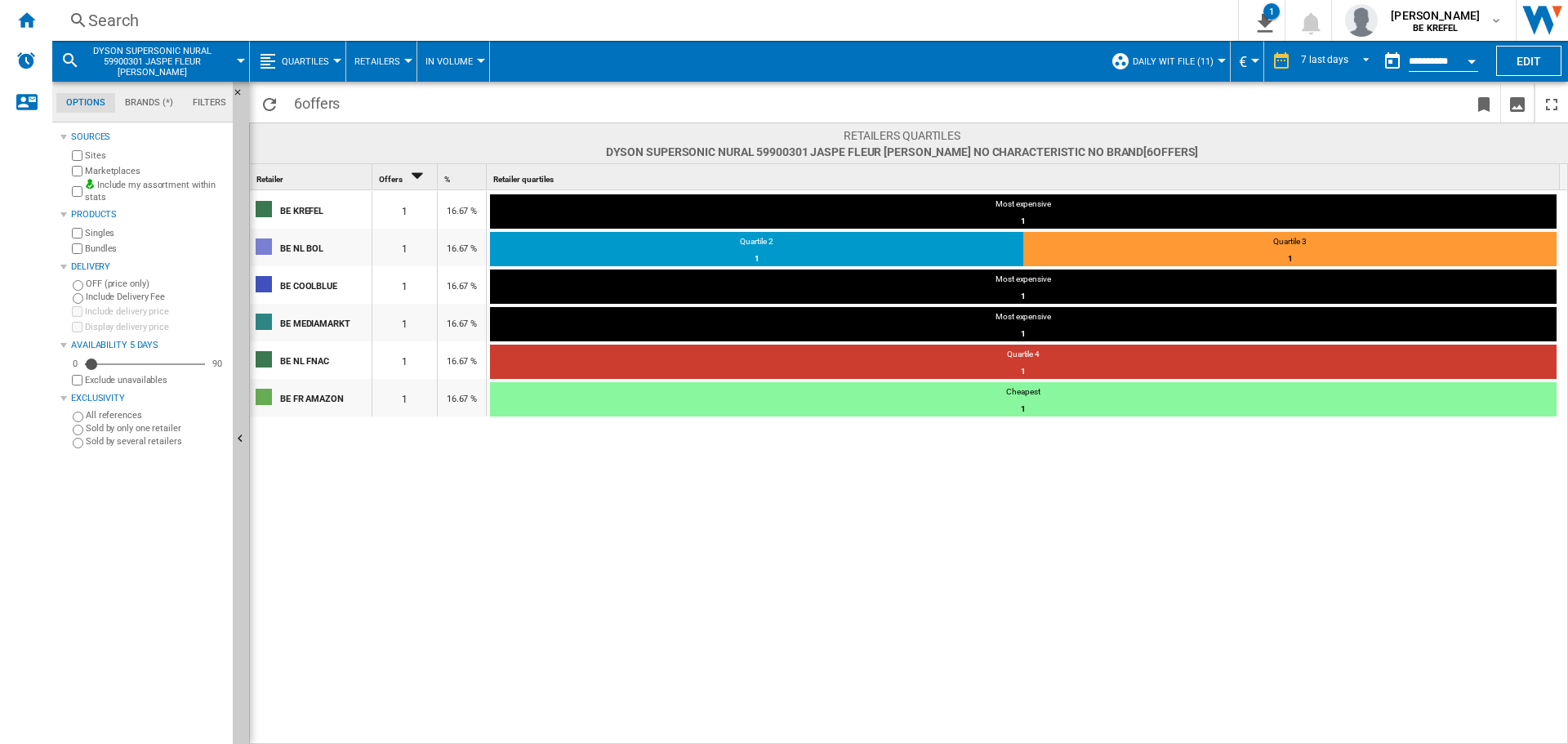
click at [320, 63] on span "Quartiles" at bounding box center [305, 61] width 47 height 11
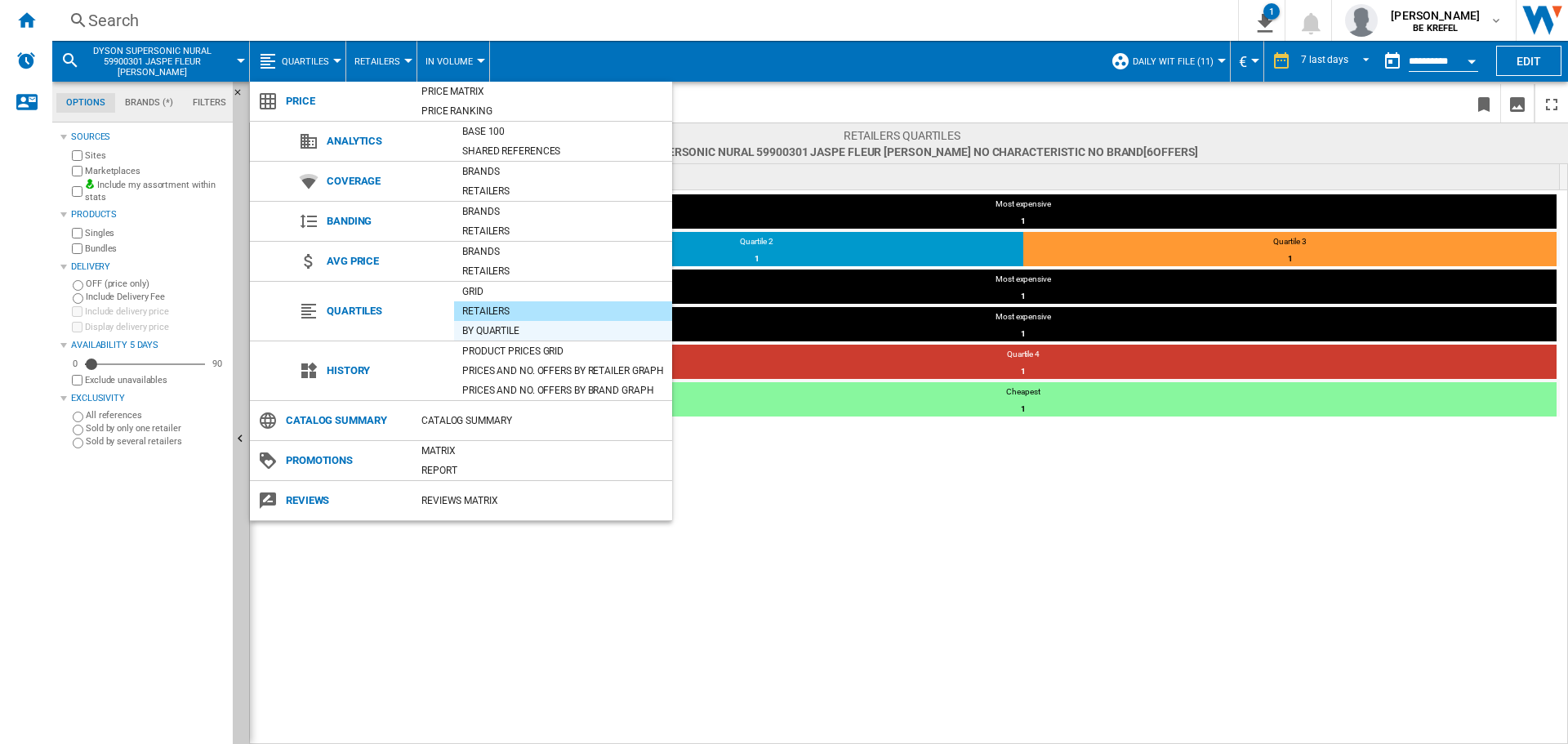
click at [507, 334] on div "By quartile" at bounding box center [563, 331] width 218 height 16
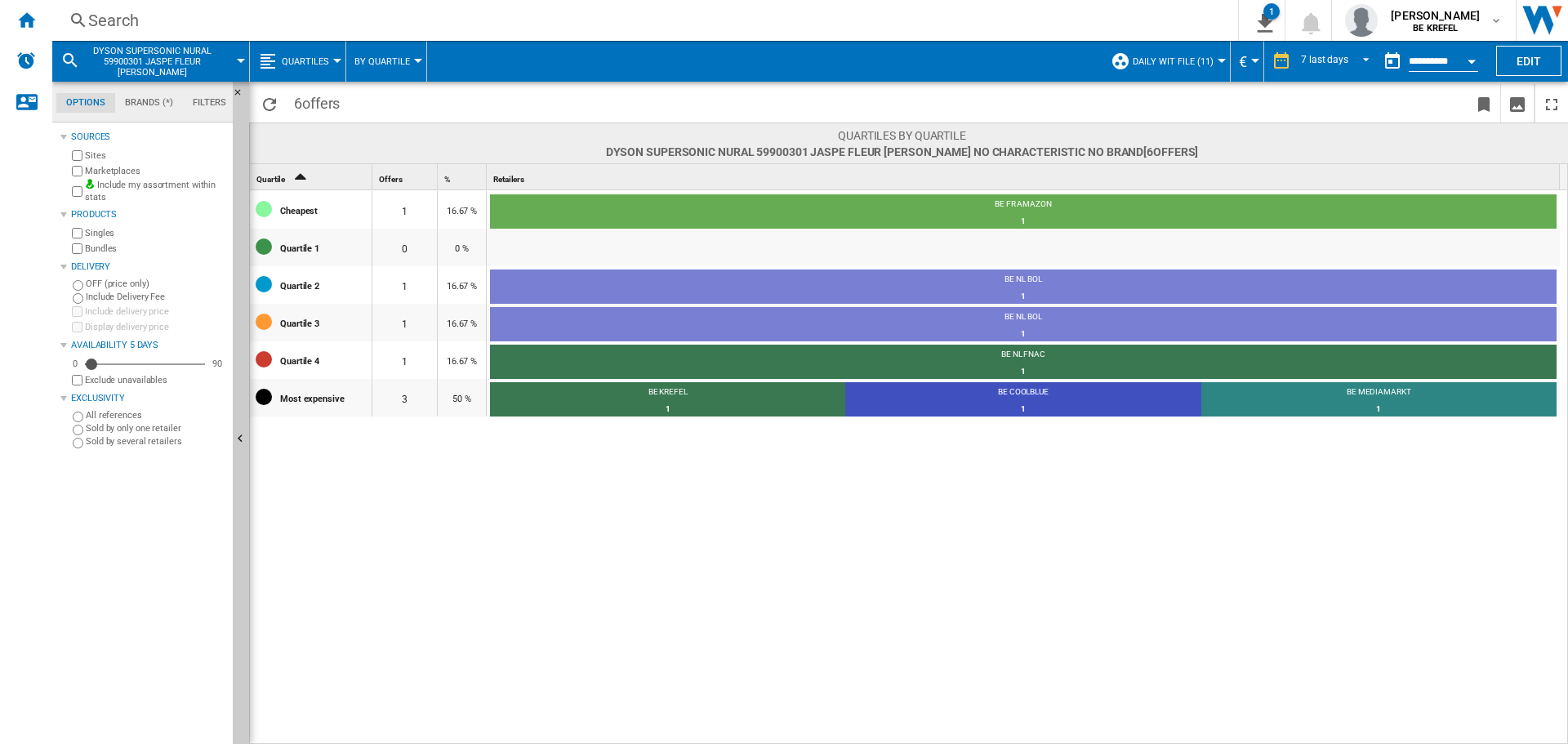
click at [305, 52] on button "Quartiles" at bounding box center [310, 61] width 56 height 41
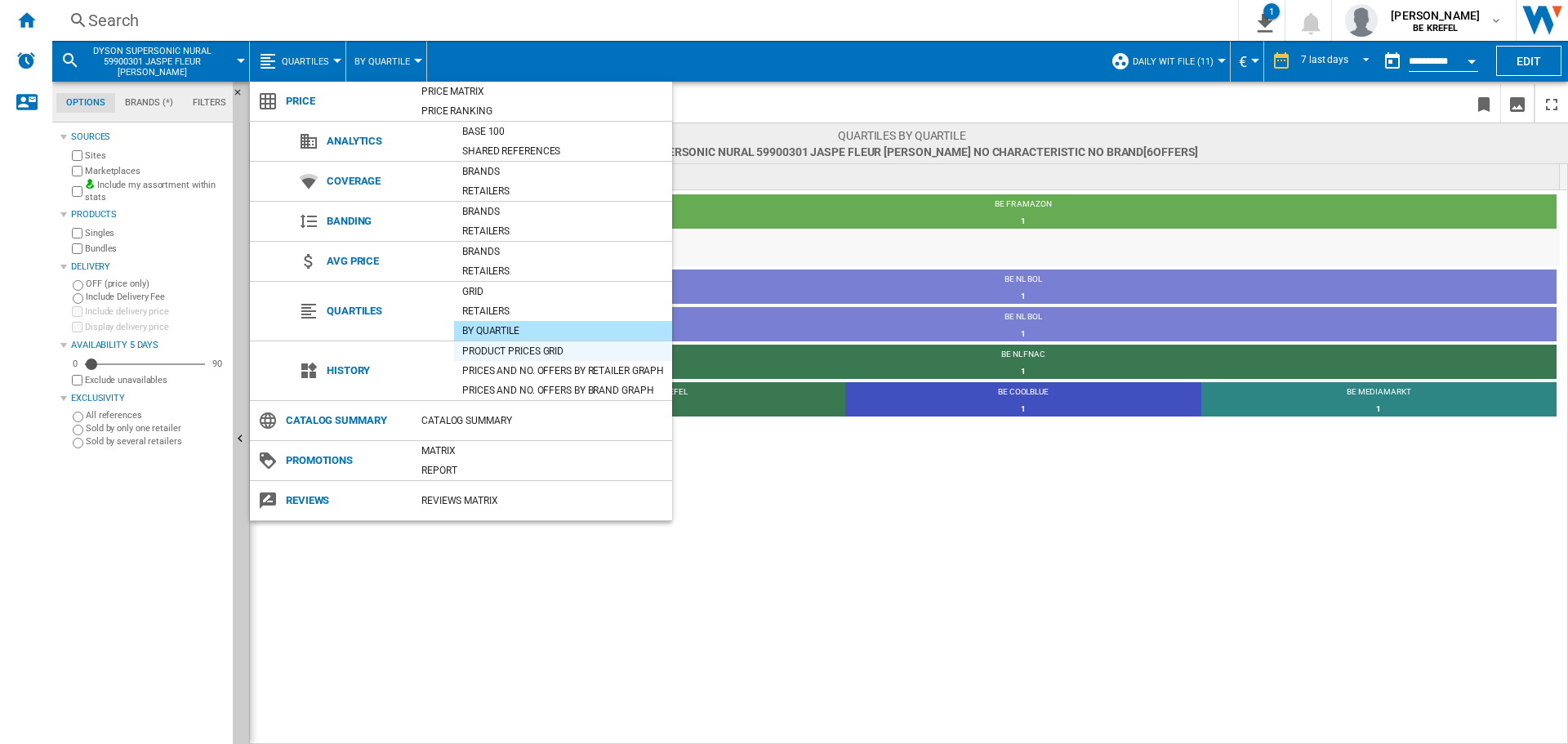
click at [511, 345] on div "Product prices grid" at bounding box center [563, 351] width 218 height 16
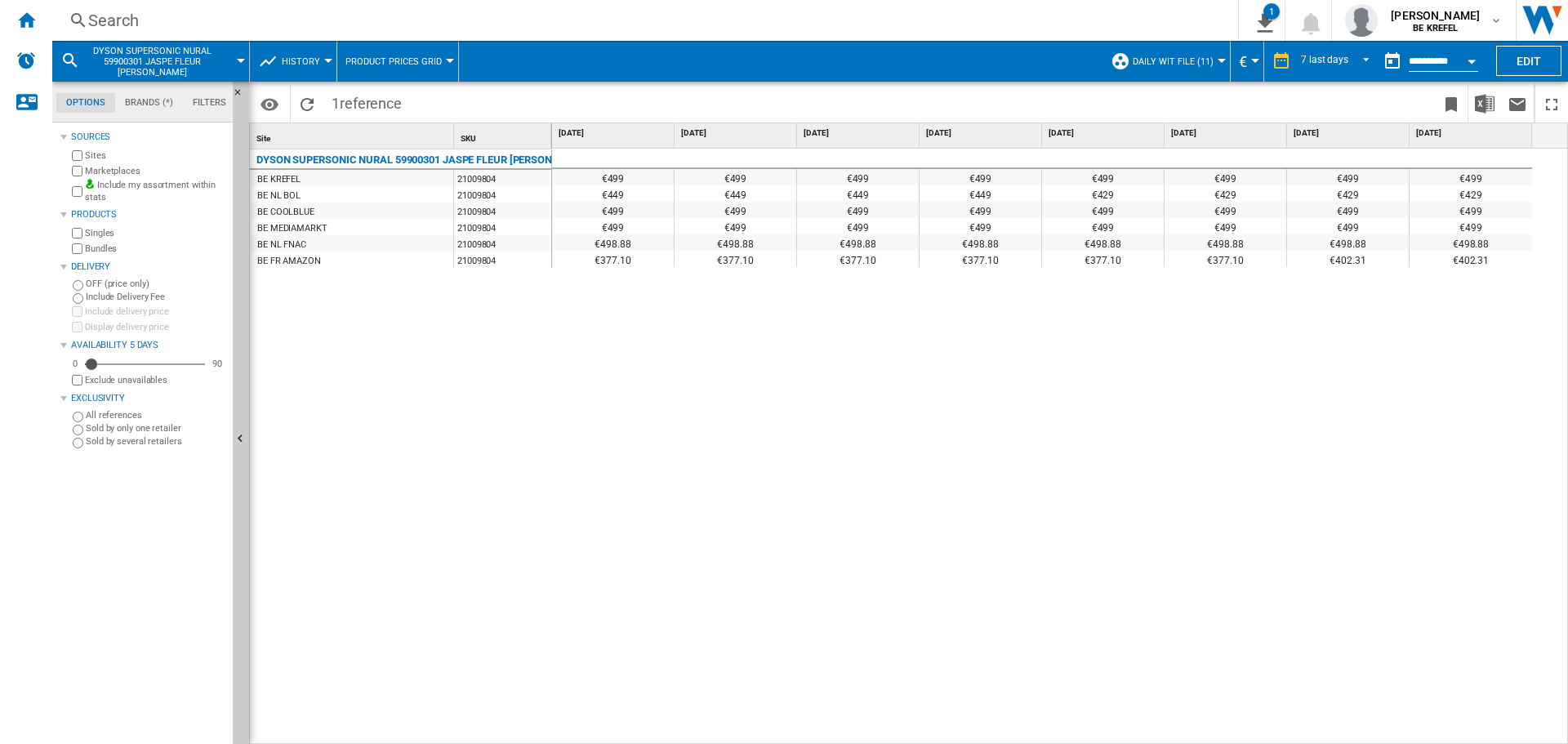
drag, startPoint x: 998, startPoint y: 382, endPoint x: 1279, endPoint y: 385, distance: 281.0
click at [1279, 385] on div "€499 €499 €499 €499 €499 €499 €499 €499 €449 €449 €449 €449 €429 €429 €429 €429…" at bounding box center [1061, 446] width 1017 height 596
